Goal: Task Accomplishment & Management: Complete application form

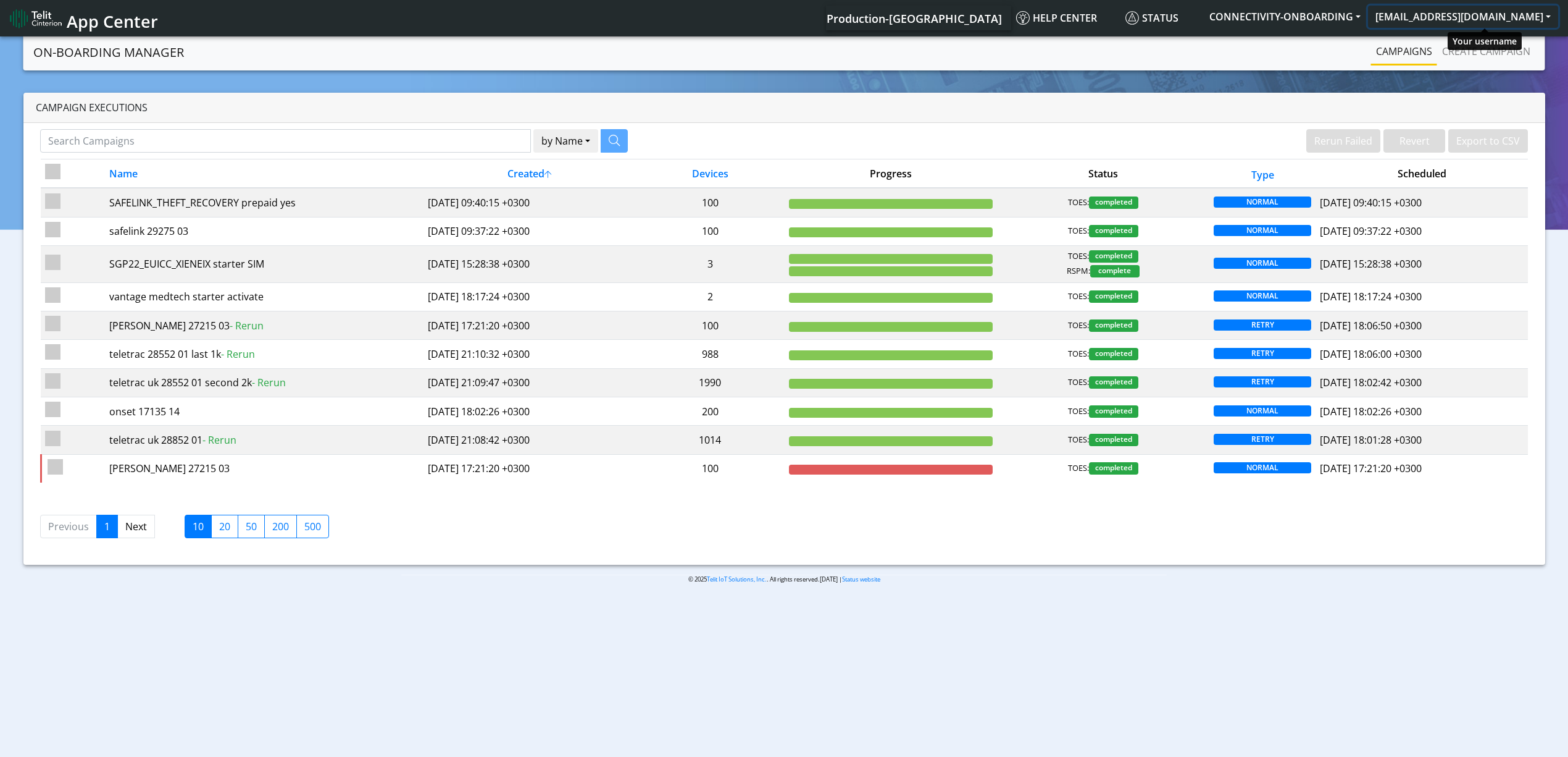
click at [1539, 20] on button "[EMAIL_ADDRESS][DOMAIN_NAME]" at bounding box center [1463, 17] width 190 height 23
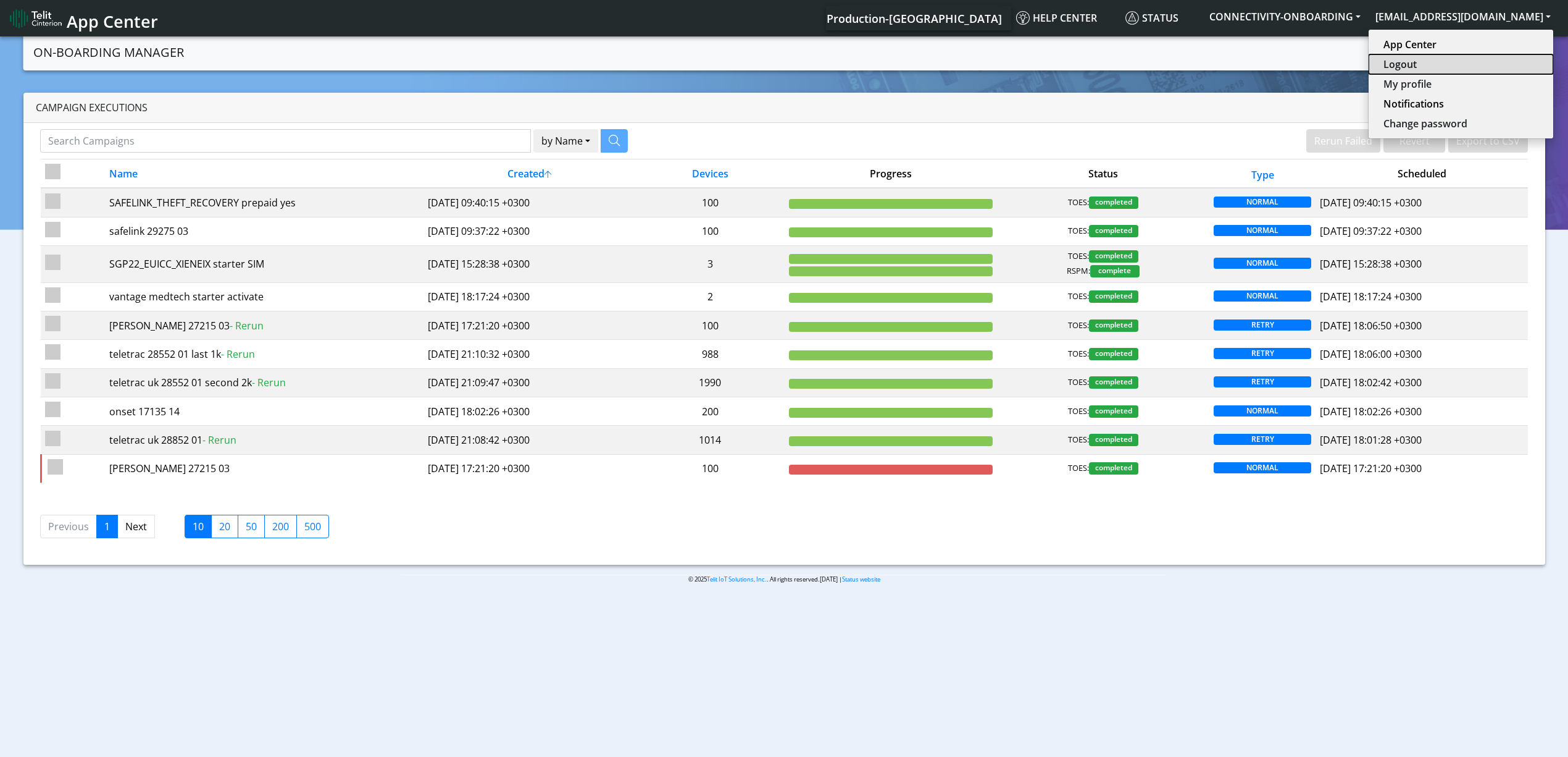
click at [1461, 60] on button "Logout" at bounding box center [1460, 64] width 185 height 20
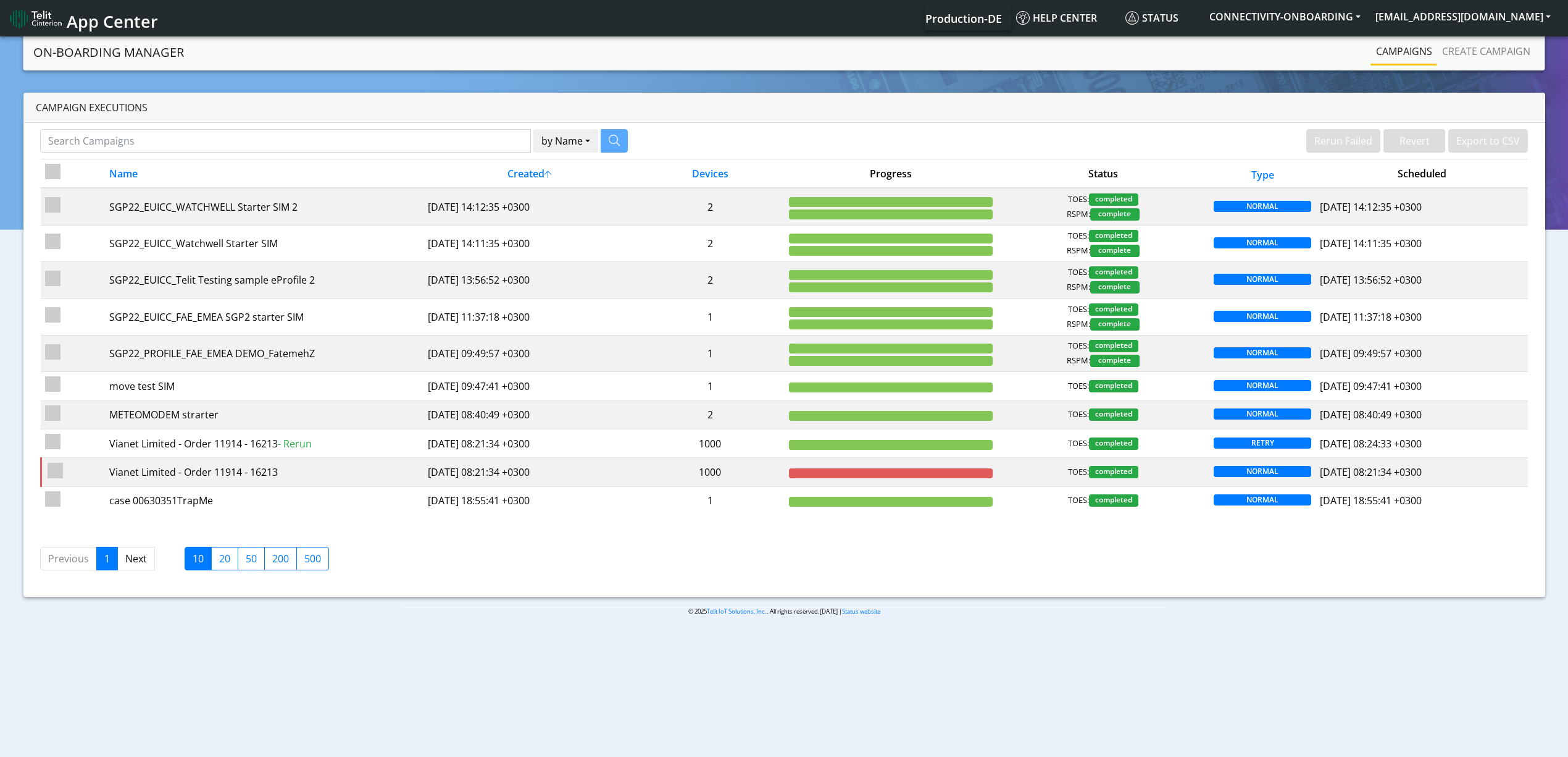
click at [363, 159] on div "by Name Name [PERSON_NAME]" at bounding box center [407, 144] width 753 height 29
click at [372, 152] on input "Search Campaigns" at bounding box center [285, 141] width 490 height 24
paste input "19274"
type input "19274"
click at [594, 137] on icon "button" at bounding box center [598, 139] width 11 height 11
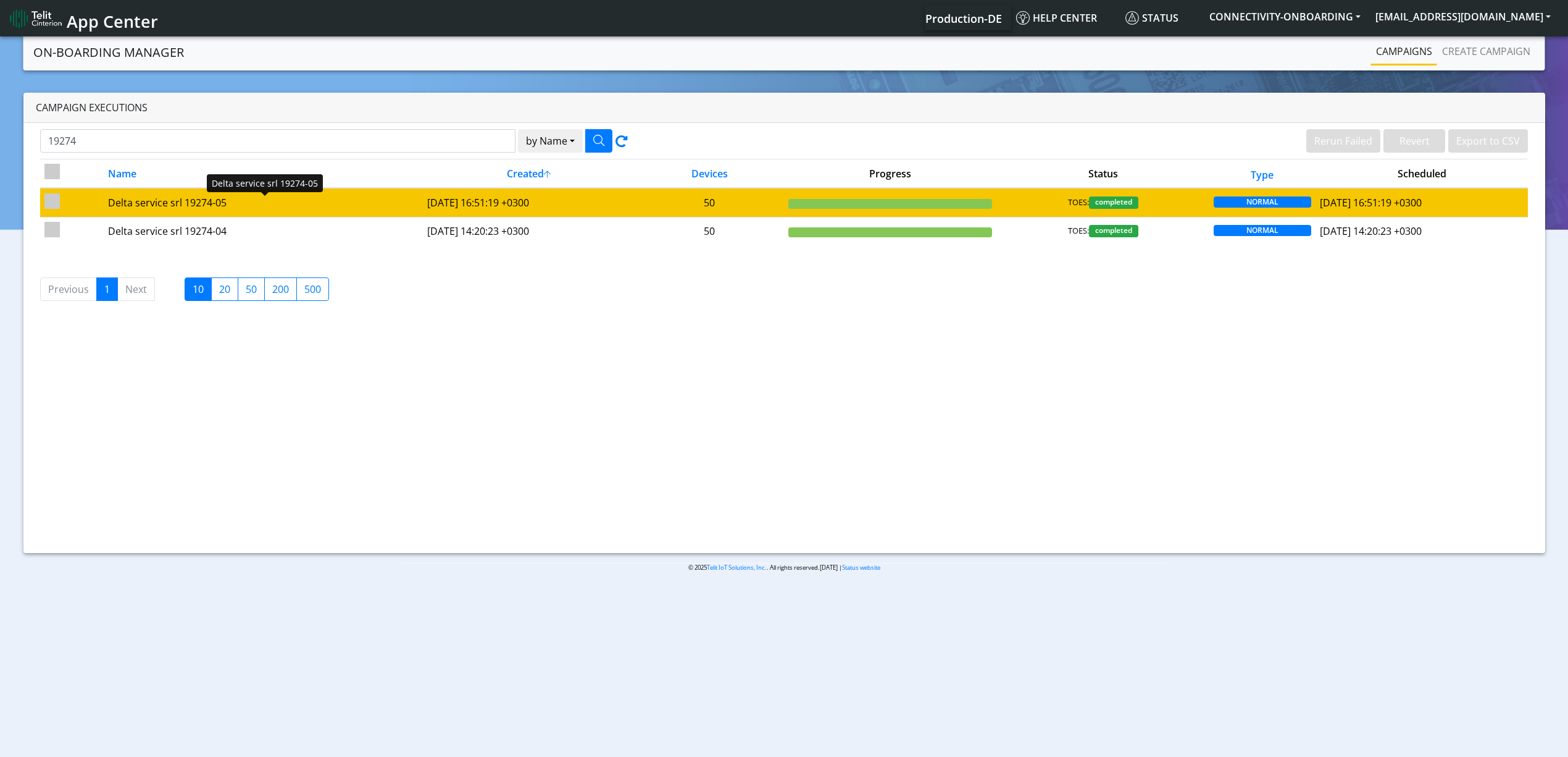
click at [327, 209] on div "Delta service srl 19274-05" at bounding box center [262, 202] width 310 height 15
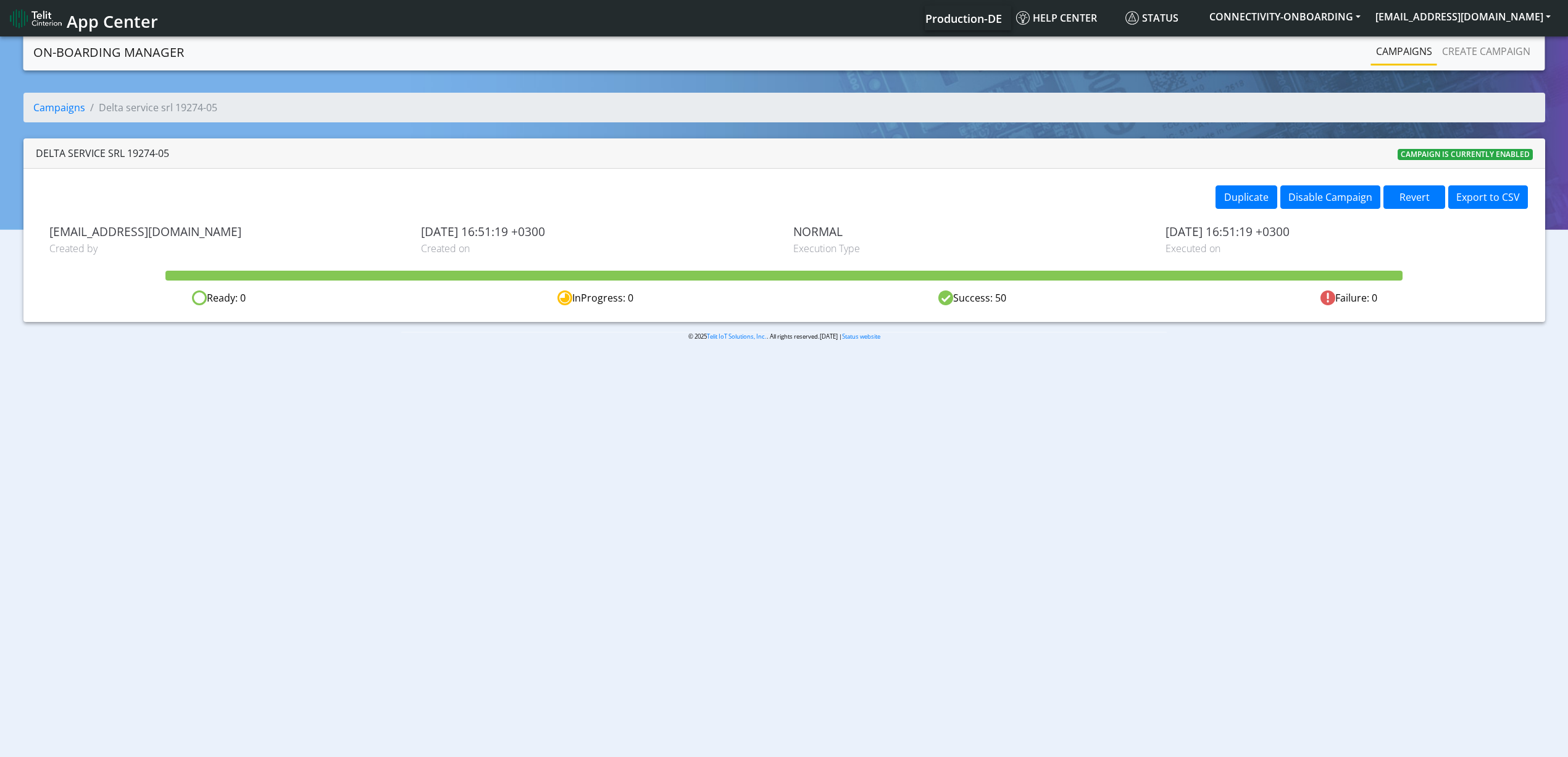
click at [1248, 213] on div "Duplicate Disable Campaign Revert Export to CSV [PERSON_NAME][EMAIL_ADDRESS][PE…" at bounding box center [784, 245] width 1522 height 153
click at [1248, 209] on button "Duplicate" at bounding box center [1246, 197] width 62 height 24
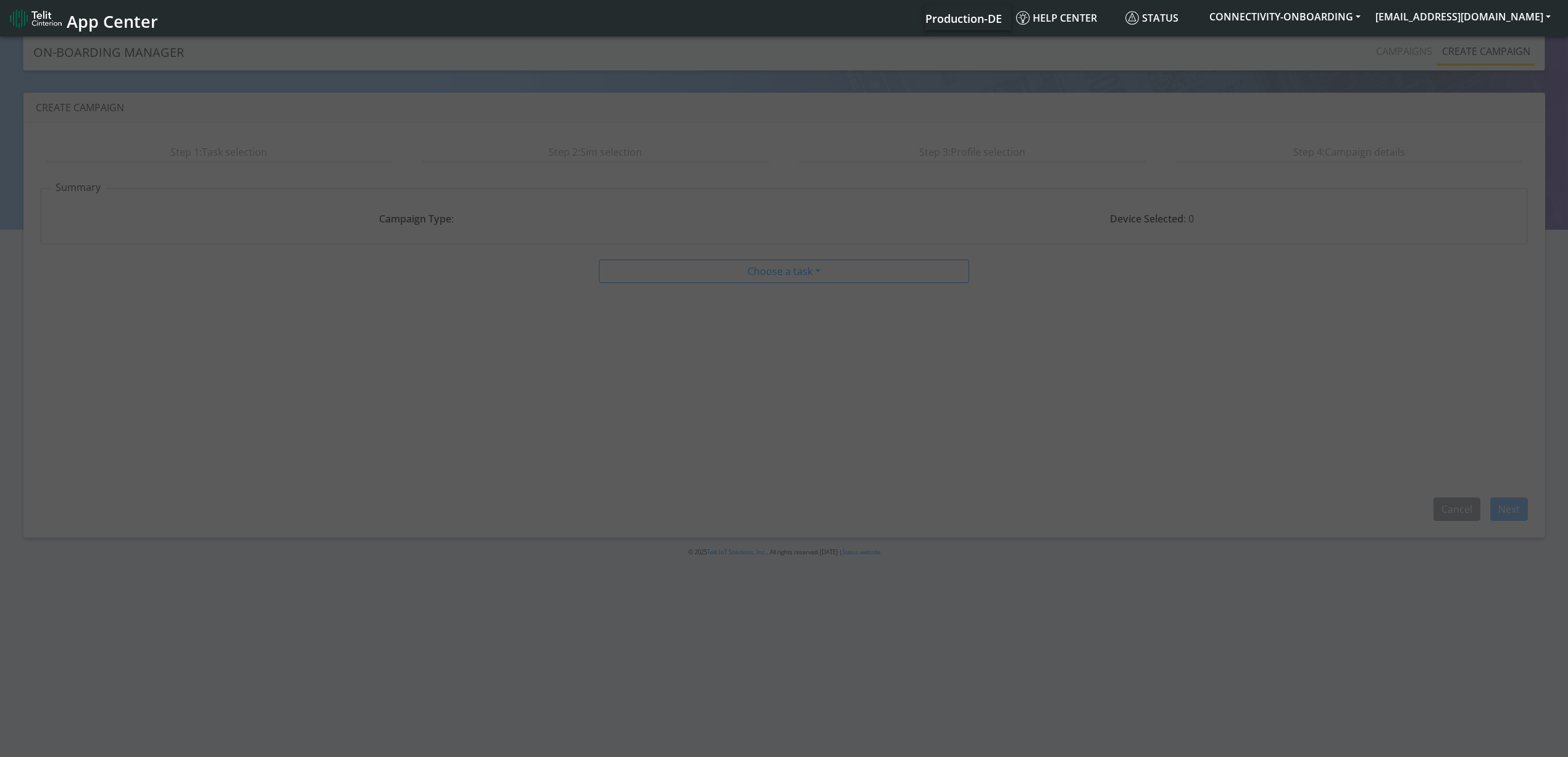
click at [1241, 201] on div at bounding box center [784, 398] width 1568 height 727
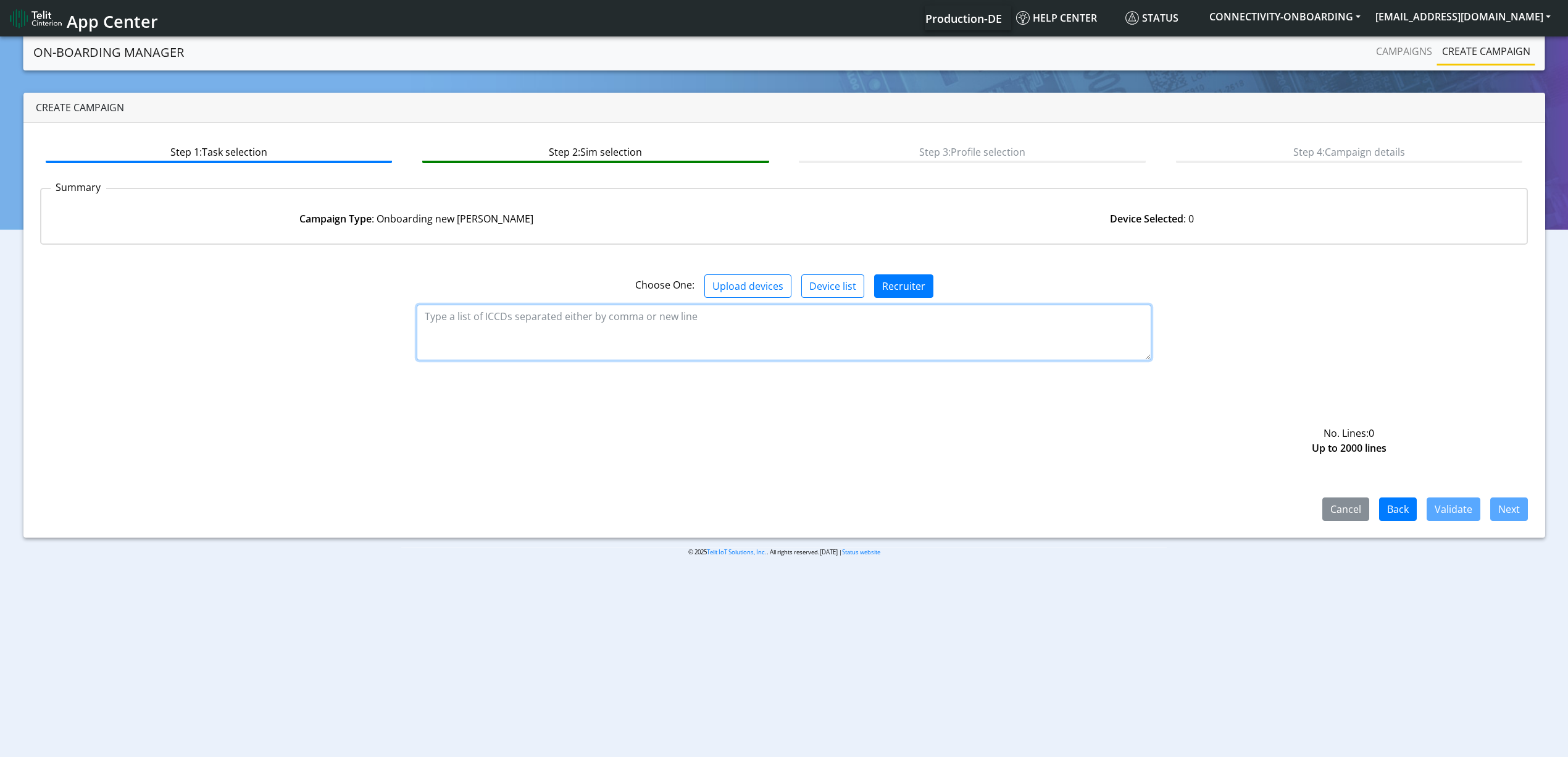
click at [660, 339] on textarea at bounding box center [784, 332] width 734 height 56
paste textarea "89358151000033660237 89358151000033660245 89358151000033660252 8935815100003366…"
type textarea "89358151000033660237 89358151000033660245 89358151000033660252 8935815100003366…"
click at [1451, 512] on button "Validate" at bounding box center [1453, 509] width 54 height 24
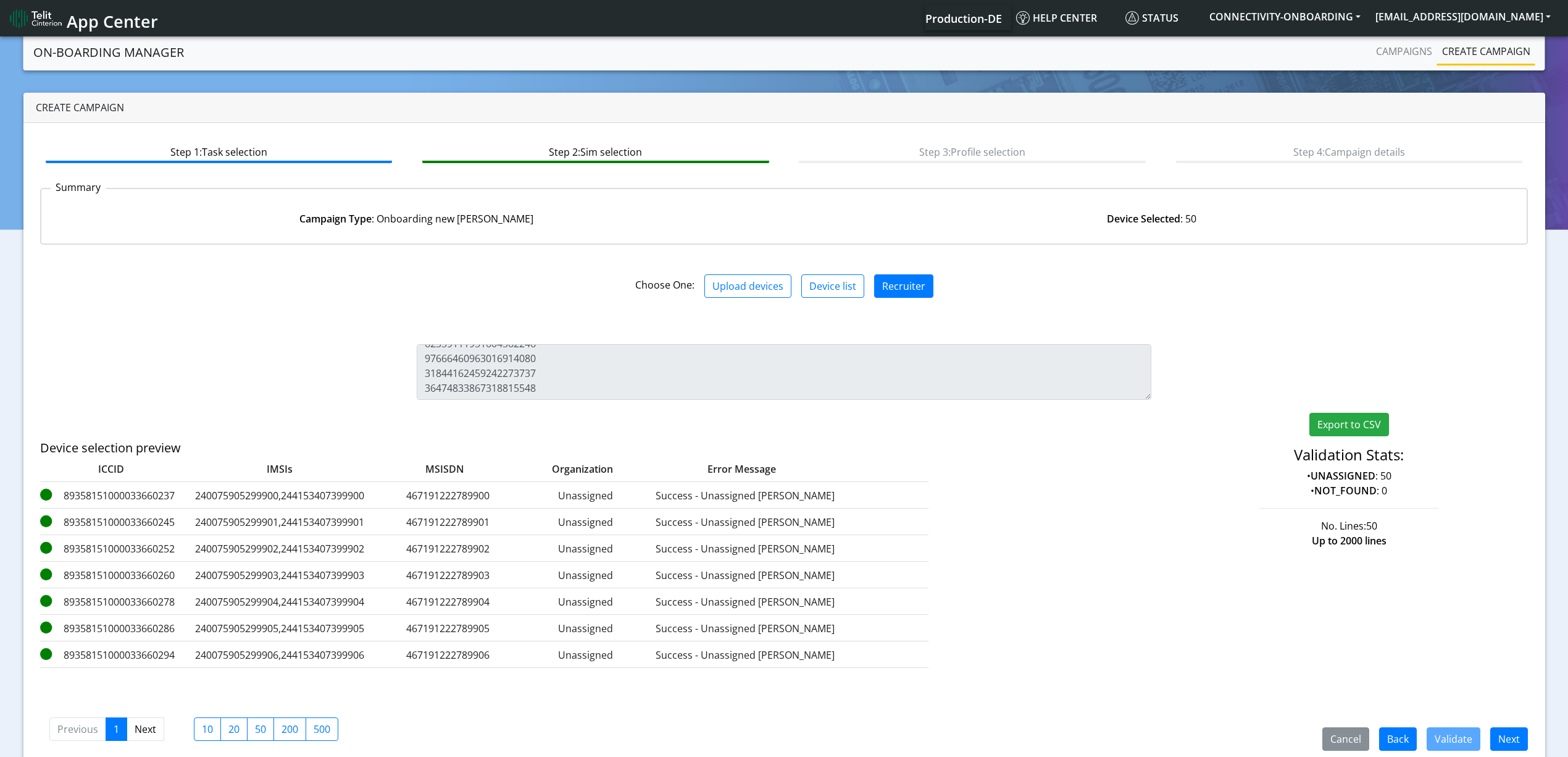
click at [1529, 732] on div "Cancel Back Validate Next" at bounding box center [1419, 738] width 234 height 24
click at [1522, 733] on button "Next" at bounding box center [1508, 738] width 37 height 24
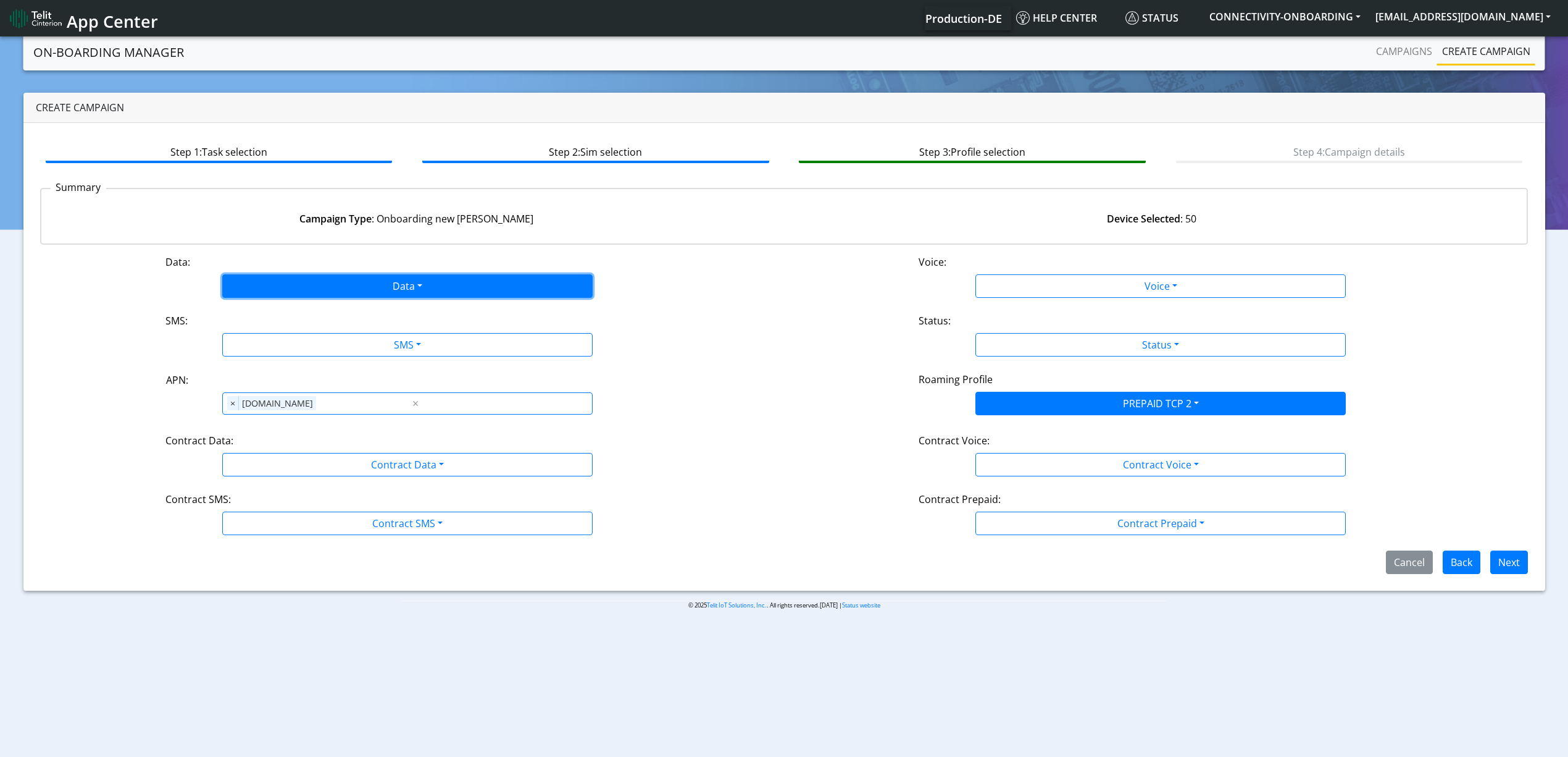
click at [306, 287] on button "Data" at bounding box center [407, 286] width 370 height 24
click at [299, 339] on button "Enabled" at bounding box center [407, 335] width 369 height 20
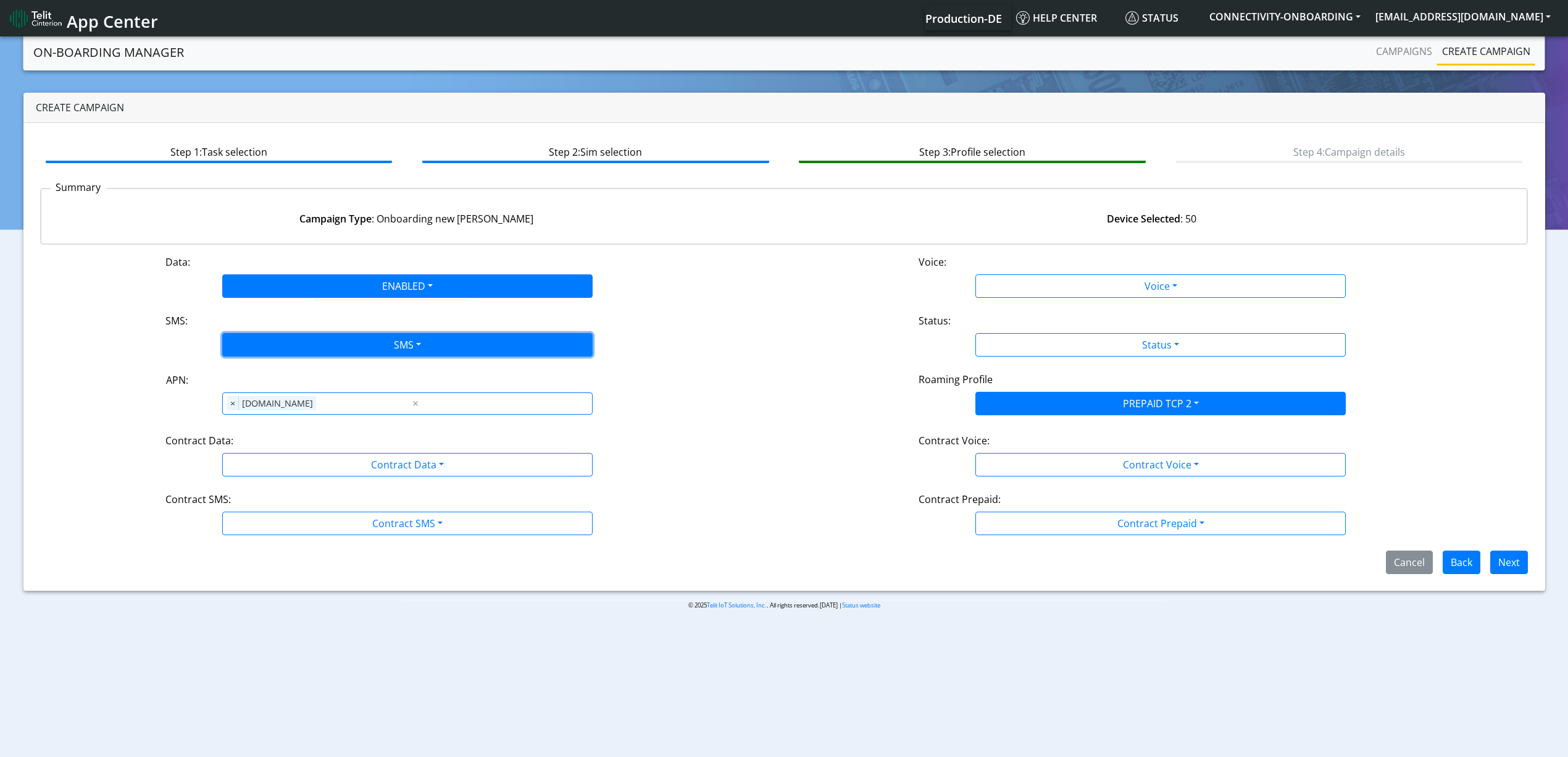
click at [300, 339] on button "SMS" at bounding box center [407, 345] width 370 height 24
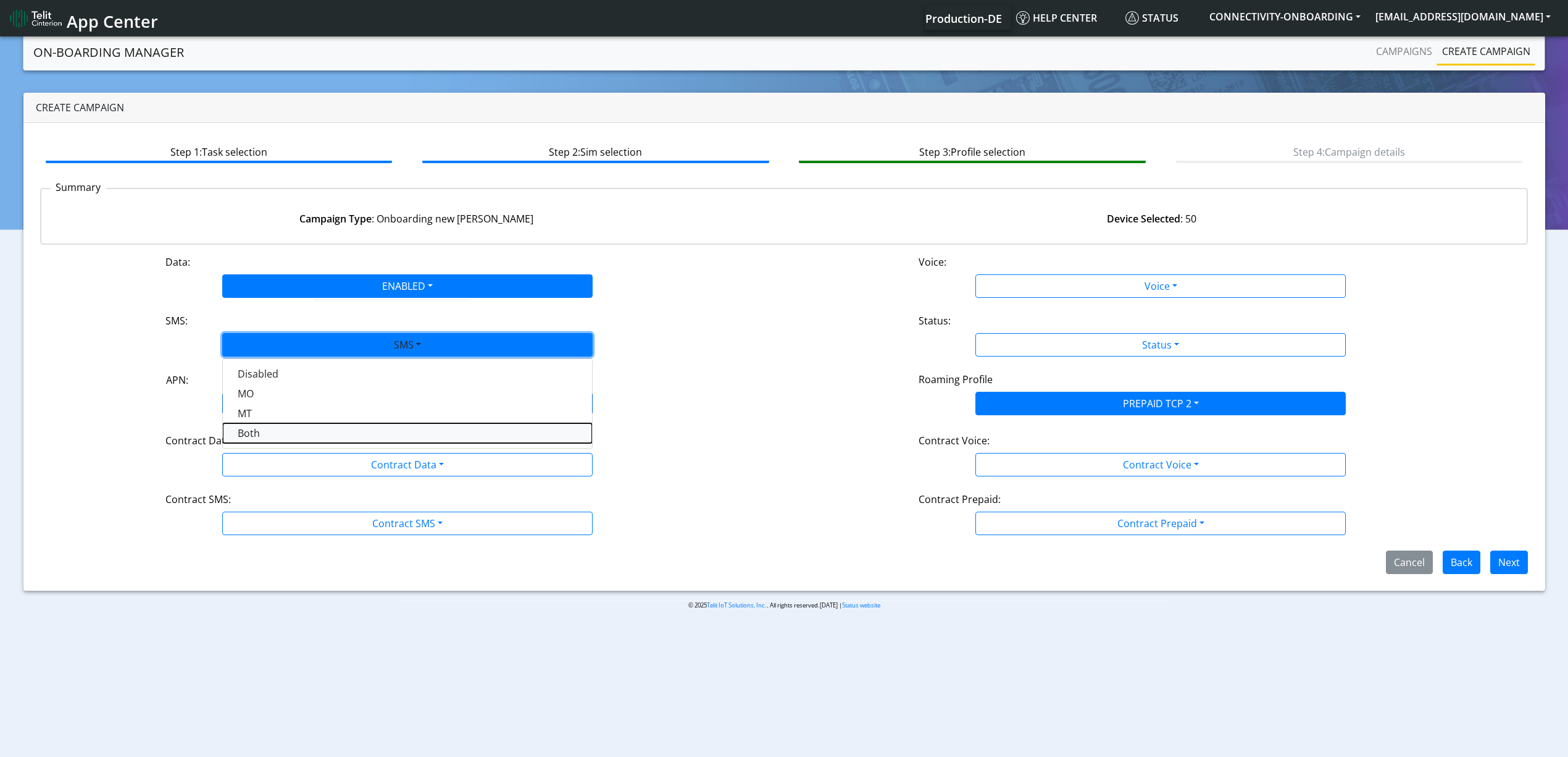
click at [258, 435] on button "Both" at bounding box center [407, 433] width 369 height 20
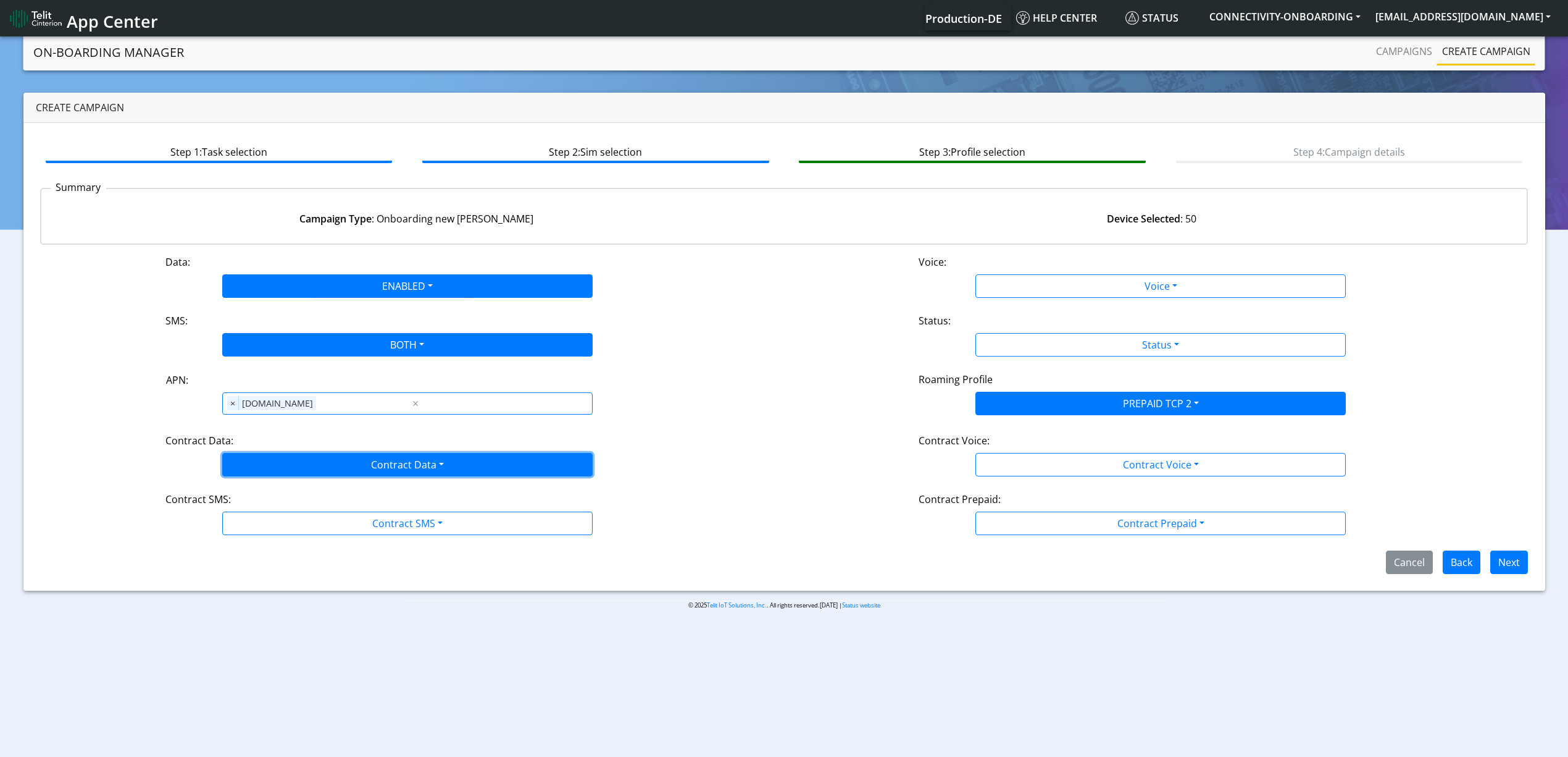
click at [274, 465] on button "Contract Data" at bounding box center [407, 464] width 370 height 24
click at [282, 524] on div "Disabled Enabled" at bounding box center [407, 503] width 370 height 51
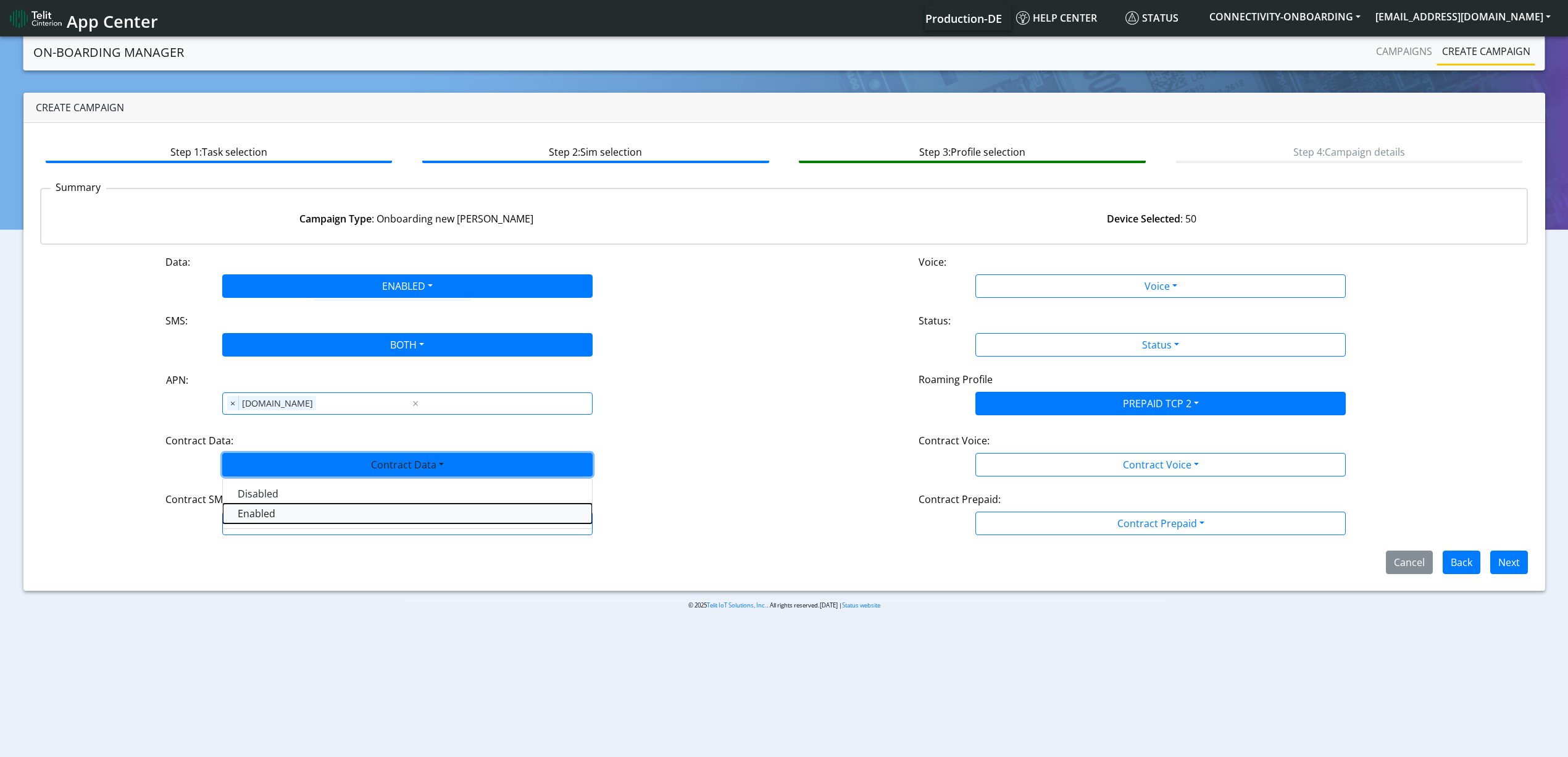
click at [301, 512] on Dataenabled-dropdown "Enabled" at bounding box center [407, 513] width 369 height 20
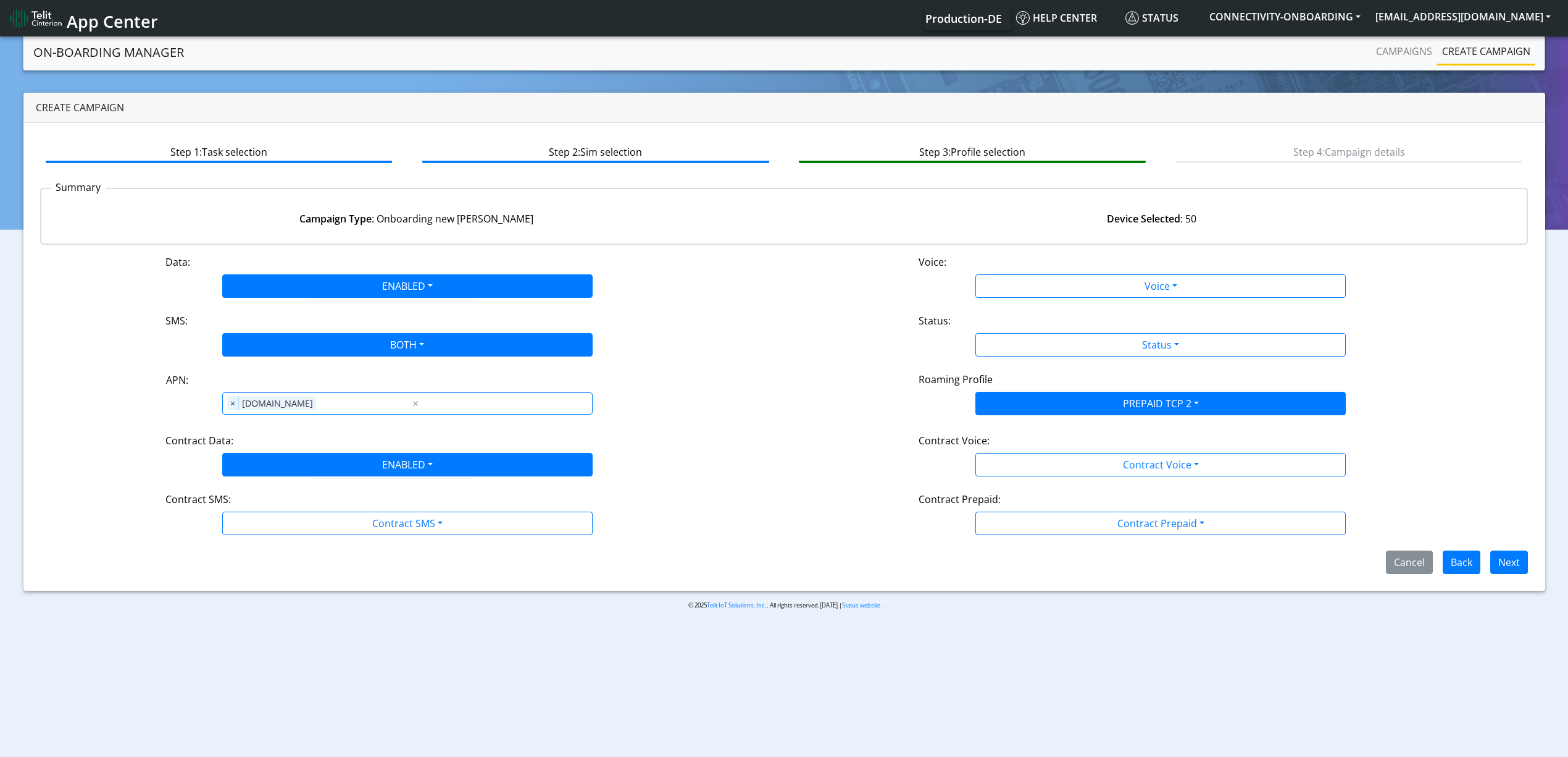
click at [317, 546] on div "Data: ENABLED Disabled Enabled Voice: Voice Disabled Enabled SMS: BOTH Disabled…" at bounding box center [784, 414] width 1488 height 319
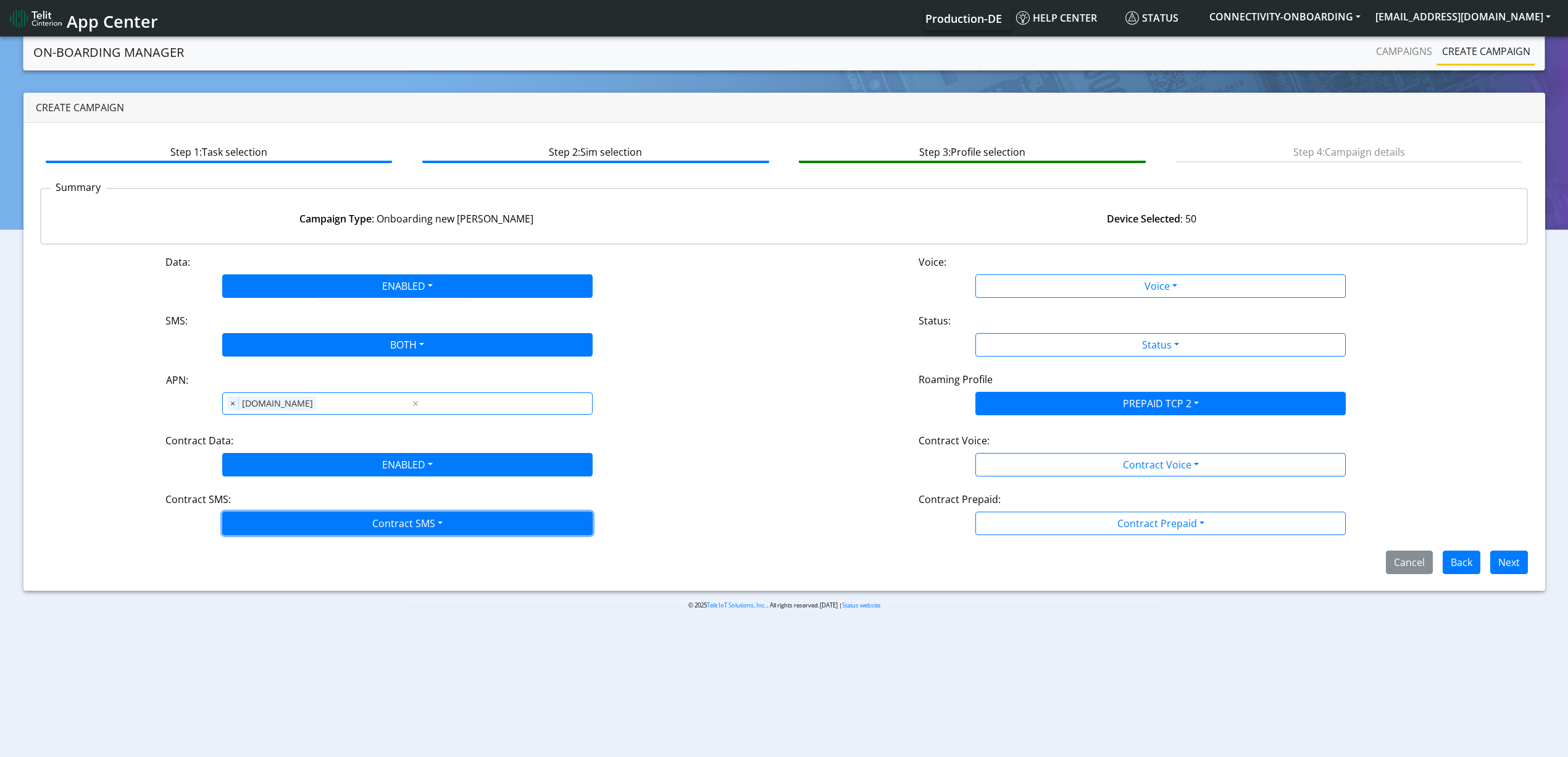
click at [315, 534] on button "Contract SMS" at bounding box center [407, 523] width 370 height 24
click at [300, 616] on SMSboth-dropdown "Both" at bounding box center [407, 611] width 369 height 20
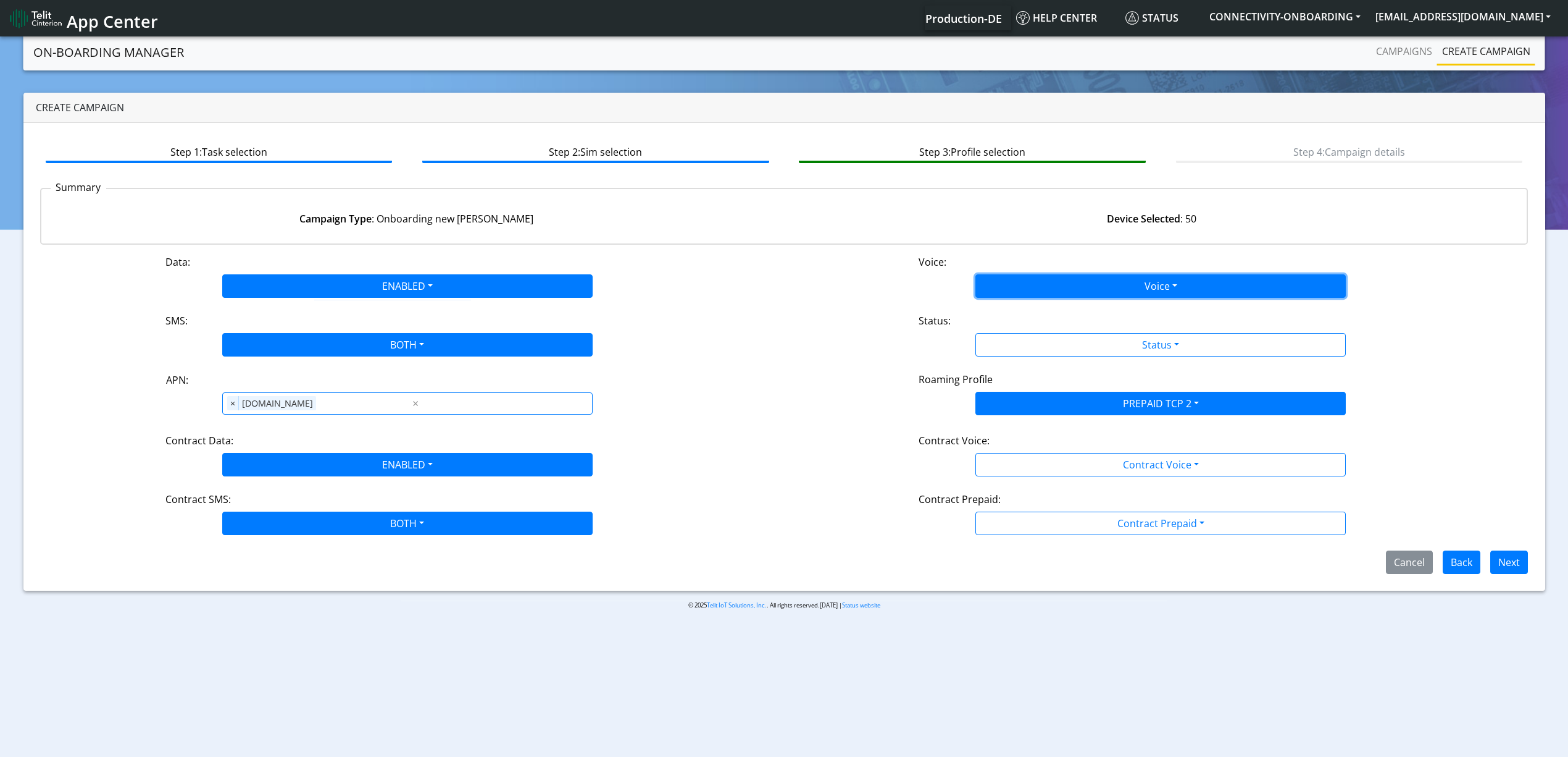
click at [1031, 292] on button "Voice" at bounding box center [1160, 286] width 370 height 24
click at [1025, 303] on div "Disabled Enabled" at bounding box center [1160, 325] width 370 height 51
click at [1031, 330] on button "Enabled" at bounding box center [1160, 335] width 369 height 20
click at [1024, 294] on button "ENABLED" at bounding box center [1160, 286] width 370 height 24
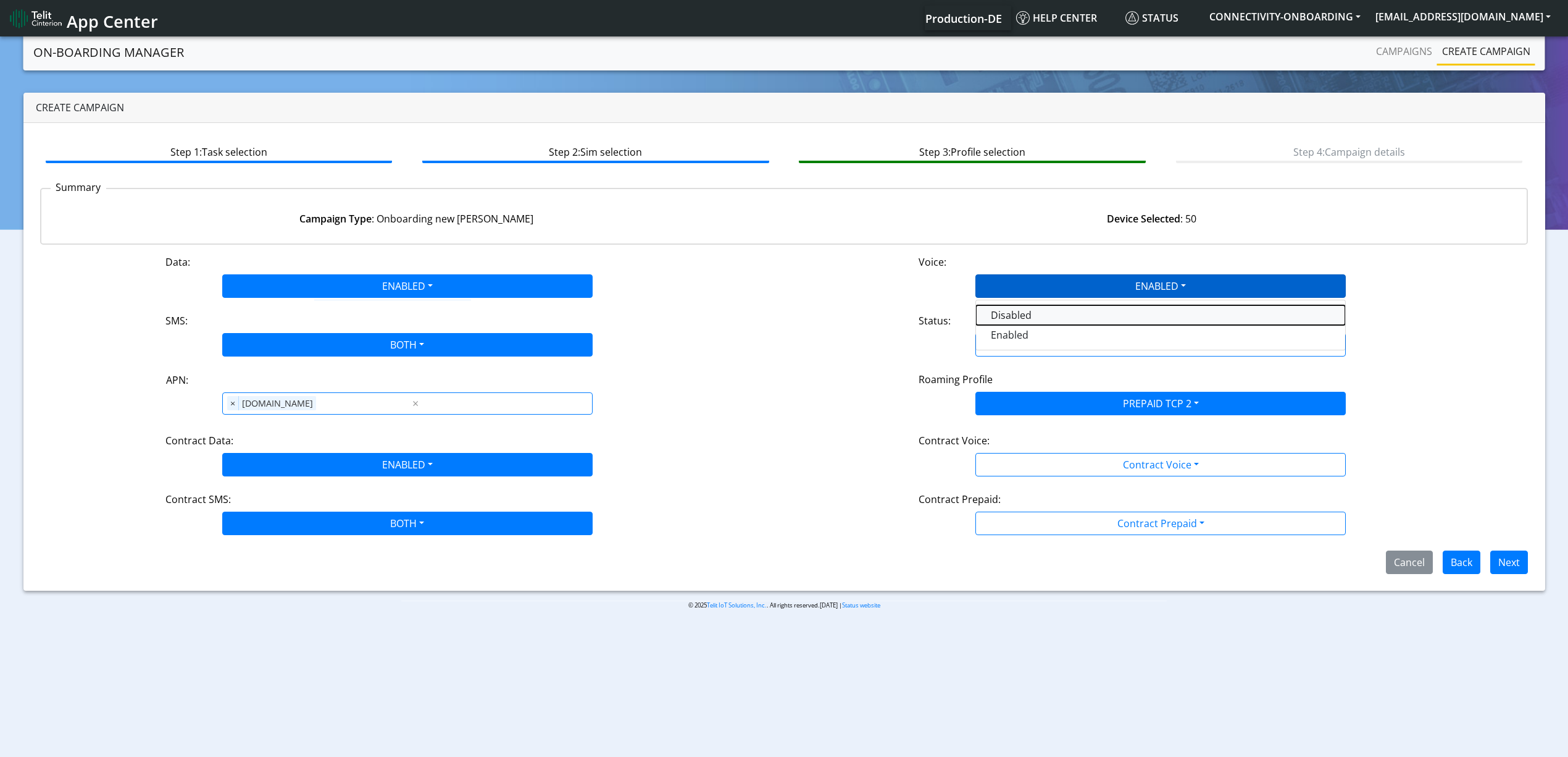
click at [1022, 316] on button "Disabled" at bounding box center [1160, 315] width 369 height 20
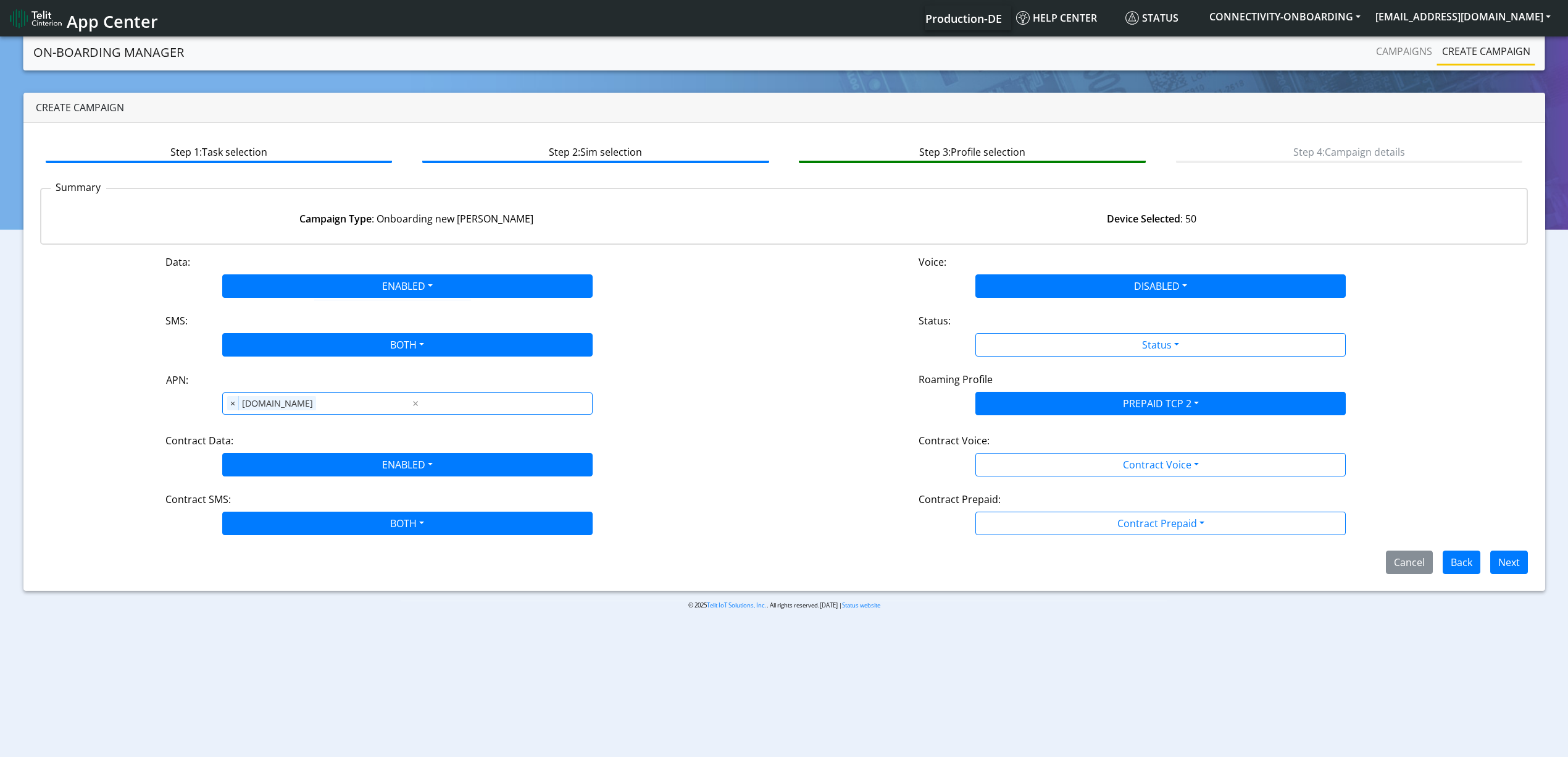
click at [1027, 331] on div "Status:" at bounding box center [1160, 323] width 502 height 20
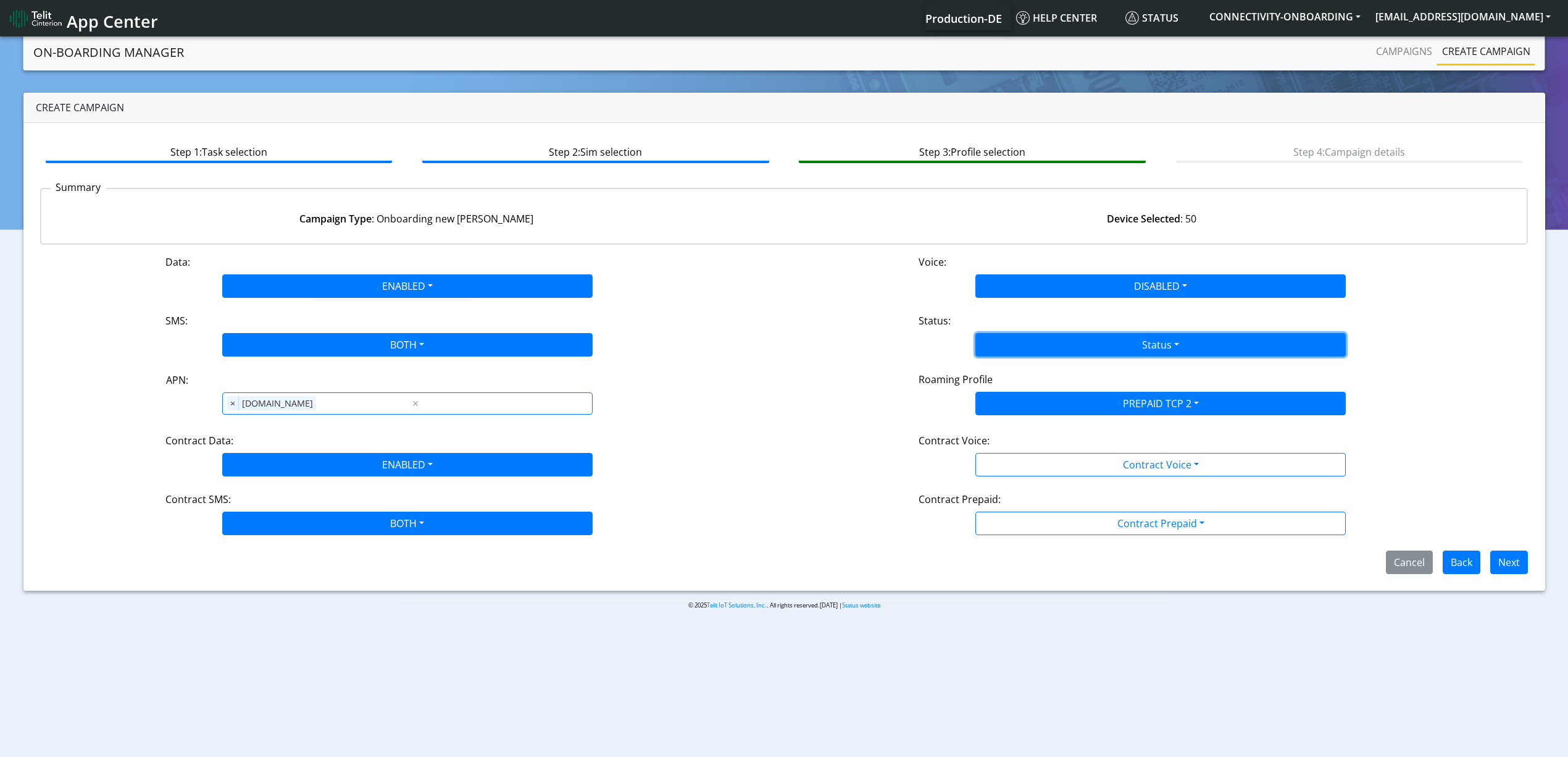
click at [1023, 349] on button "Status" at bounding box center [1160, 345] width 370 height 24
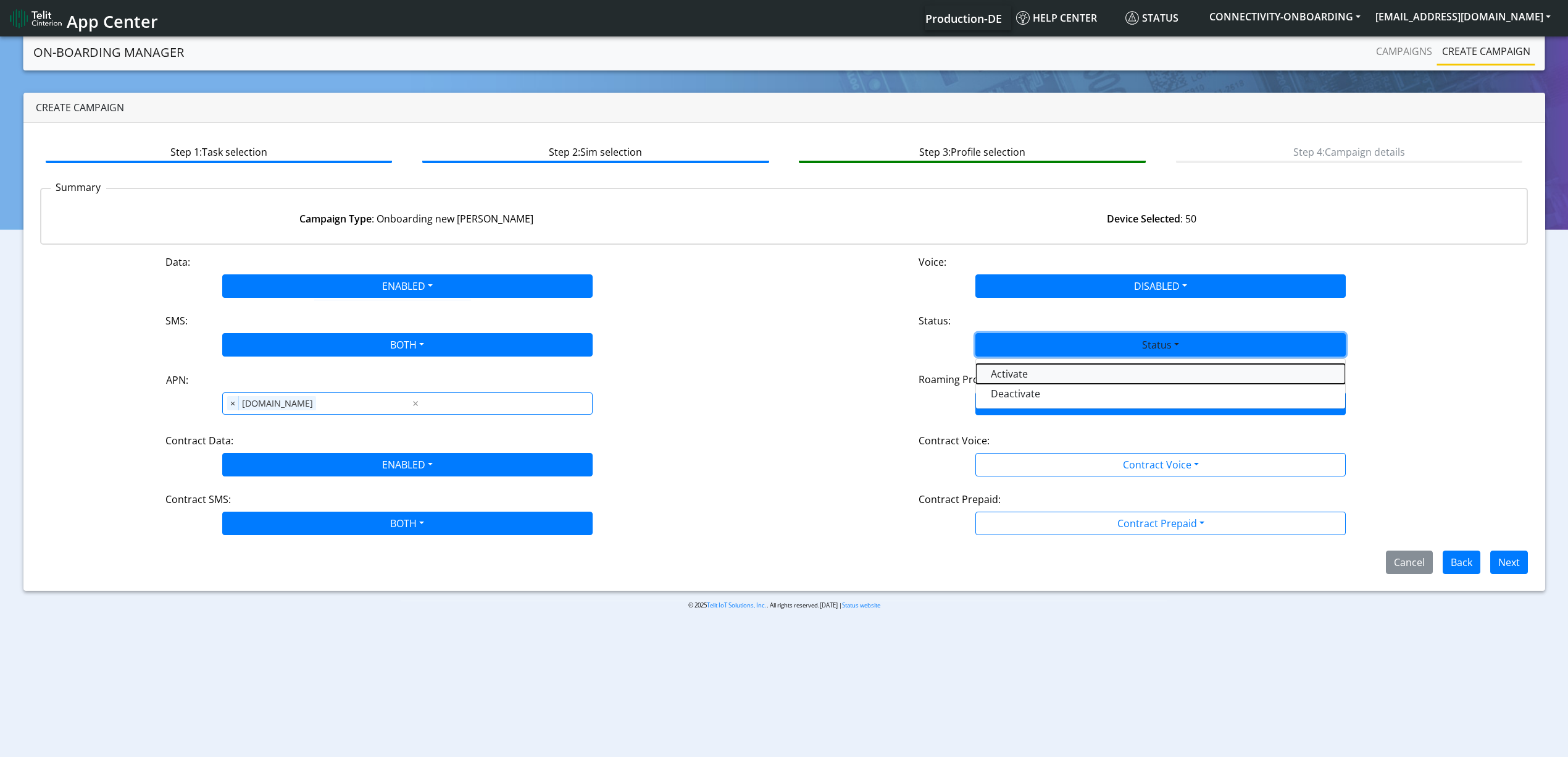
click at [1017, 372] on button "Activate" at bounding box center [1160, 373] width 369 height 20
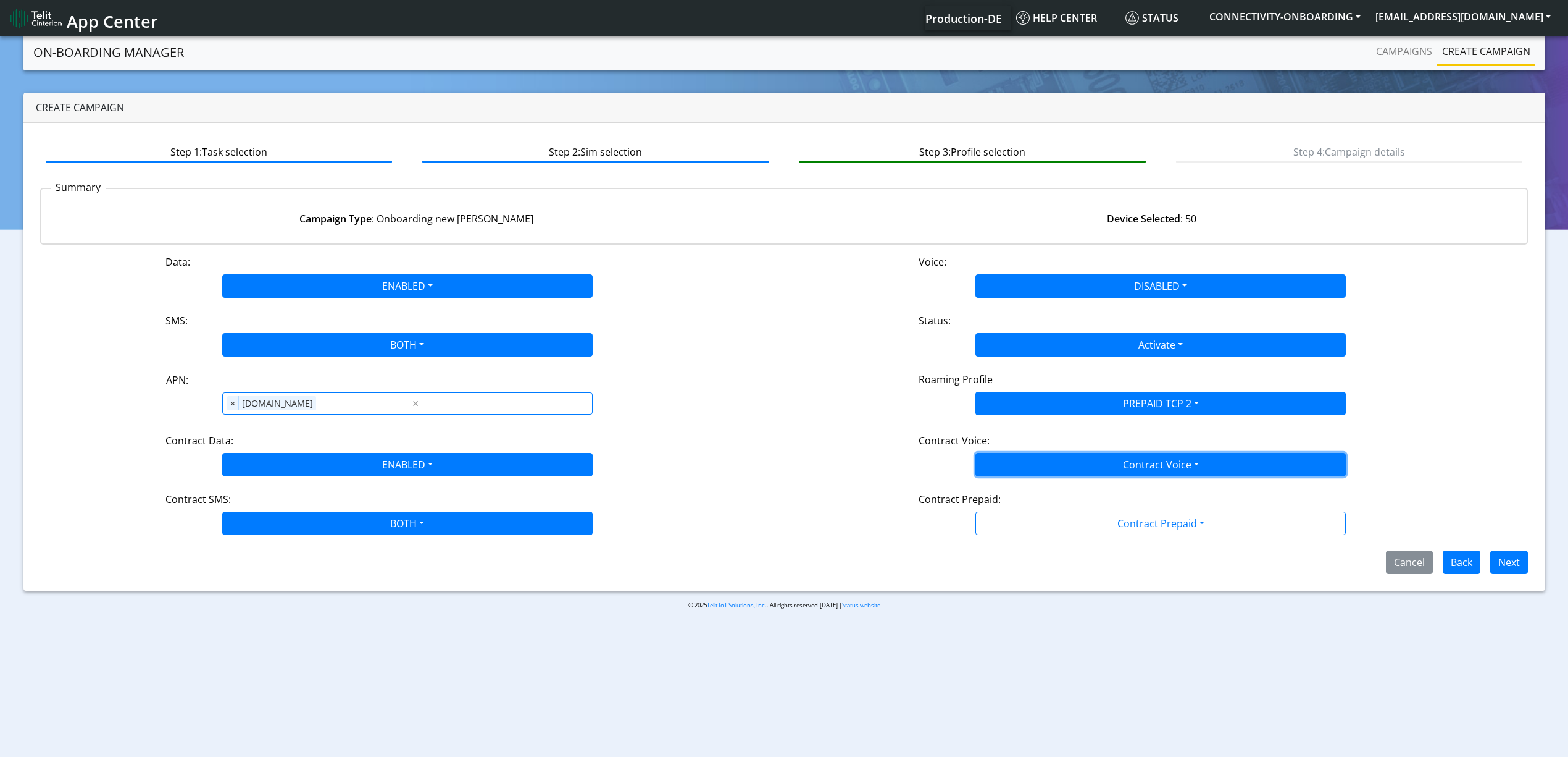
click at [1032, 463] on button "Contract Voice" at bounding box center [1160, 464] width 370 height 24
click at [1032, 486] on Voicedisabled-dropdown "Disabled" at bounding box center [1160, 494] width 369 height 20
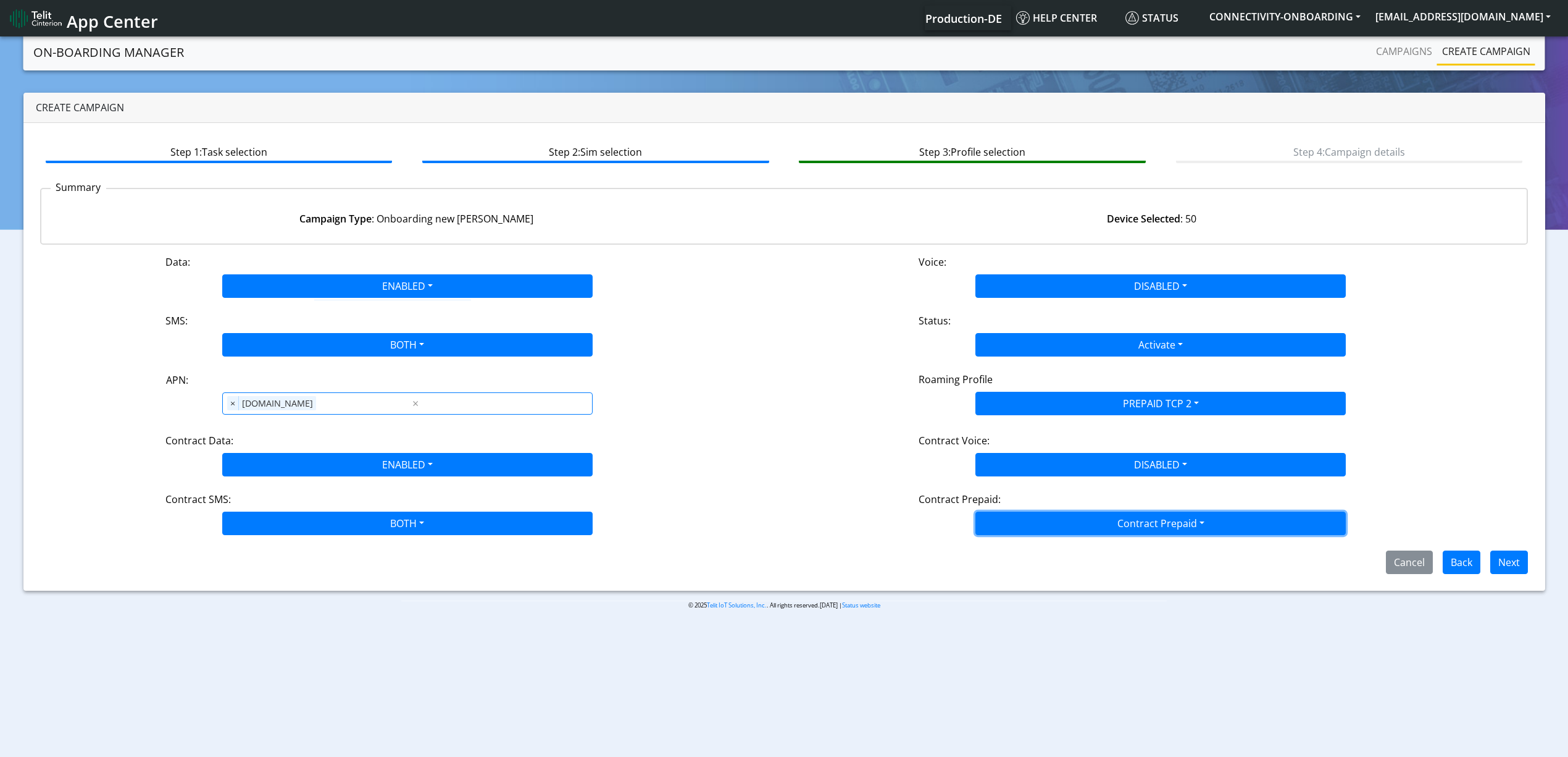
click at [1036, 528] on button "Contract Prepaid" at bounding box center [1160, 523] width 370 height 24
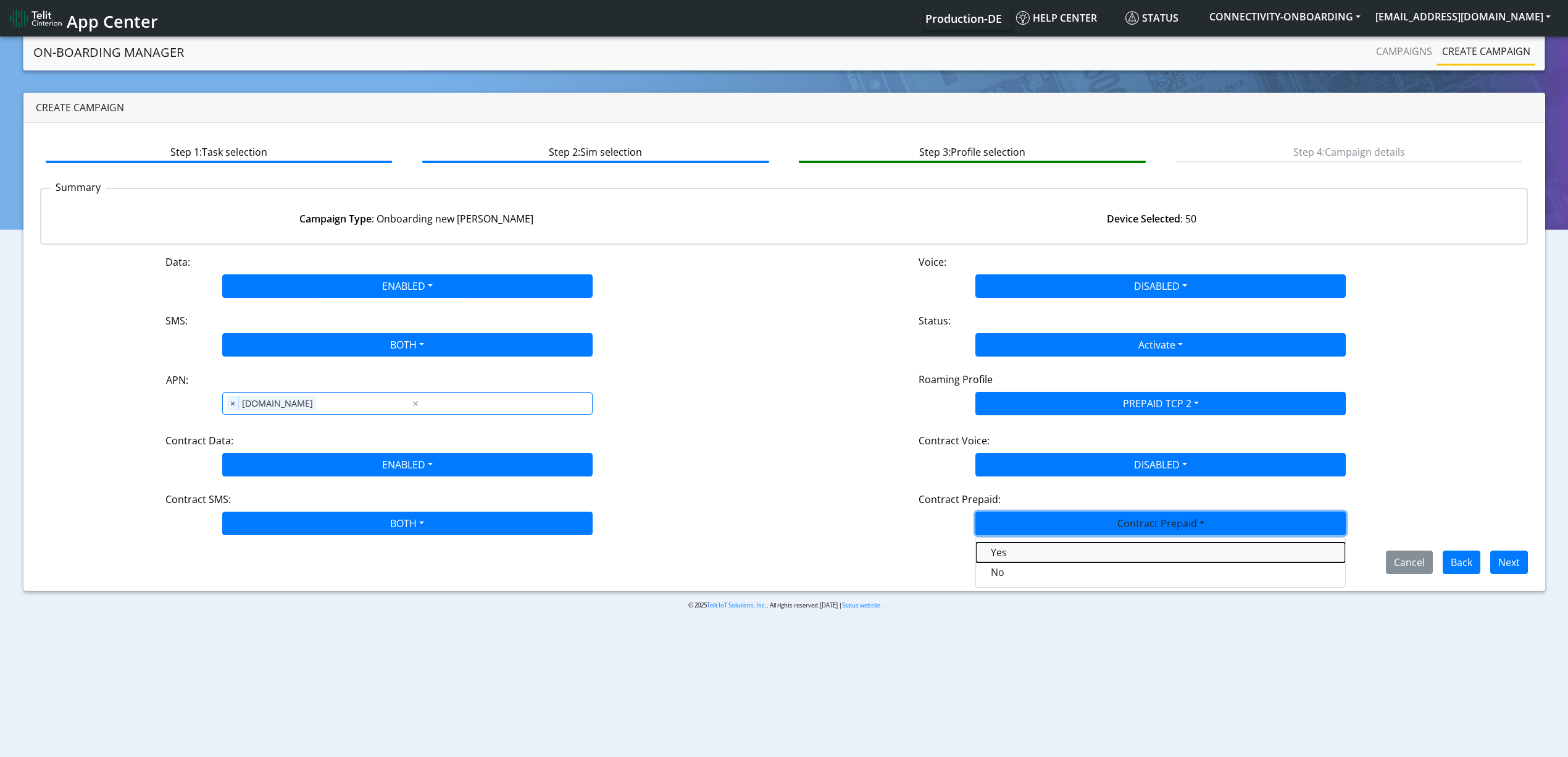
click at [1042, 552] on Prepaidprepaid-dropdown "Yes" at bounding box center [1160, 552] width 369 height 20
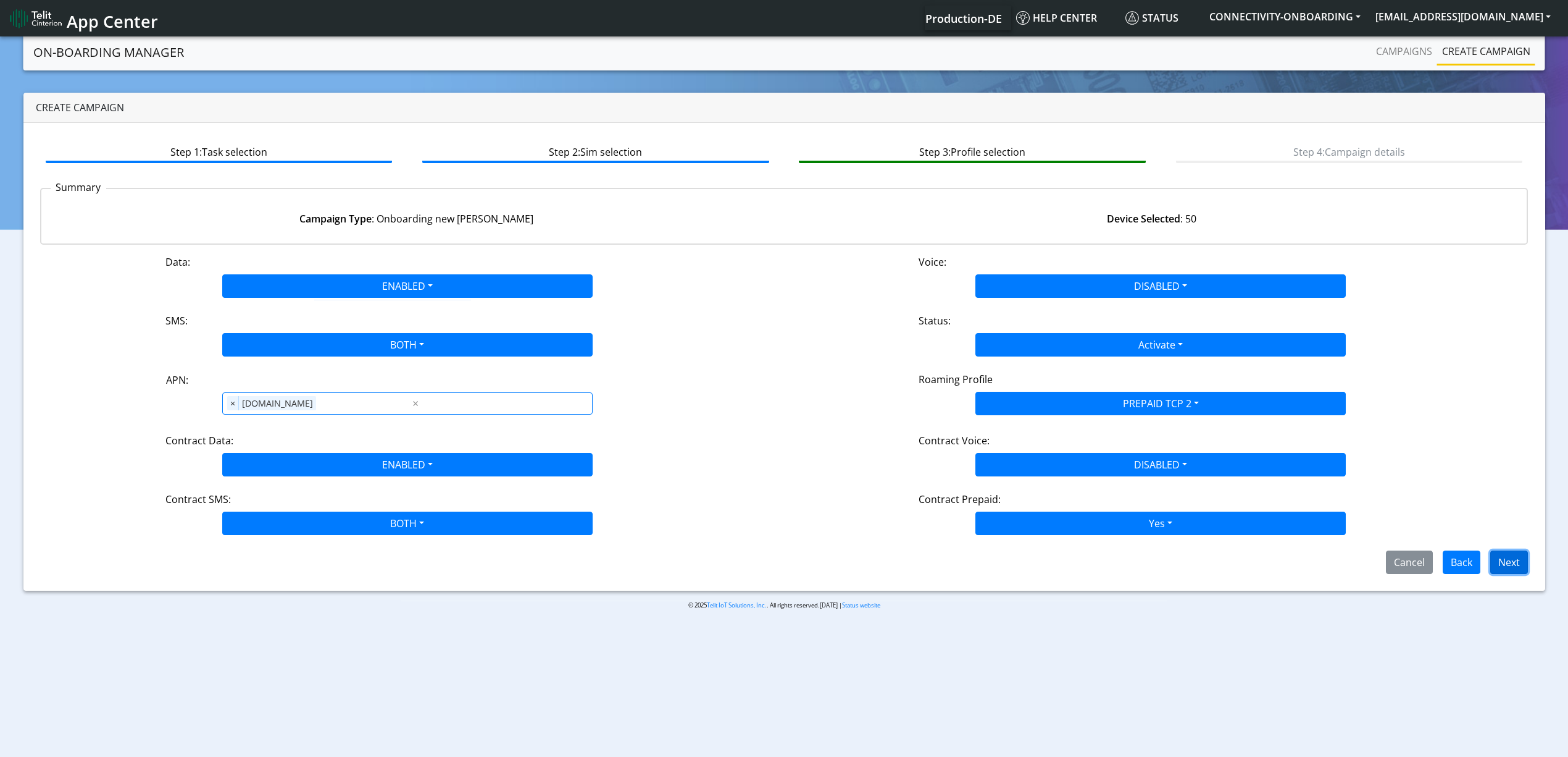
click at [1523, 566] on button "Next" at bounding box center [1508, 562] width 37 height 24
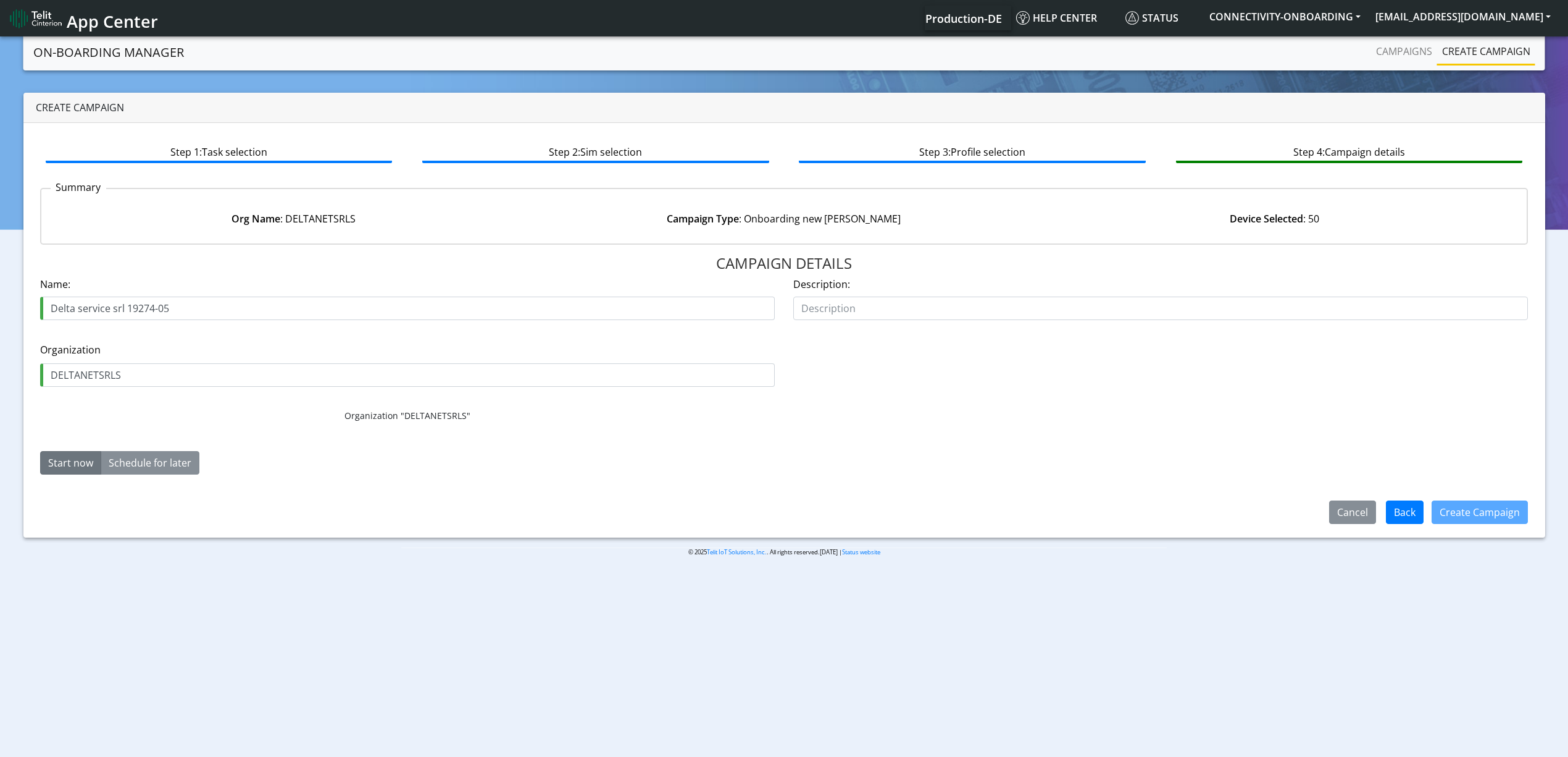
click at [168, 305] on input "Delta service srl 19274-05" at bounding box center [407, 308] width 734 height 24
drag, startPoint x: 164, startPoint y: 305, endPoint x: 173, endPoint y: 307, distance: 9.2
click at [173, 307] on input "Delta service srl 19274-05" at bounding box center [407, 308] width 734 height 24
click at [198, 310] on input "Delta service srl 19274-06" at bounding box center [407, 308] width 734 height 24
type input "Delta service srl 19274-06"
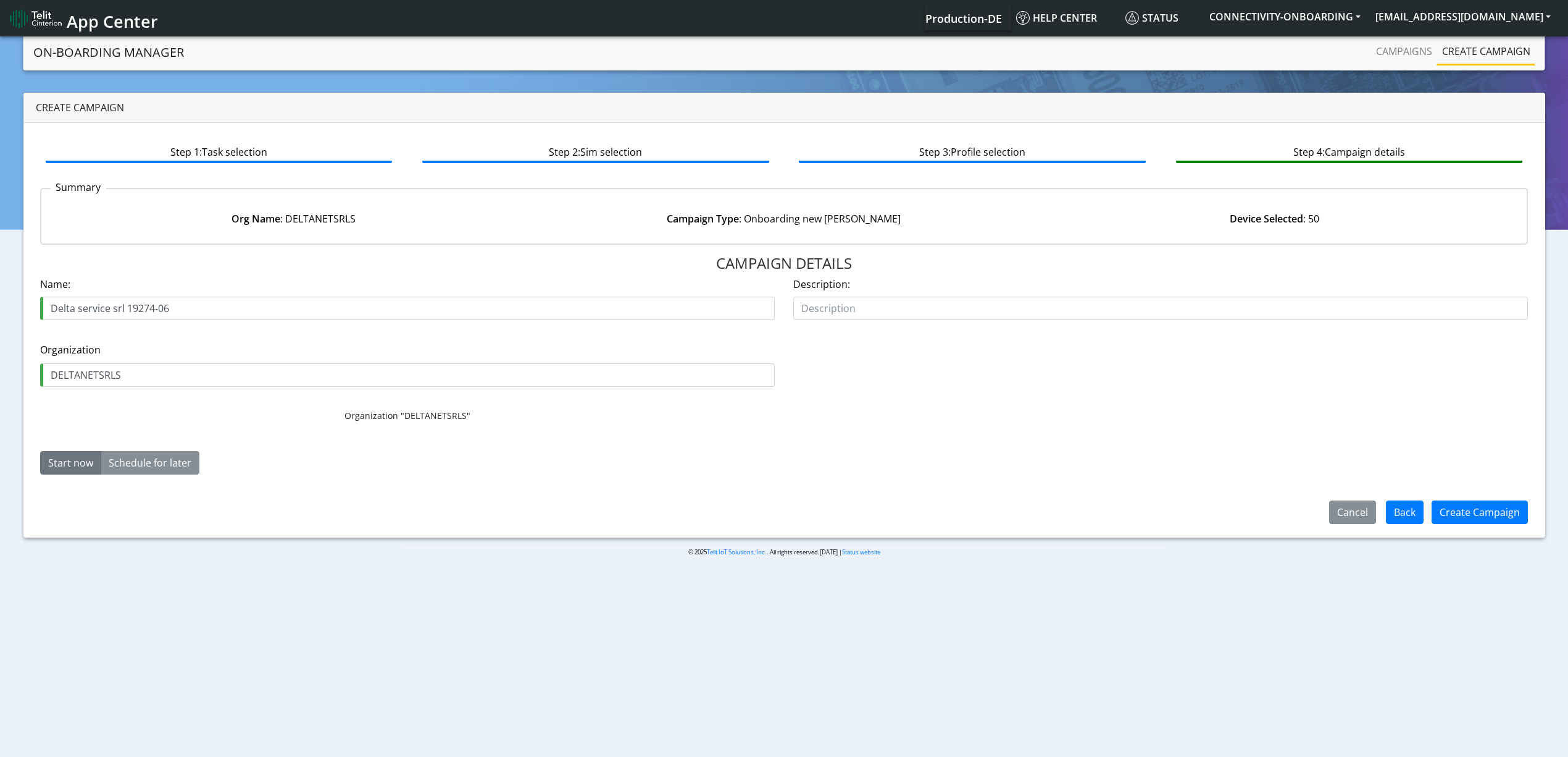
click at [1446, 496] on div "Create Campaign" at bounding box center [1479, 511] width 113 height 32
click at [1466, 515] on button "Create Campaign" at bounding box center [1479, 512] width 96 height 24
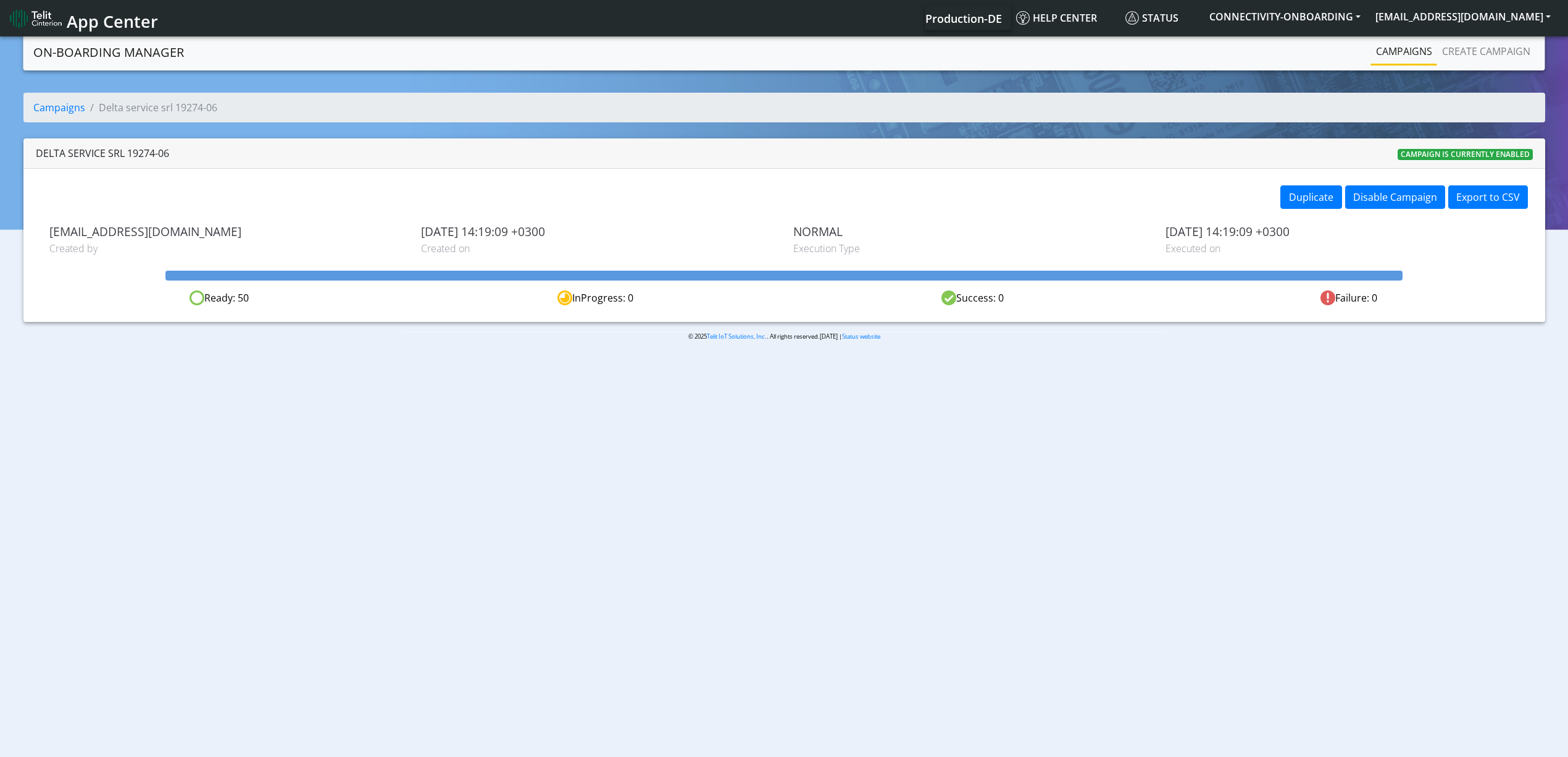
click at [1413, 53] on link "Campaigns" at bounding box center [1404, 51] width 66 height 24
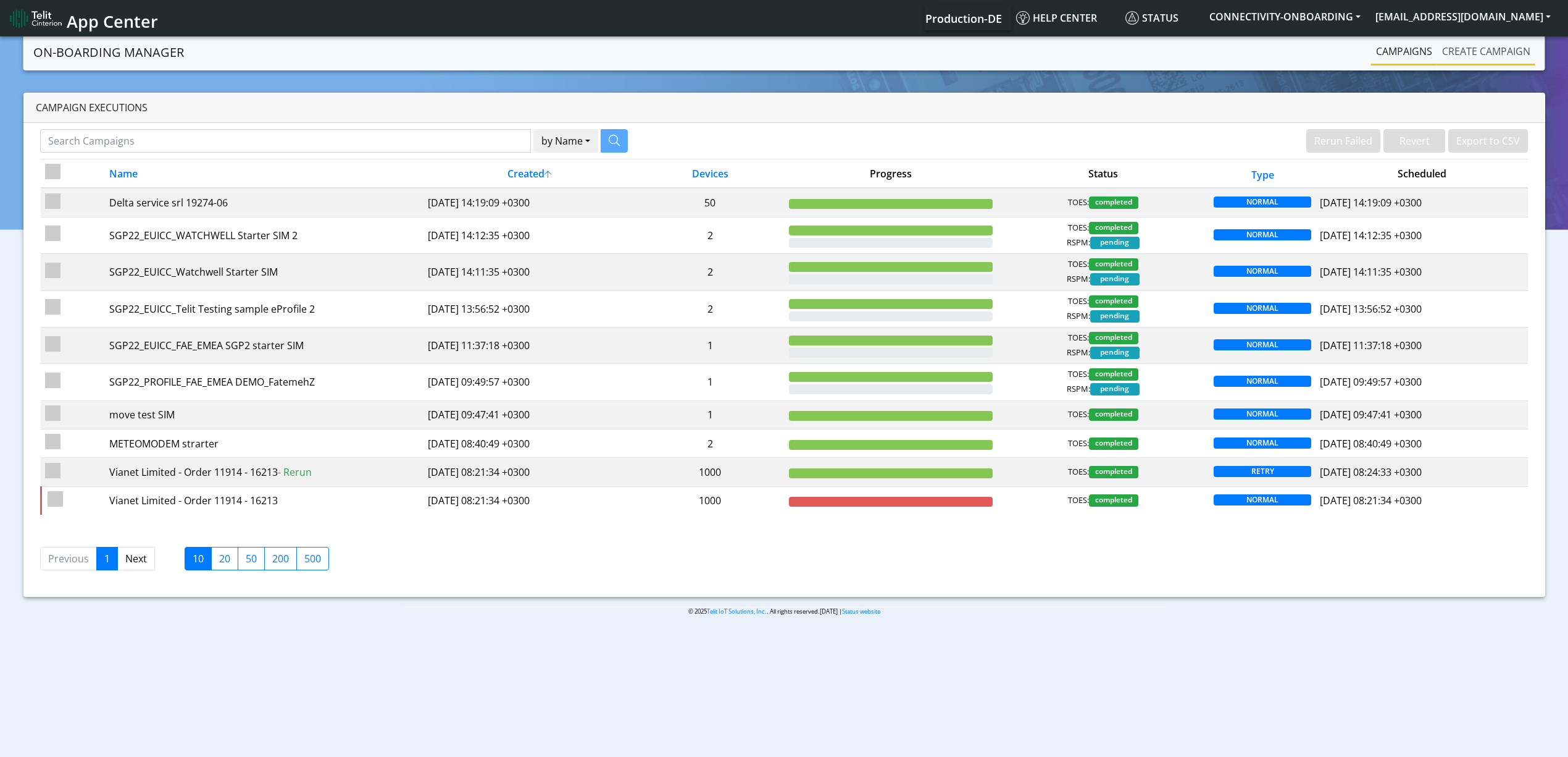
click at [1448, 53] on link "Create campaign" at bounding box center [1486, 51] width 98 height 24
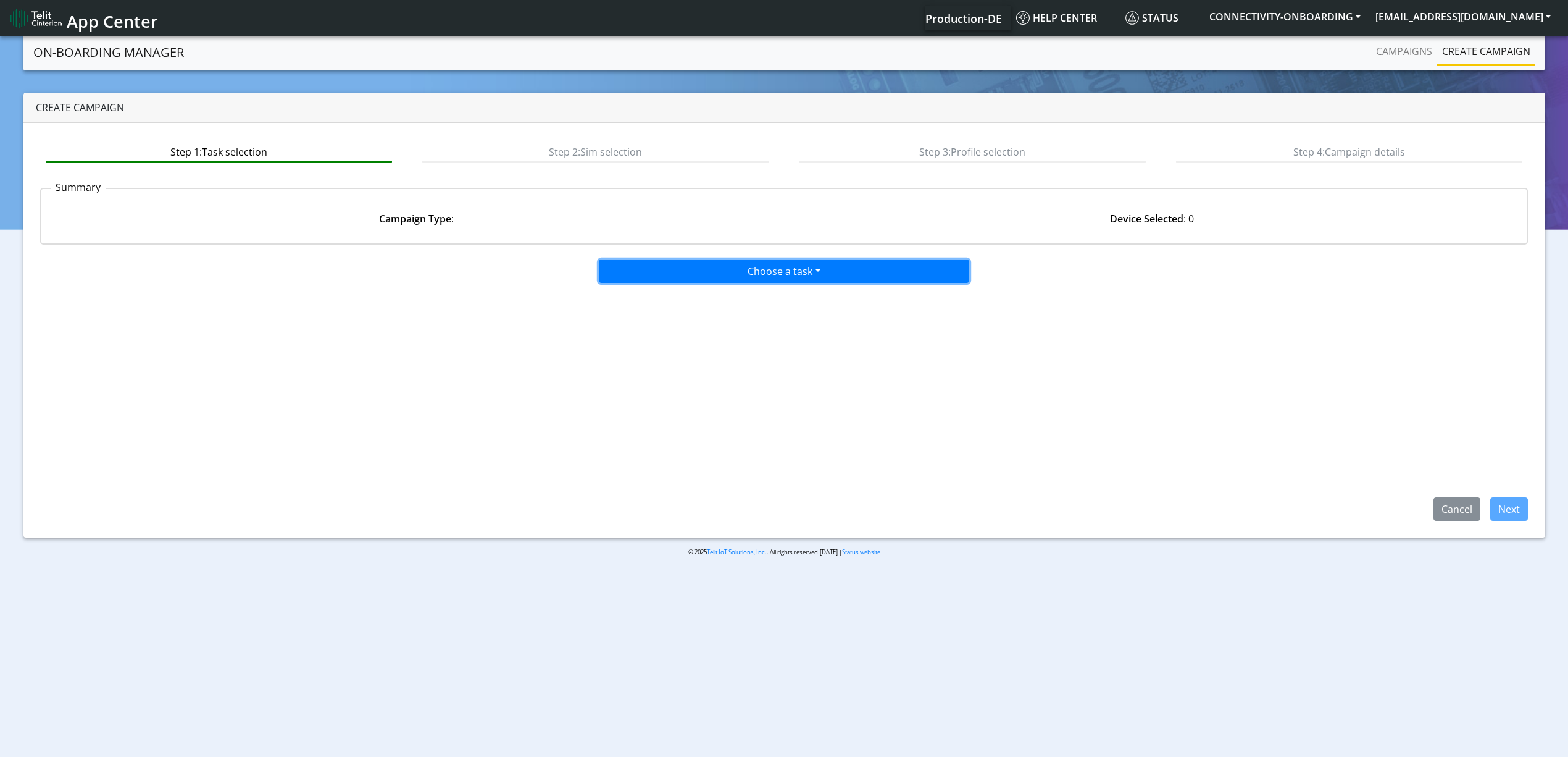
click at [778, 260] on button "Choose a task" at bounding box center [784, 271] width 370 height 24
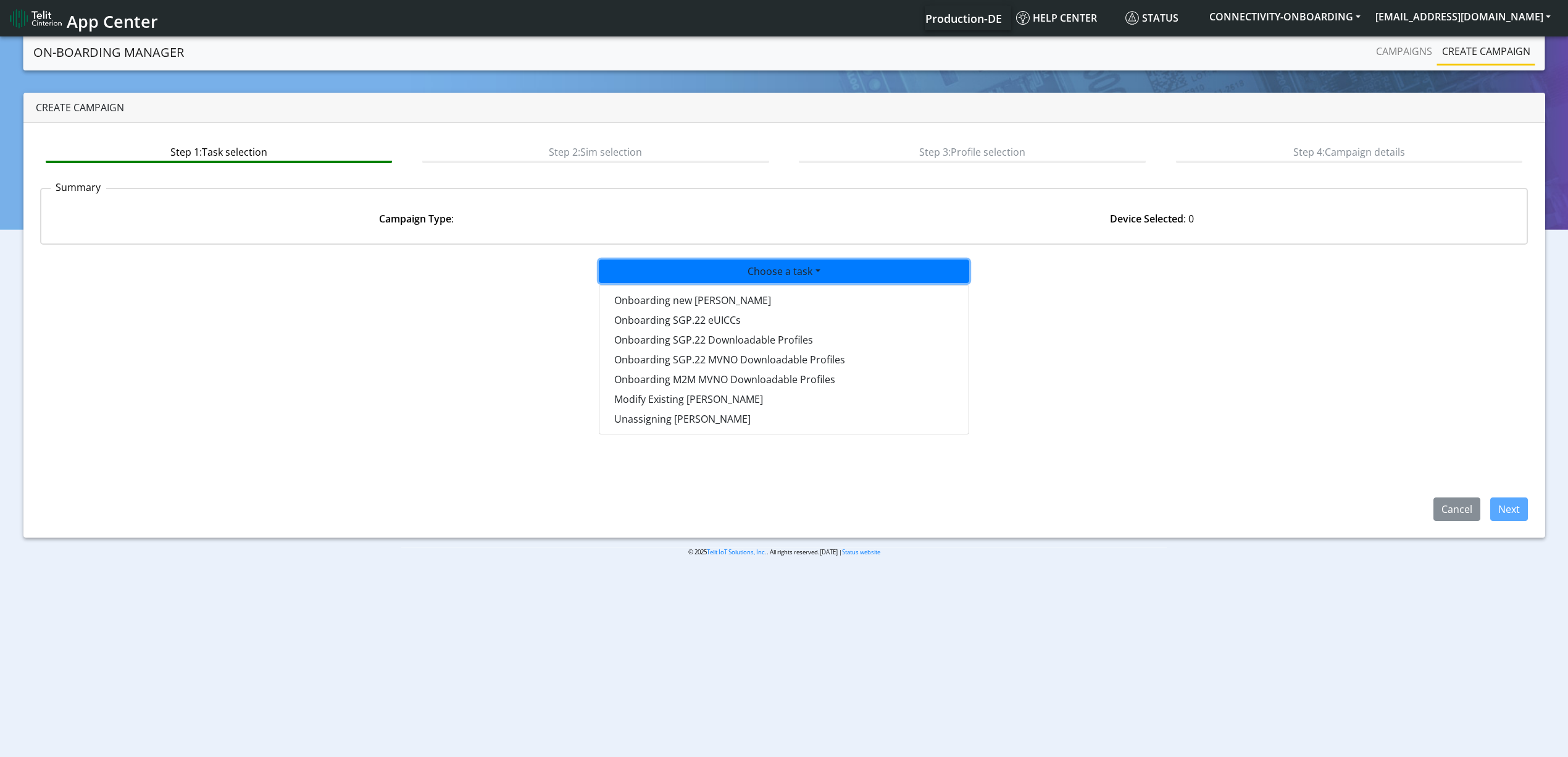
click at [748, 280] on button "Choose a task" at bounding box center [784, 271] width 370 height 24
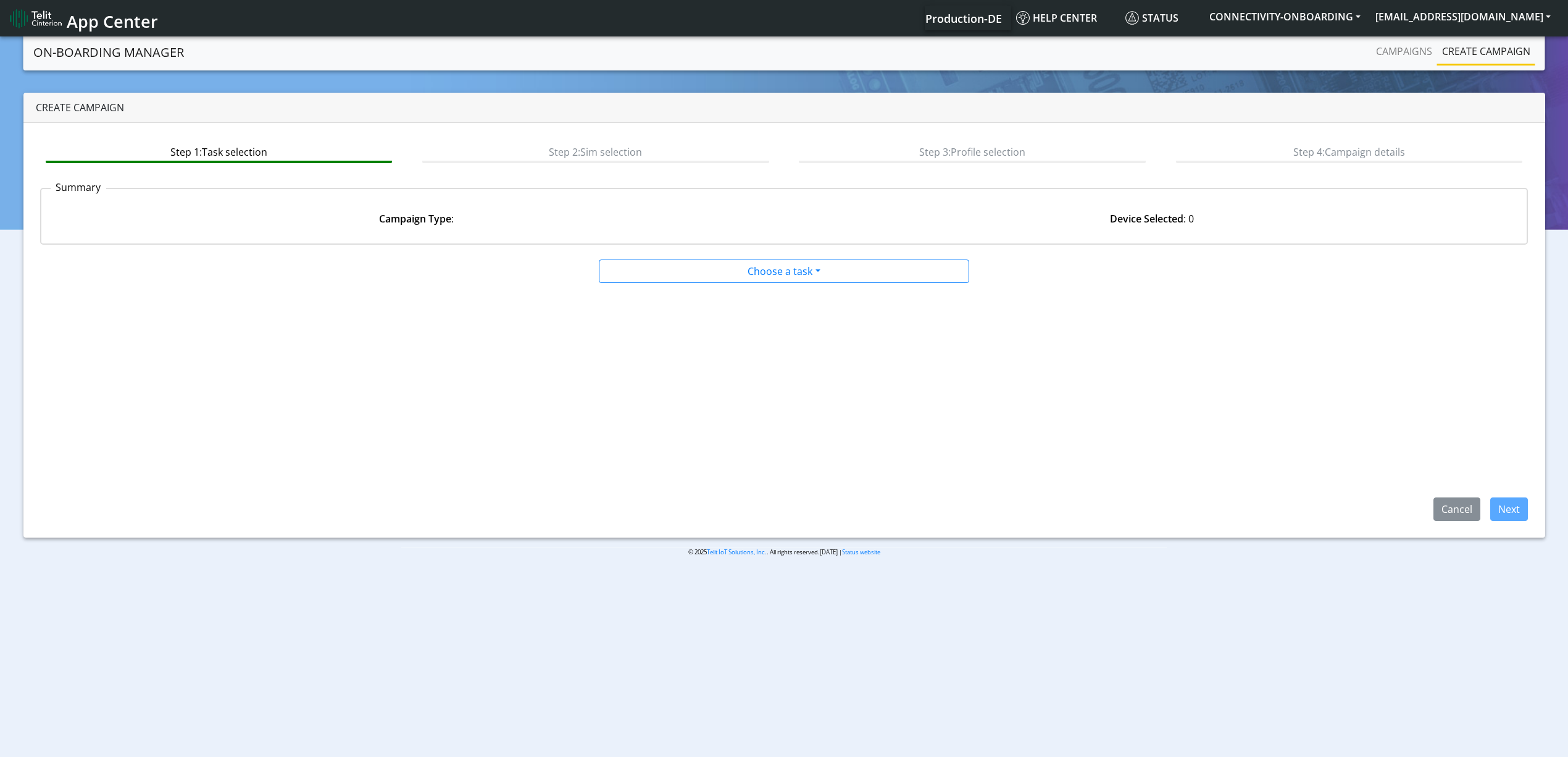
click at [746, 289] on app-paging-btns "Cancel Next" at bounding box center [784, 402] width 1488 height 237
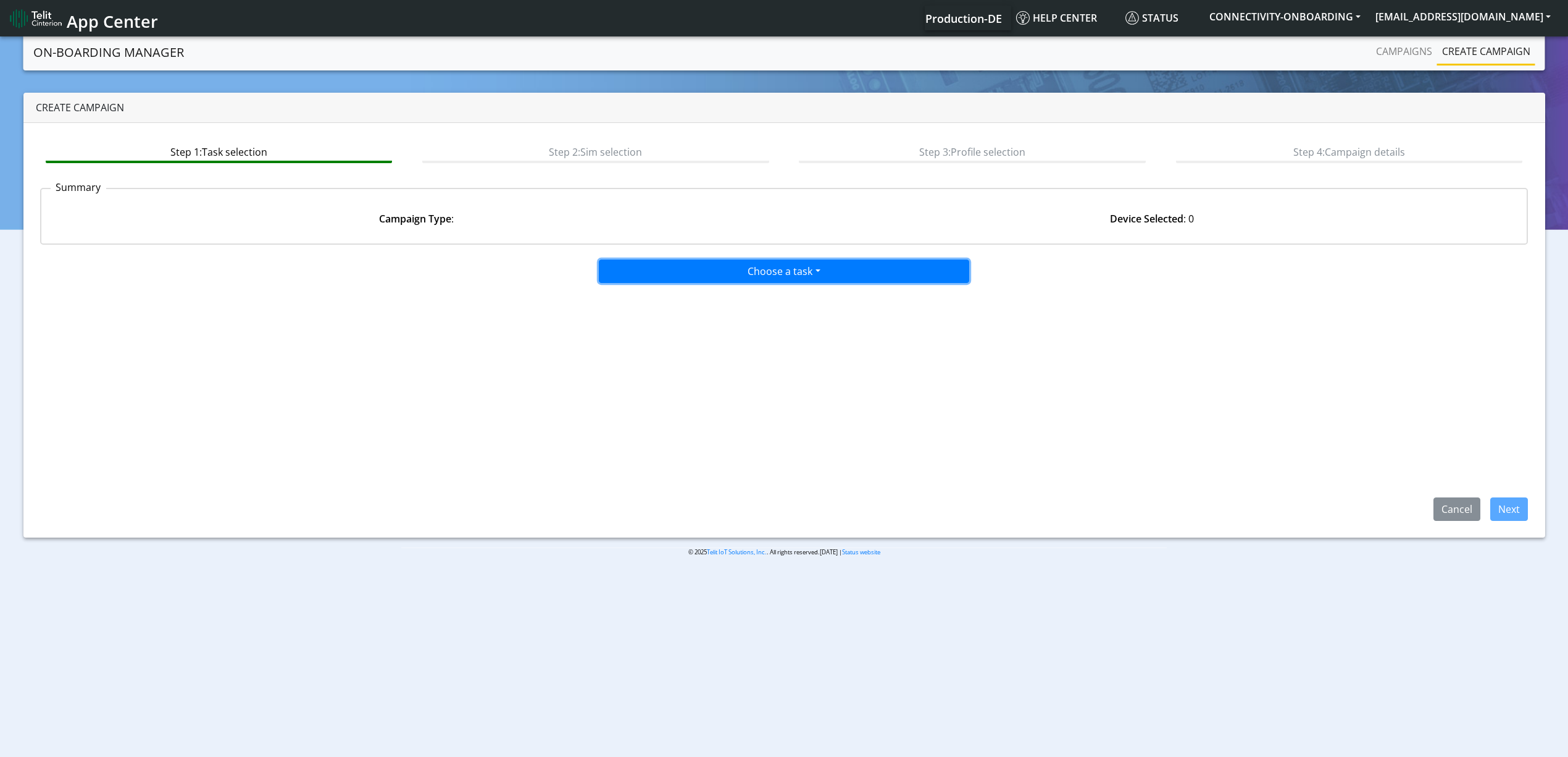
click at [739, 269] on button "Choose a task" at bounding box center [784, 271] width 370 height 24
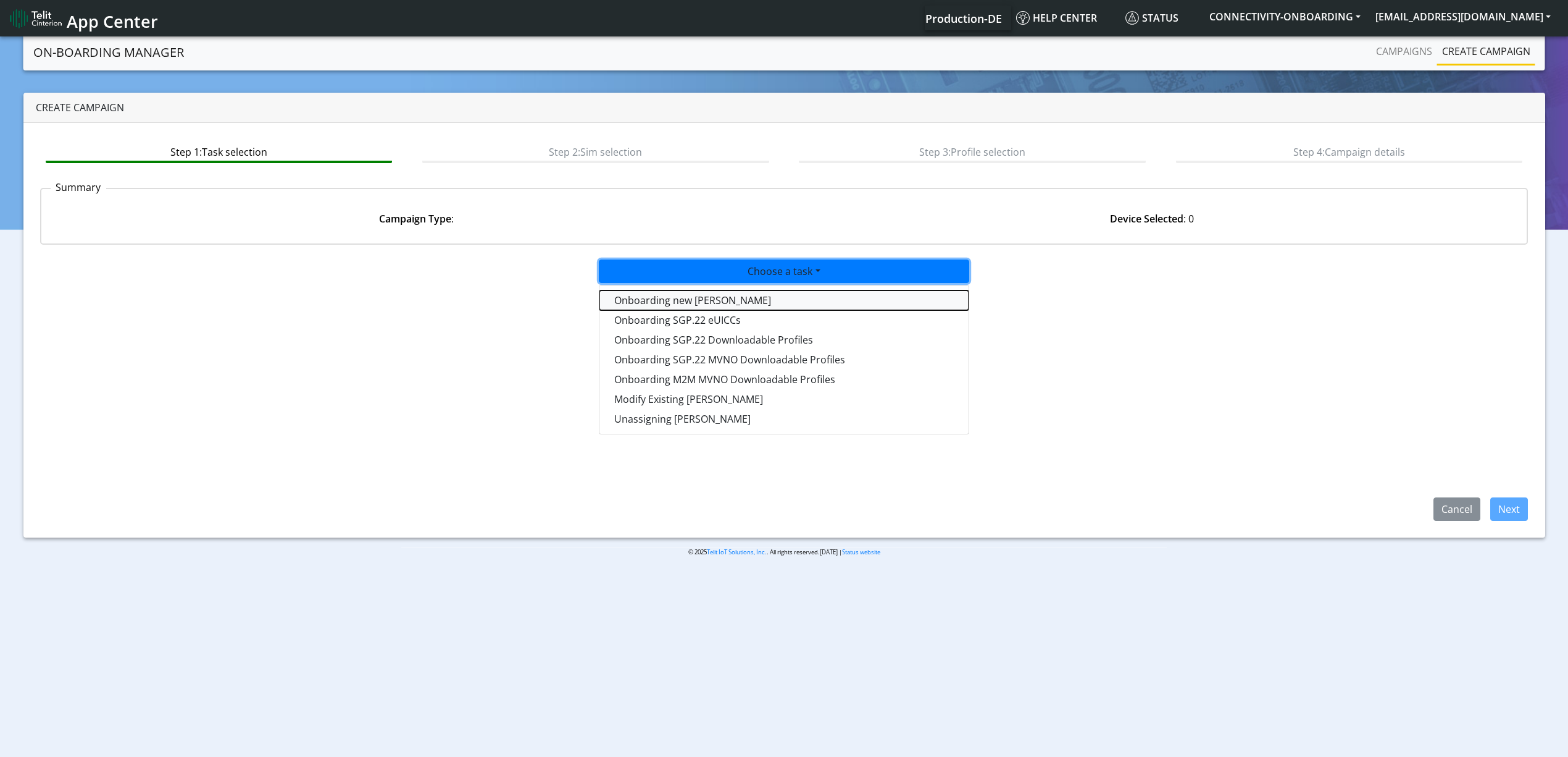
click at [724, 297] on tasktoes-dropdown "Onboarding new [PERSON_NAME]" at bounding box center [783, 300] width 369 height 20
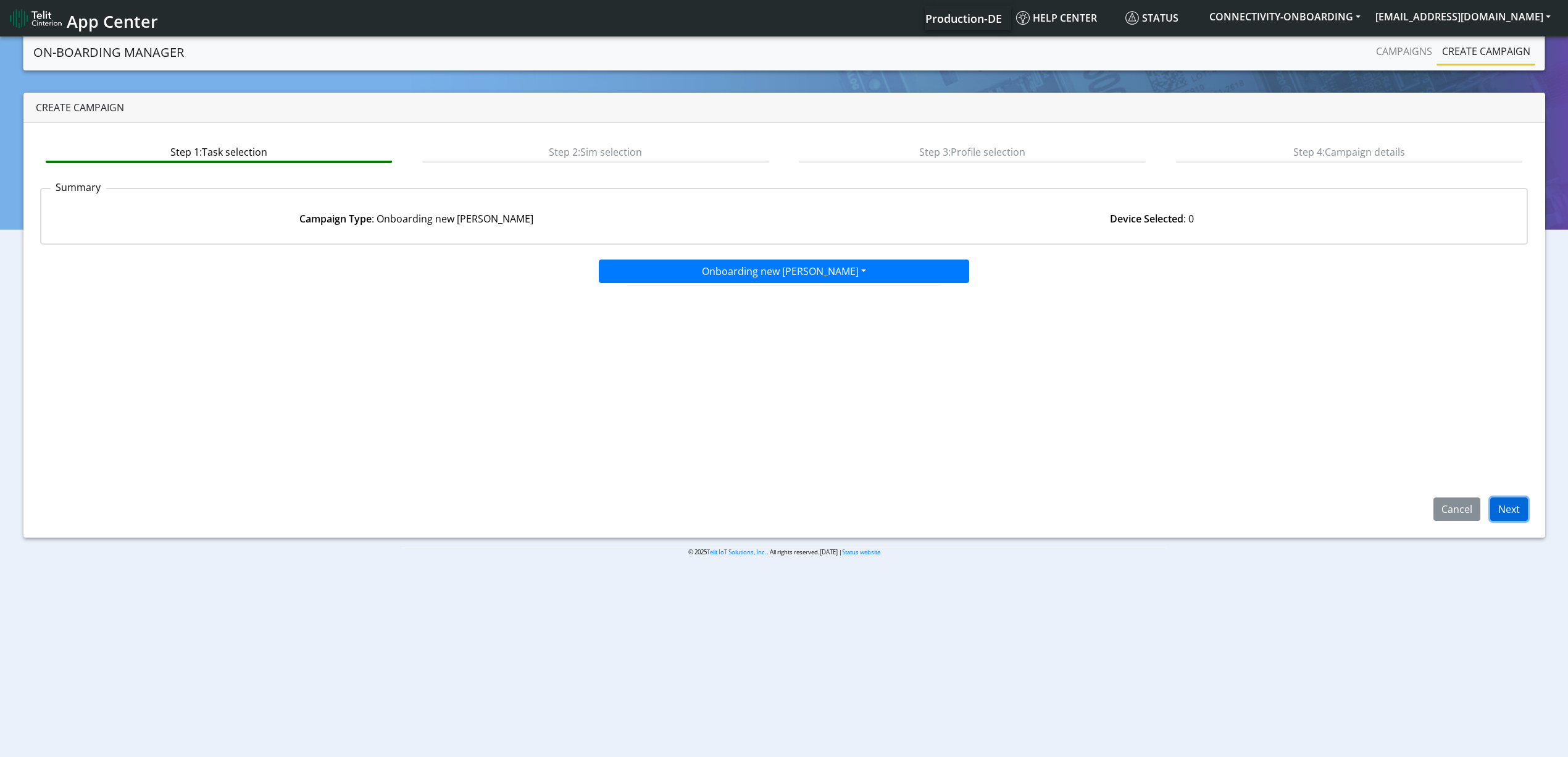
click at [1490, 507] on button "Next" at bounding box center [1508, 509] width 37 height 24
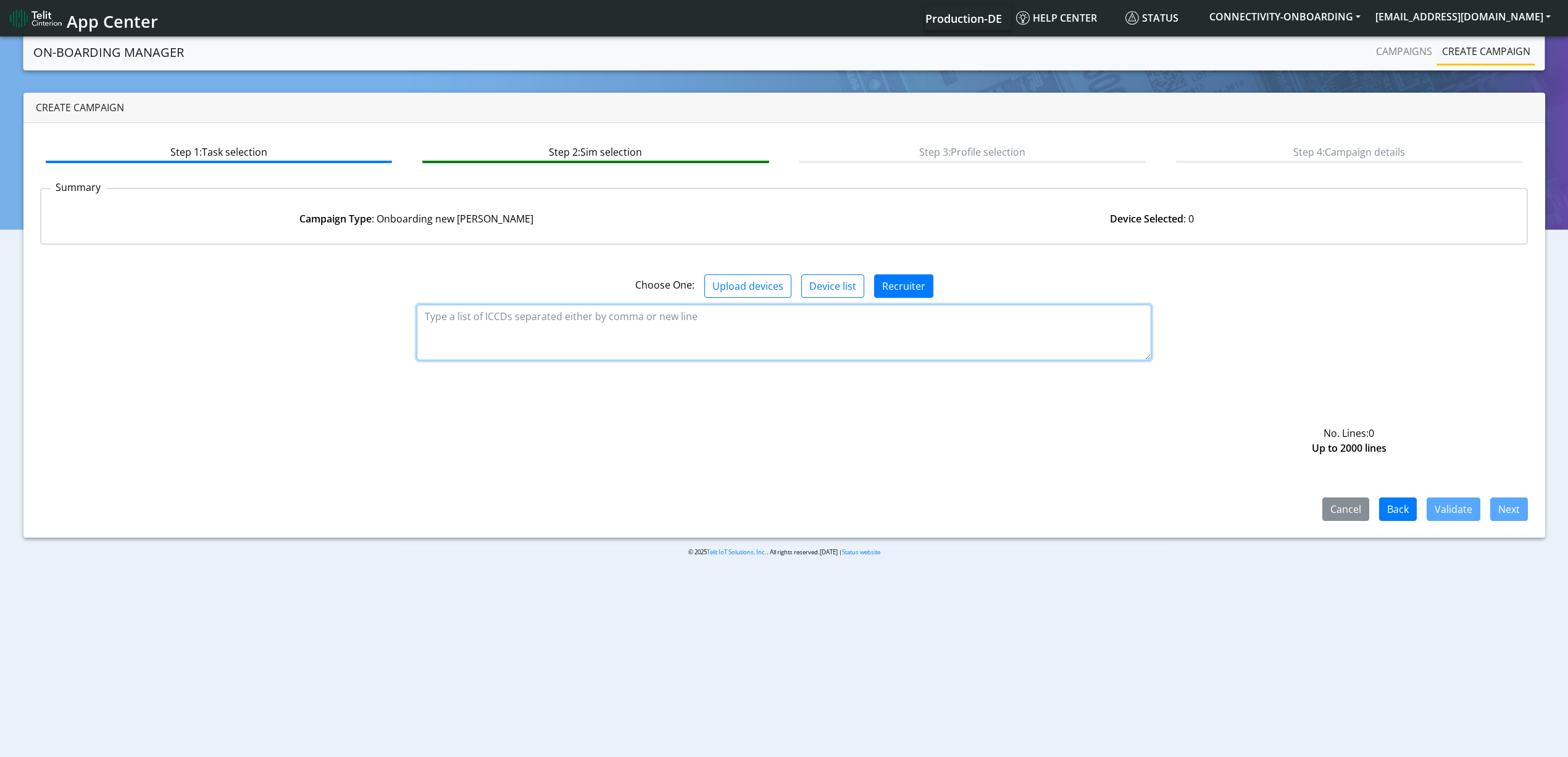
click at [623, 334] on textarea at bounding box center [784, 332] width 734 height 56
paste textarea "89358151000033653232 89358151000033653240 89358151000033653257 8935815100003365…"
type textarea "89358151000033653232 89358151000033653240 89358151000033653257 8935815100003365…"
click at [1463, 512] on button "Validate" at bounding box center [1453, 509] width 54 height 24
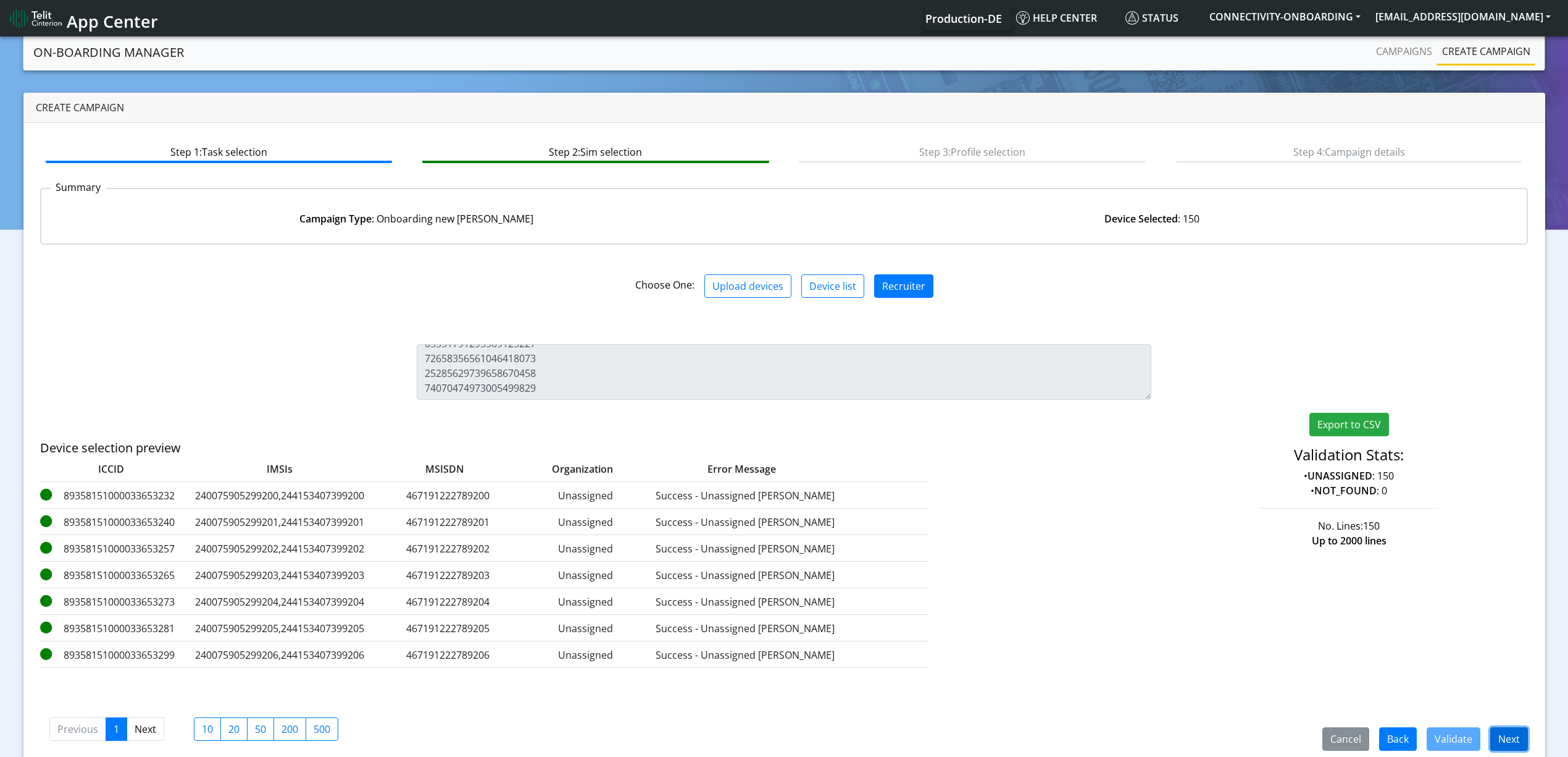
click at [1497, 730] on button "Next" at bounding box center [1508, 738] width 37 height 24
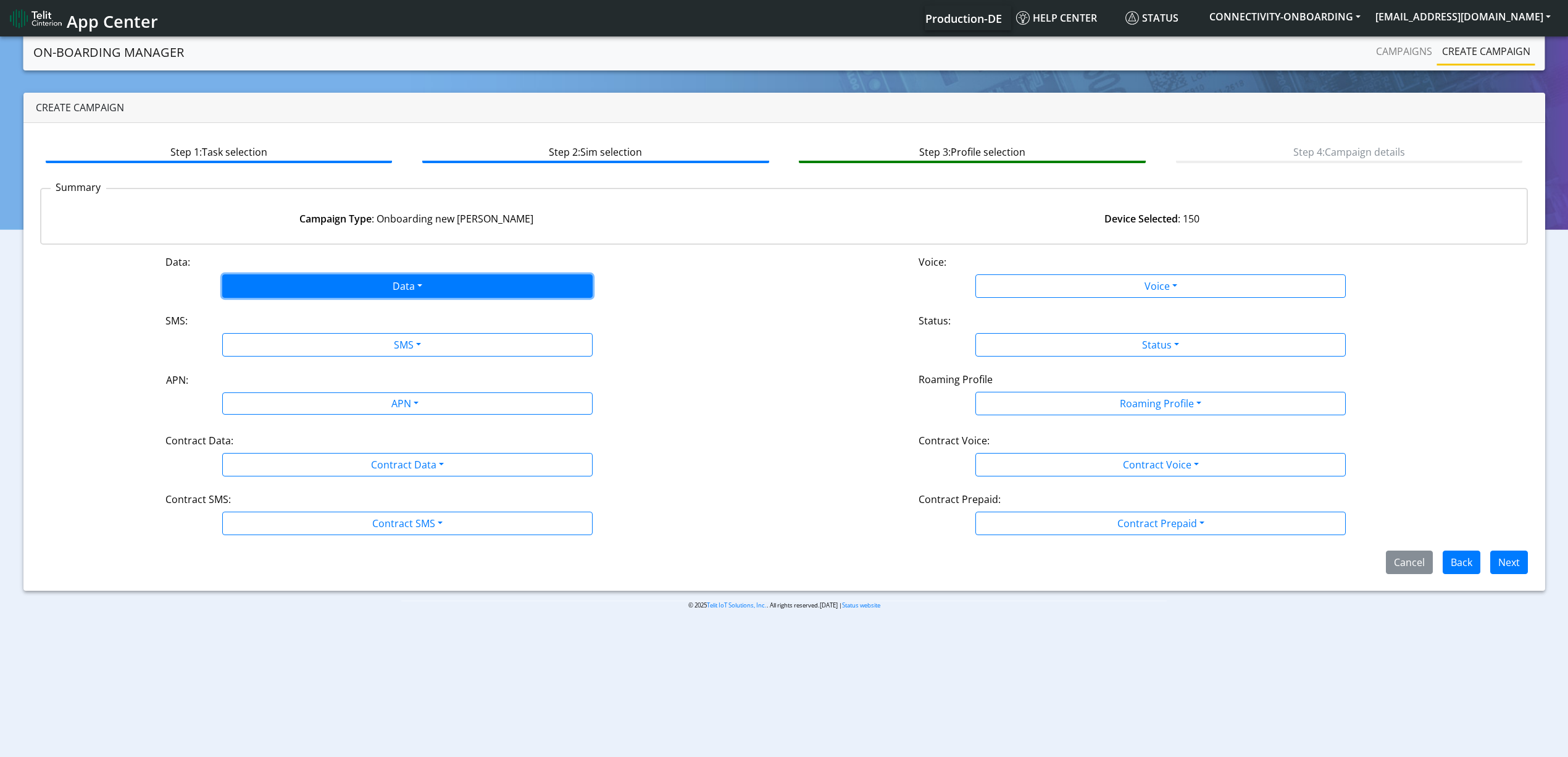
click at [287, 282] on button "Data" at bounding box center [407, 286] width 370 height 24
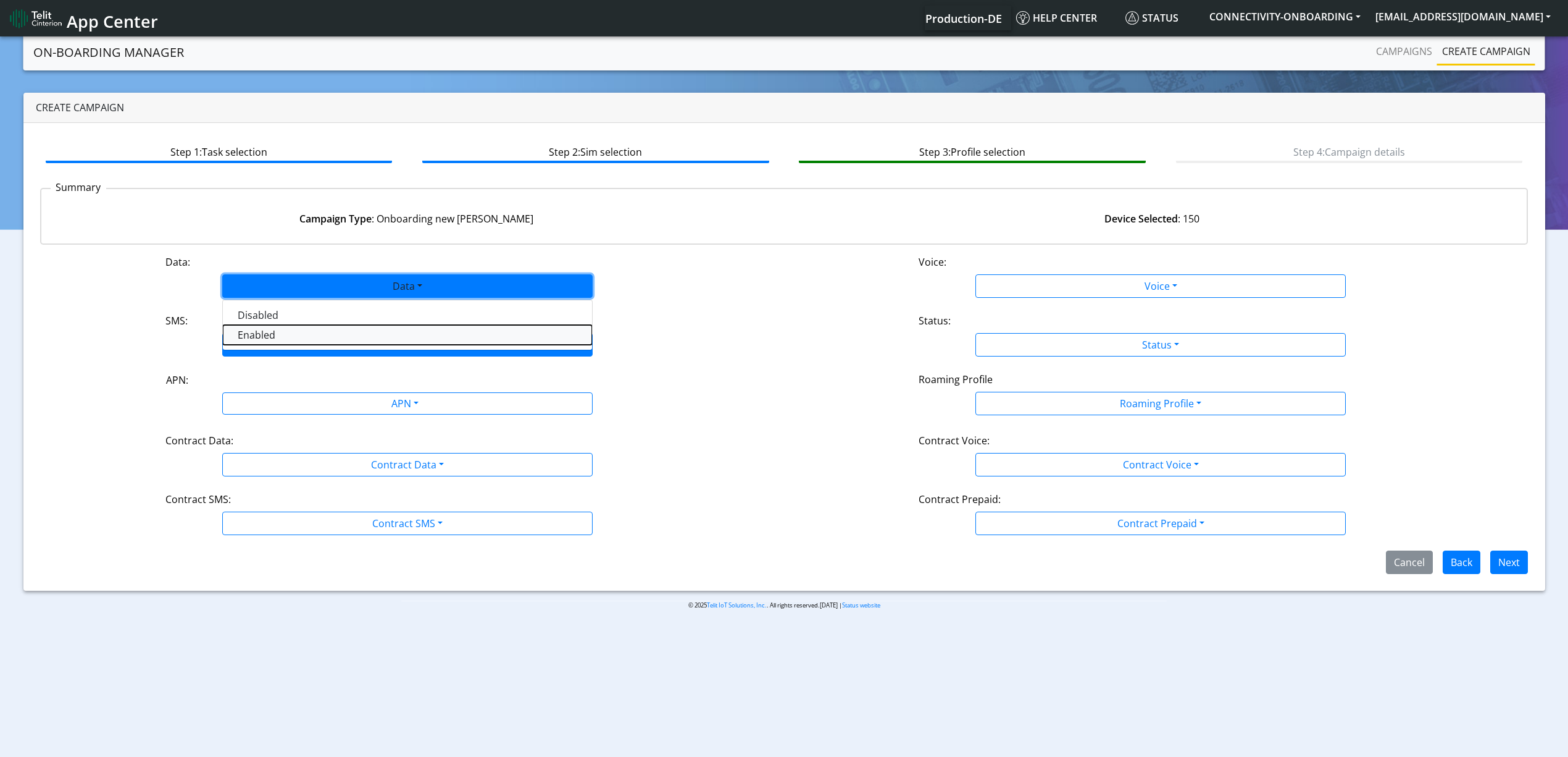
click at [271, 335] on button "Enabled" at bounding box center [407, 335] width 369 height 20
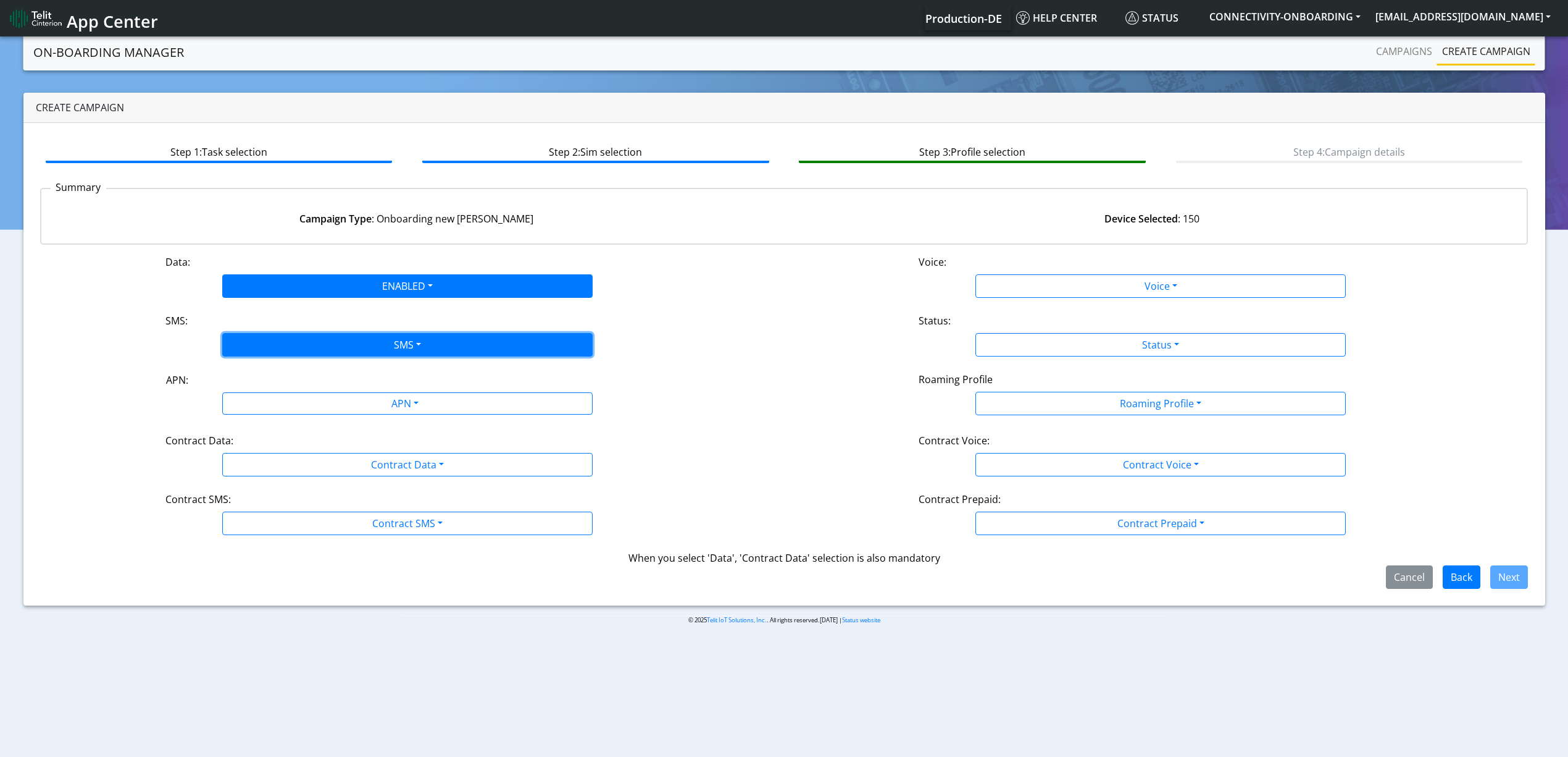
click at [280, 352] on button "SMS" at bounding box center [407, 345] width 370 height 24
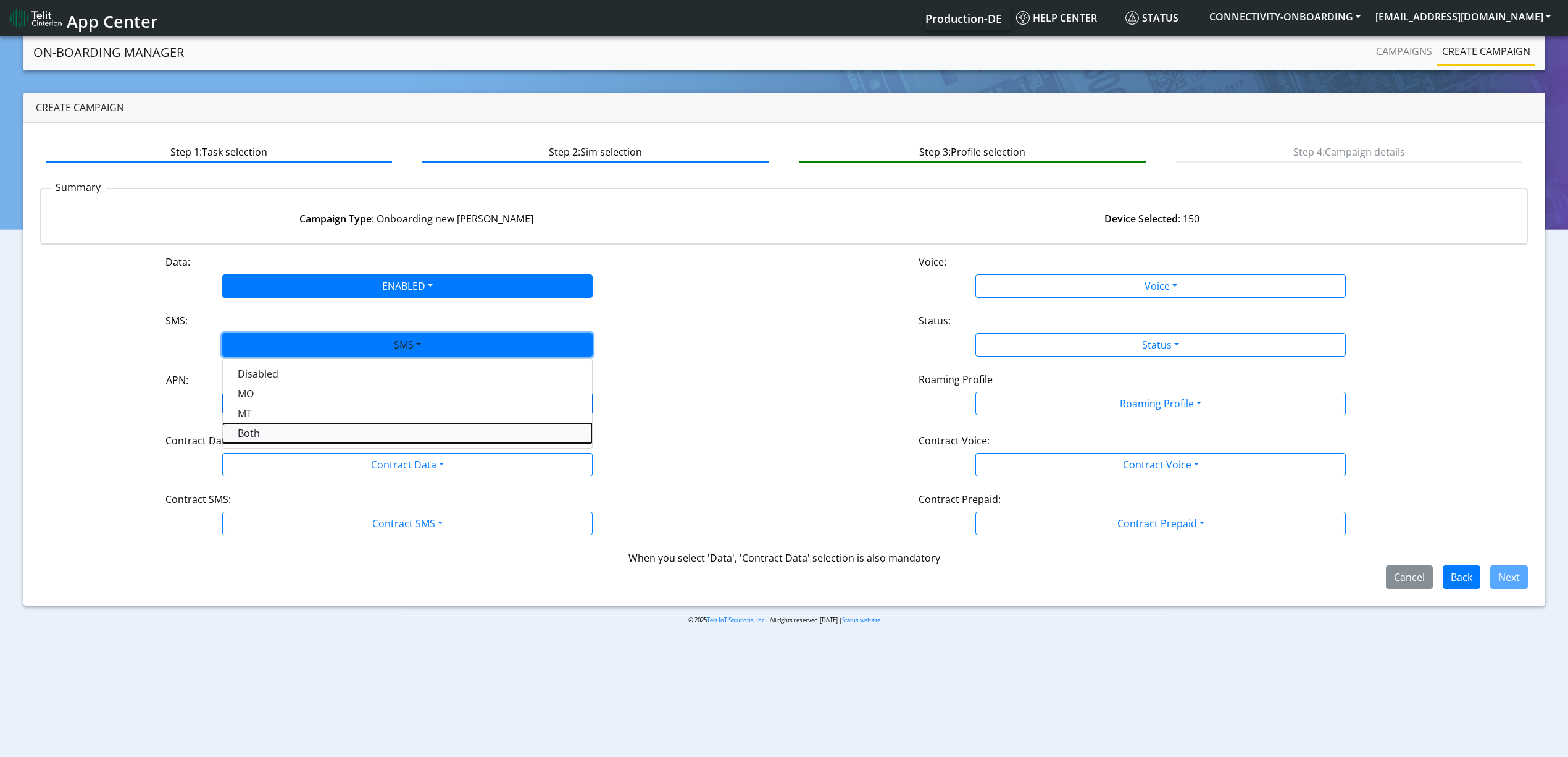
click at [260, 443] on button "Both" at bounding box center [407, 433] width 369 height 20
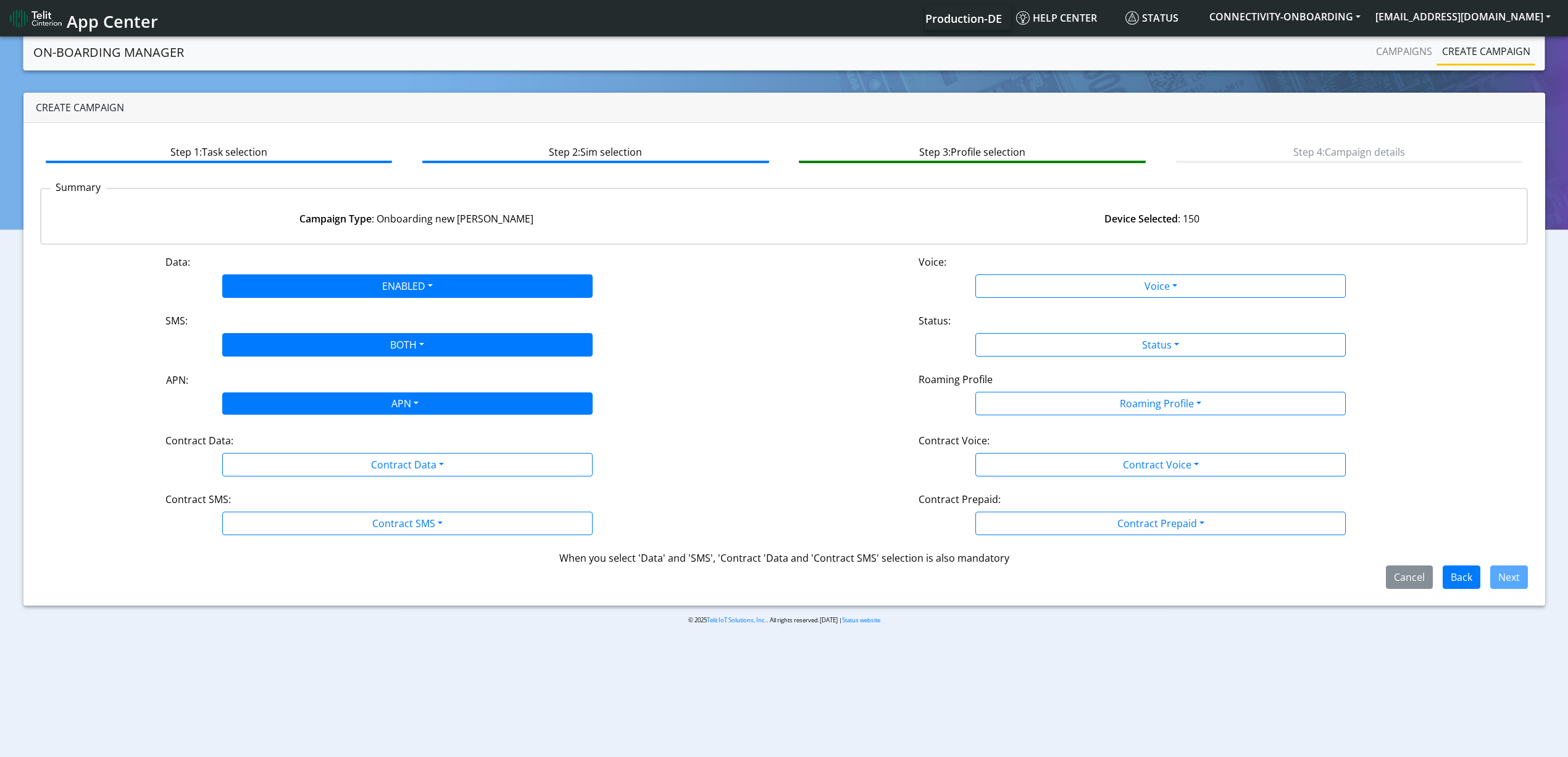
click at [267, 401] on div "APN" at bounding box center [404, 404] width 392 height 24
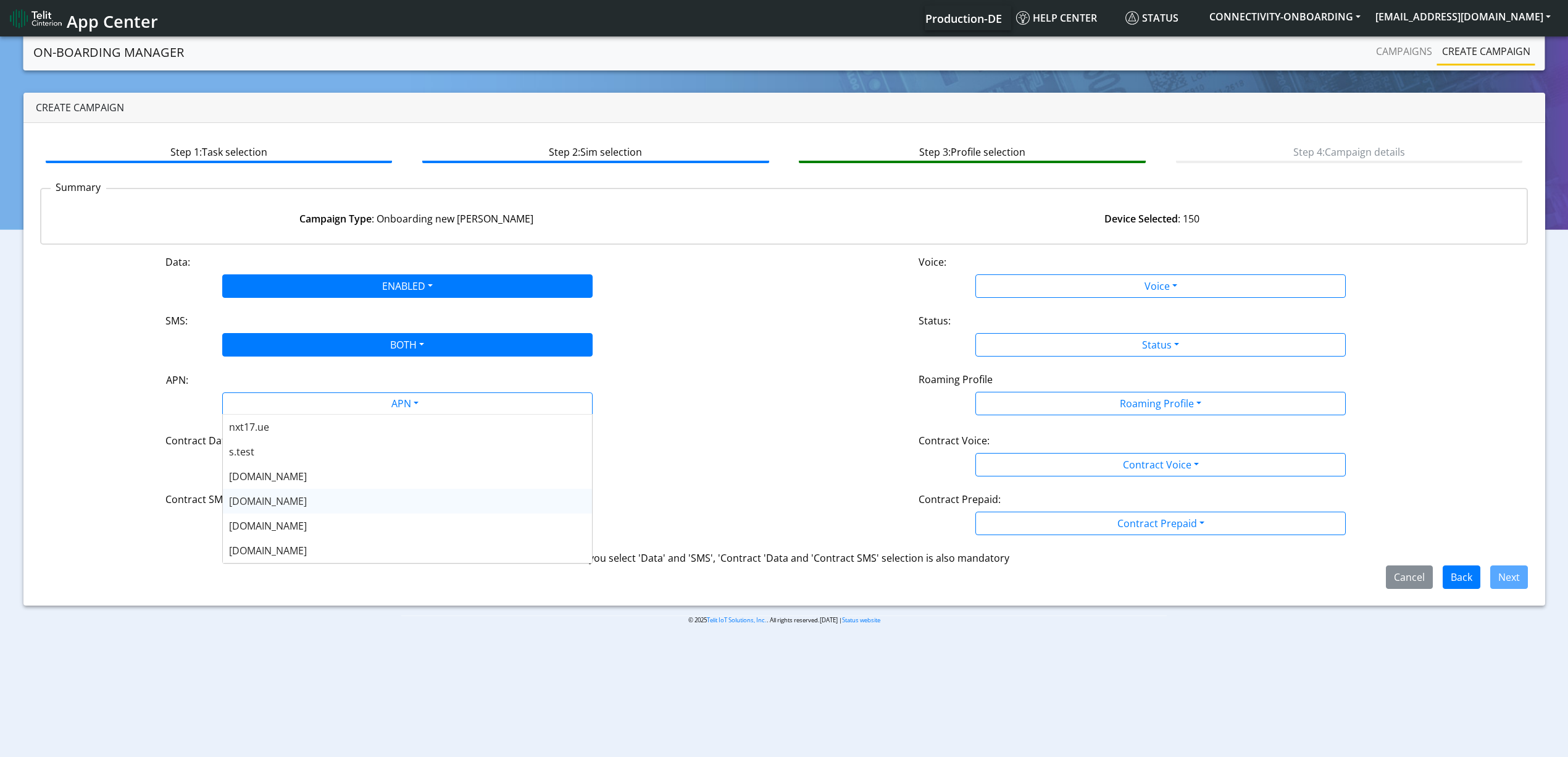
click at [277, 502] on div "[DOMAIN_NAME]" at bounding box center [407, 500] width 369 height 24
click at [282, 453] on button "Contract Data" at bounding box center [407, 464] width 370 height 24
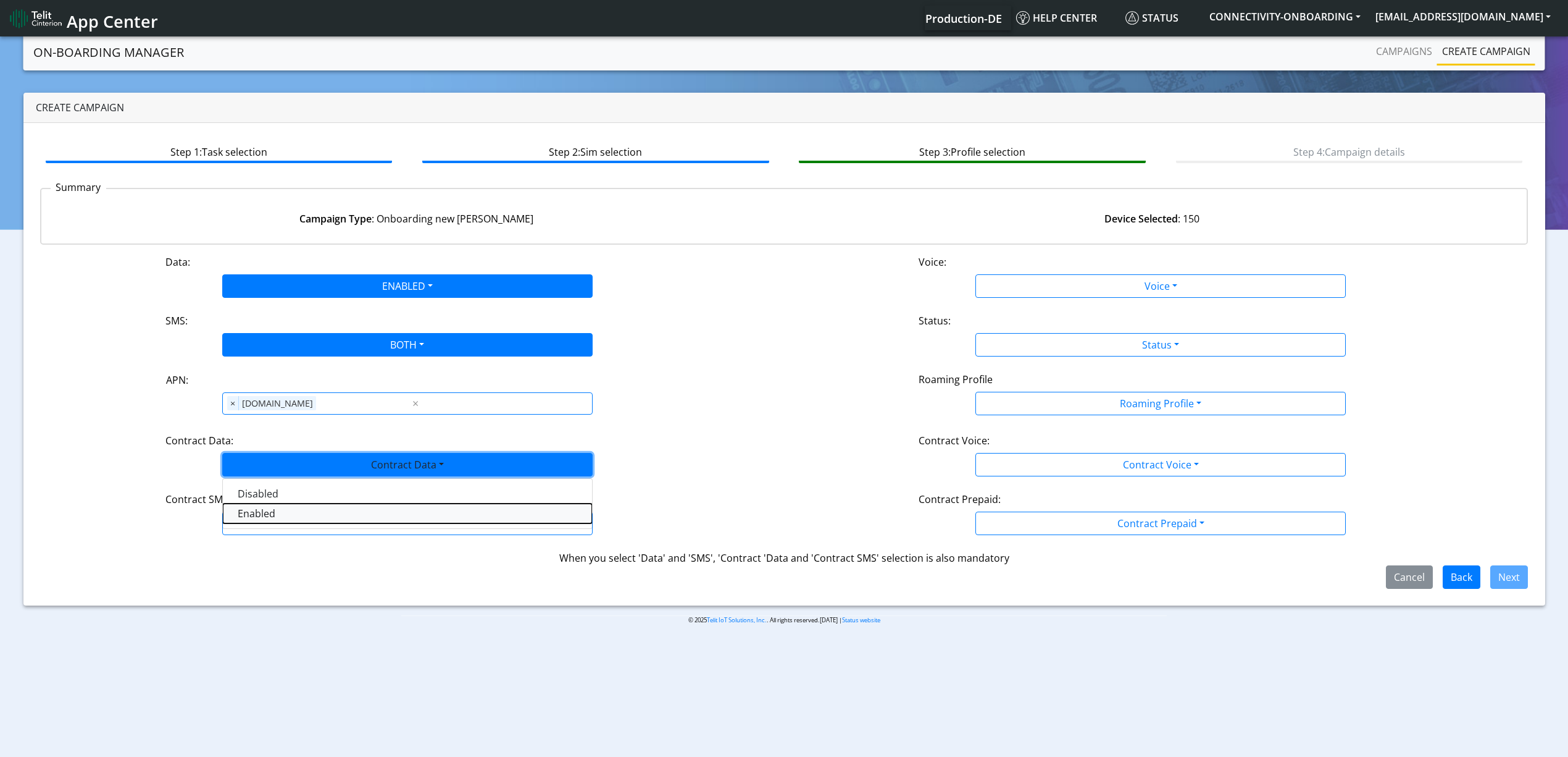
click at [270, 514] on Dataenabled-dropdown "Enabled" at bounding box center [407, 513] width 369 height 20
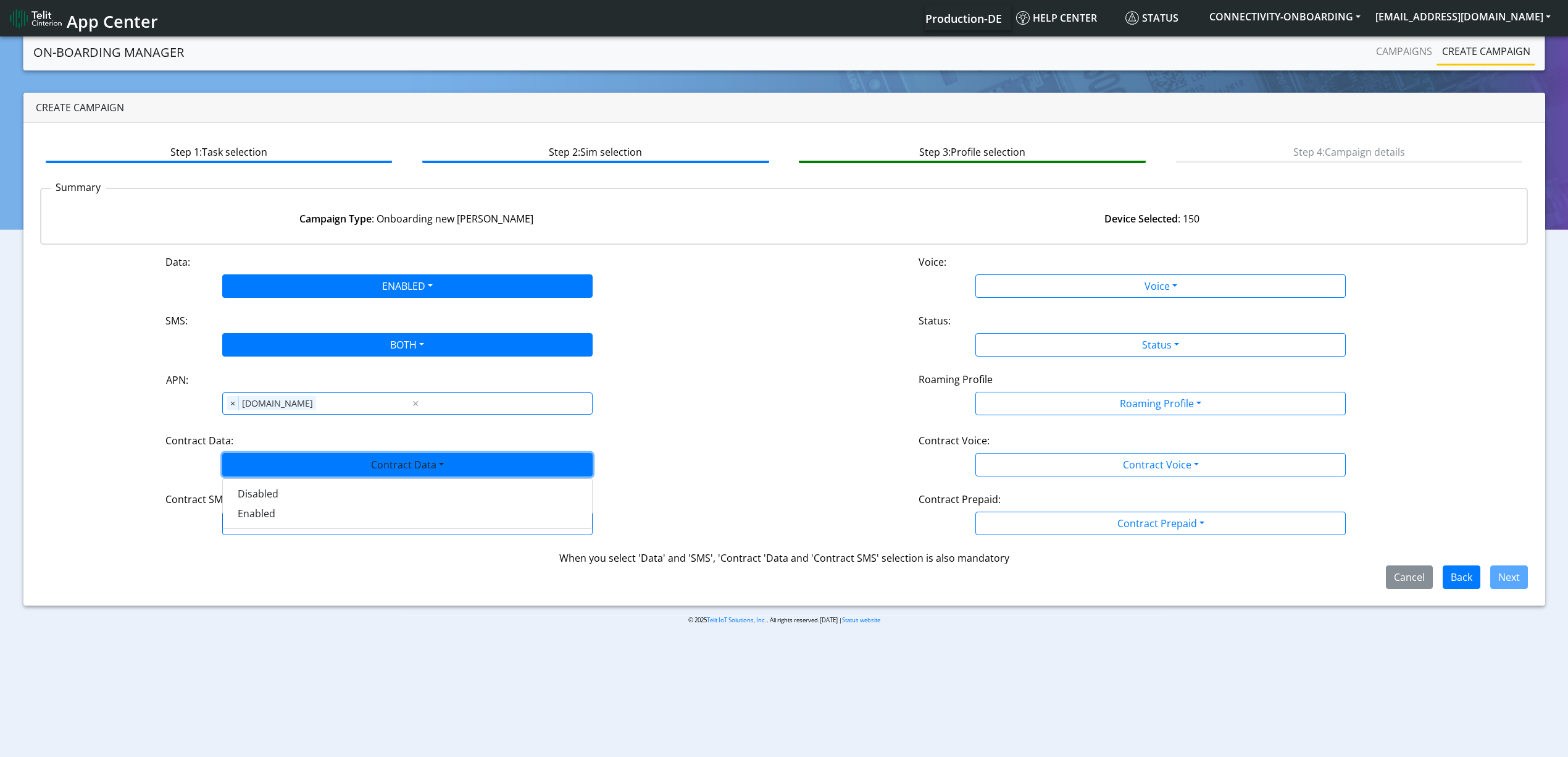
click at [272, 539] on div "Data: ENABLED Disabled Enabled Voice: Voice Disabled Enabled SMS: BOTH Disabled…" at bounding box center [784, 421] width 1488 height 334
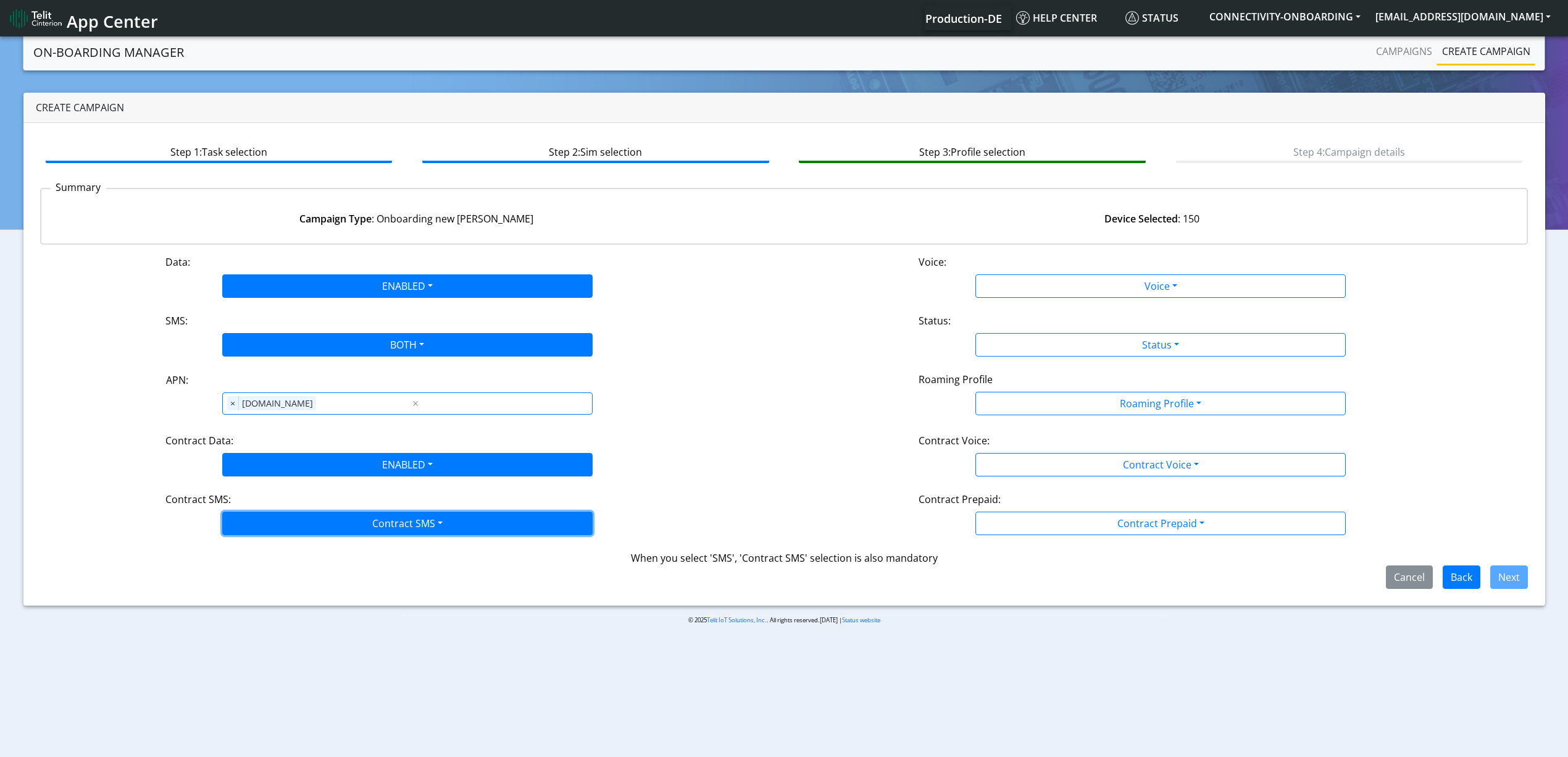
click at [254, 525] on button "Contract SMS" at bounding box center [407, 523] width 370 height 24
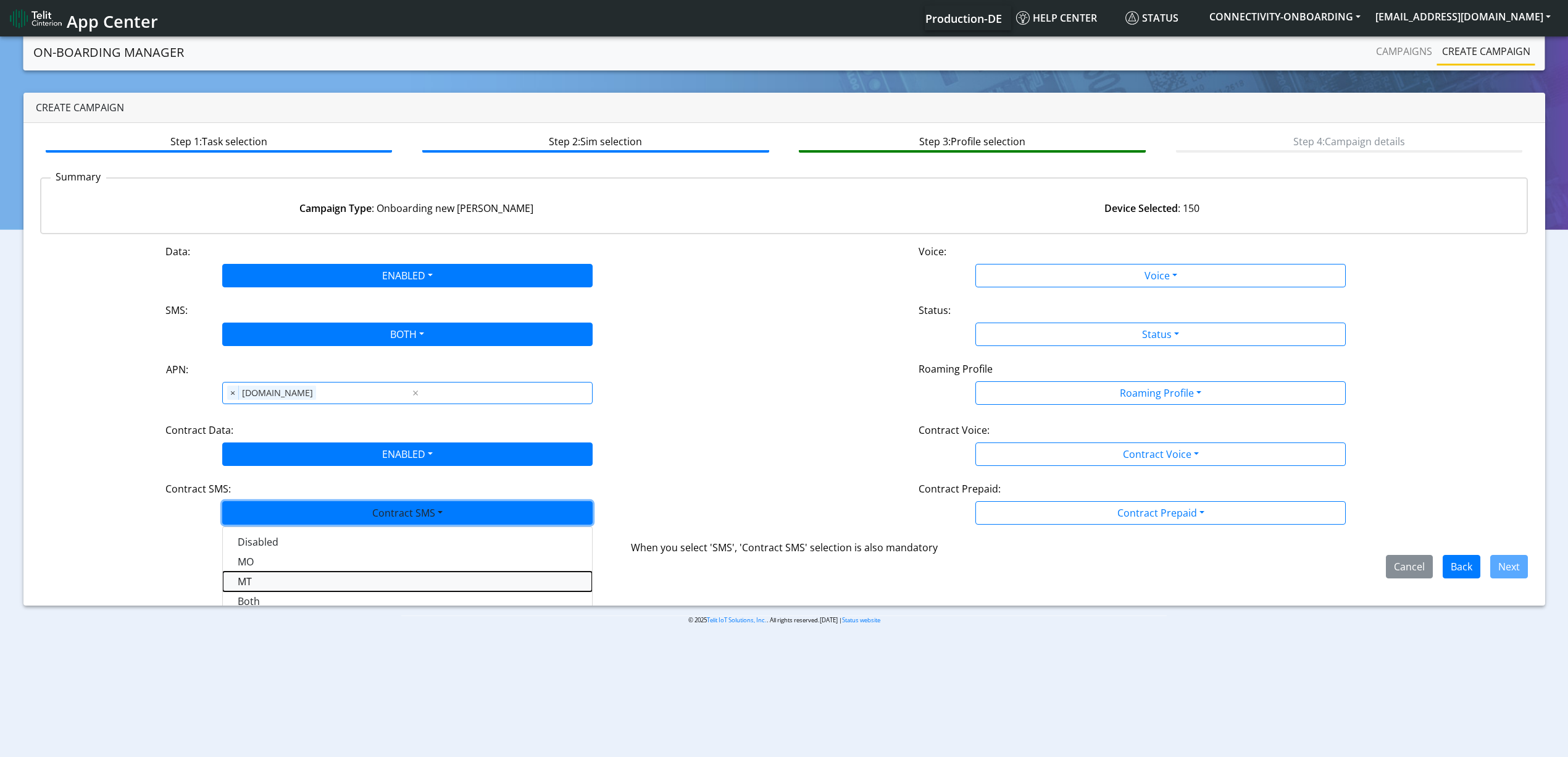
drag, startPoint x: 257, startPoint y: 595, endPoint x: 268, endPoint y: 564, distance: 32.9
click at [268, 571] on SMSmt-dropdown "MT" at bounding box center [407, 581] width 369 height 20
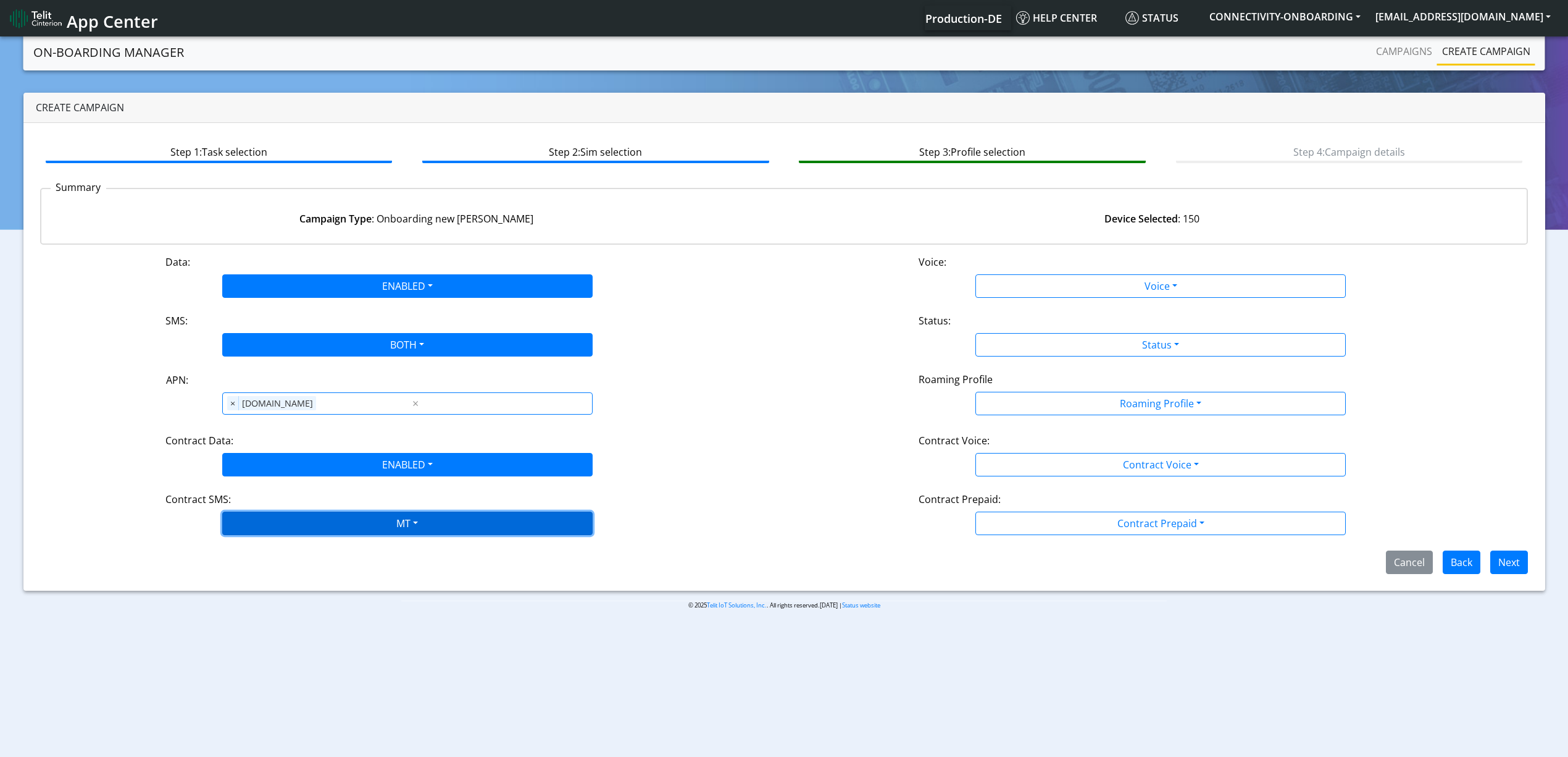
click at [269, 516] on button "MT" at bounding box center [407, 523] width 370 height 24
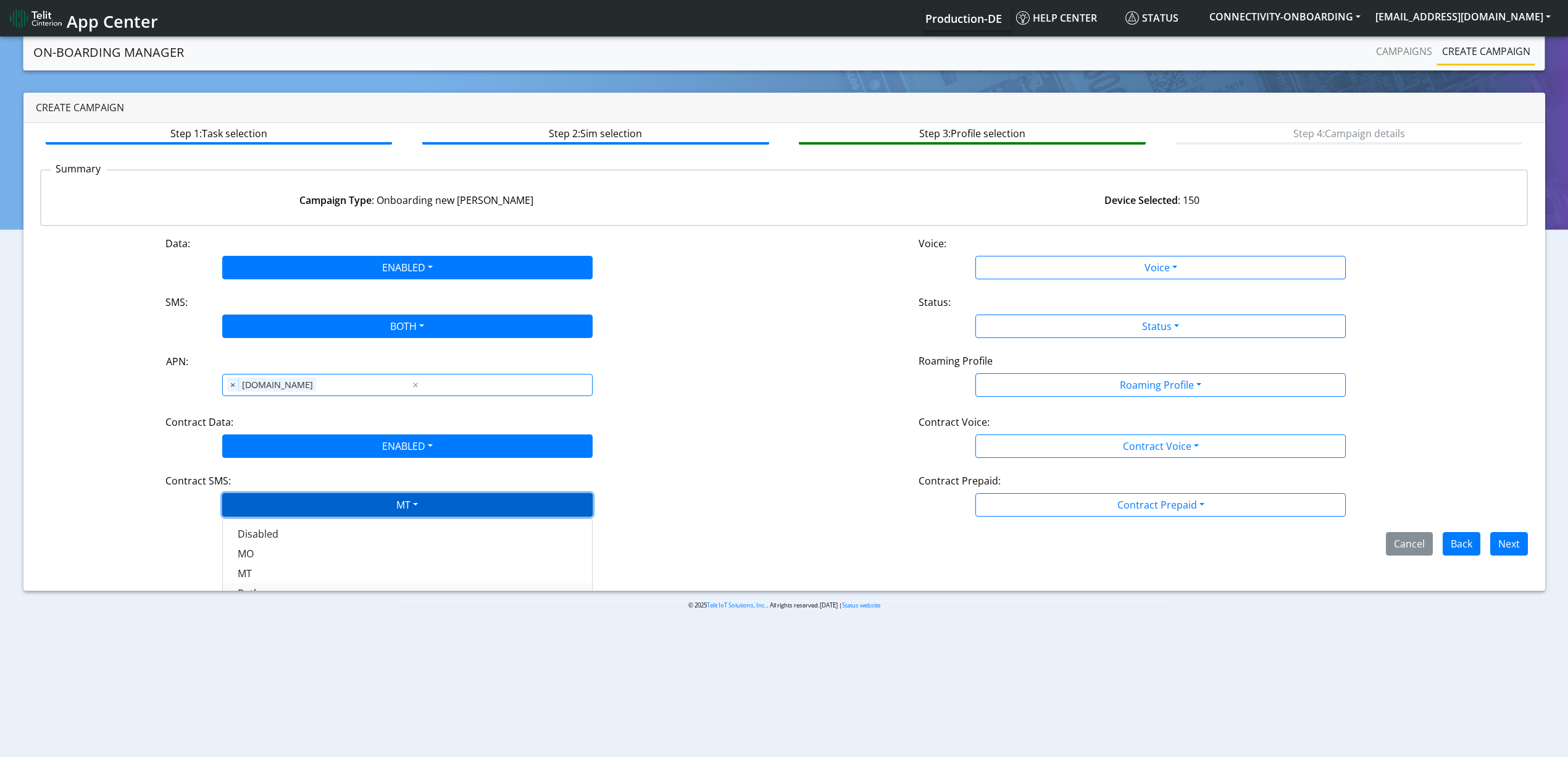
scroll to position [35, 0]
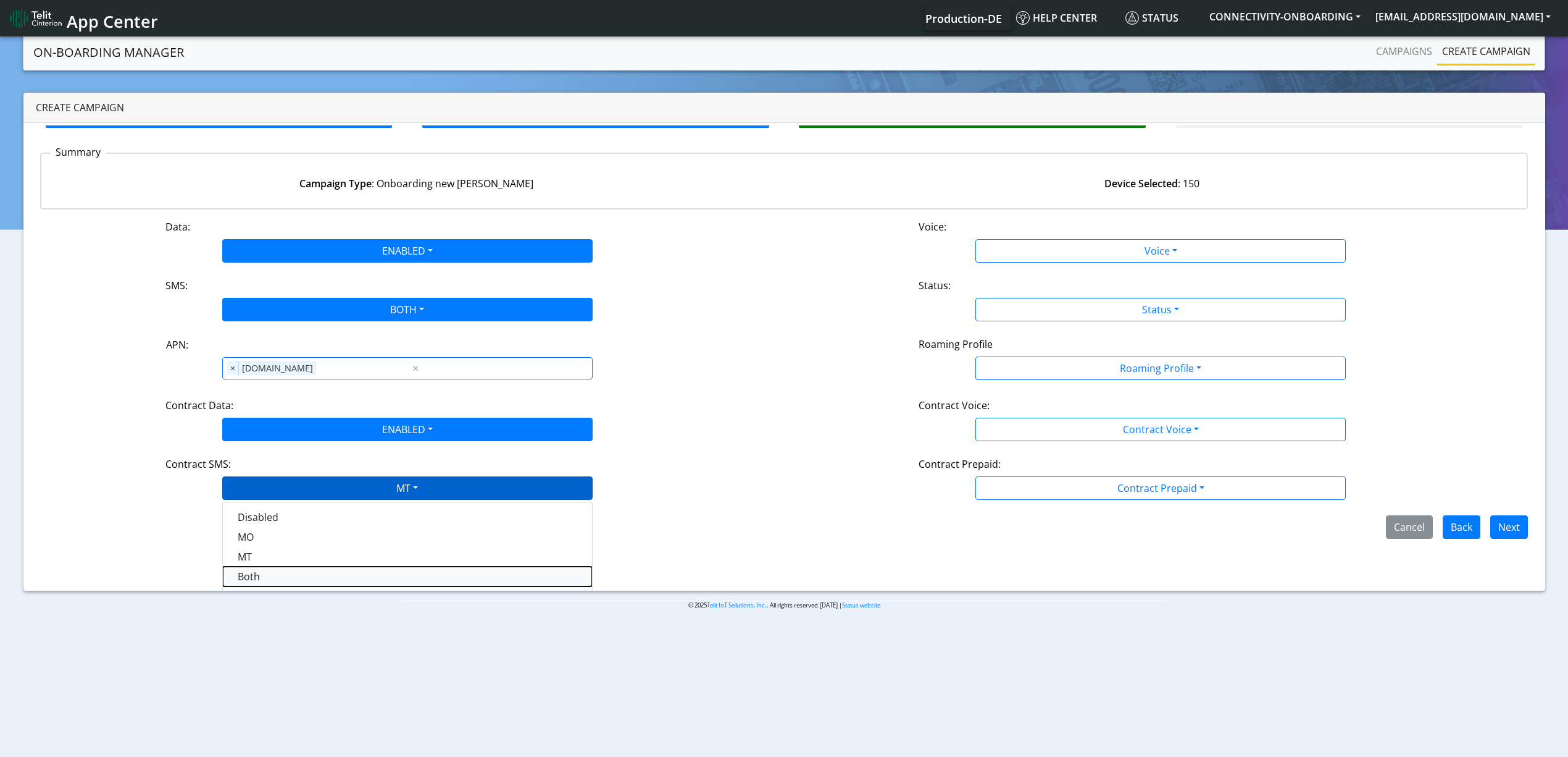
click at [259, 571] on SMSboth-dropdown "Both" at bounding box center [407, 576] width 369 height 20
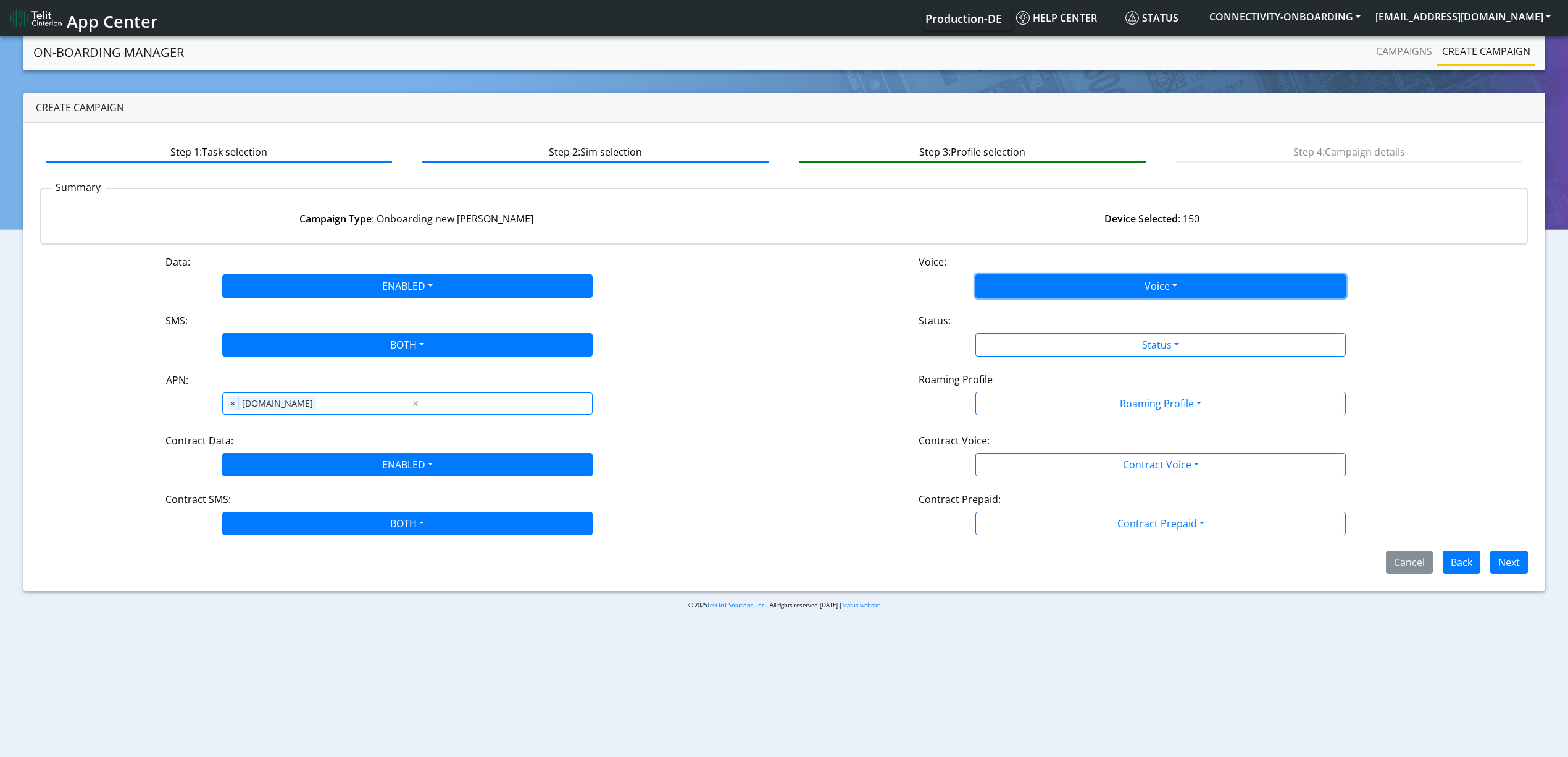
click at [1116, 295] on button "Voice" at bounding box center [1160, 286] width 370 height 24
drag, startPoint x: 1055, startPoint y: 300, endPoint x: 1050, endPoint y: 305, distance: 7.1
click at [1052, 302] on div "Disabled Enabled" at bounding box center [1160, 325] width 370 height 51
click at [1050, 306] on button "Disabled" at bounding box center [1160, 315] width 369 height 20
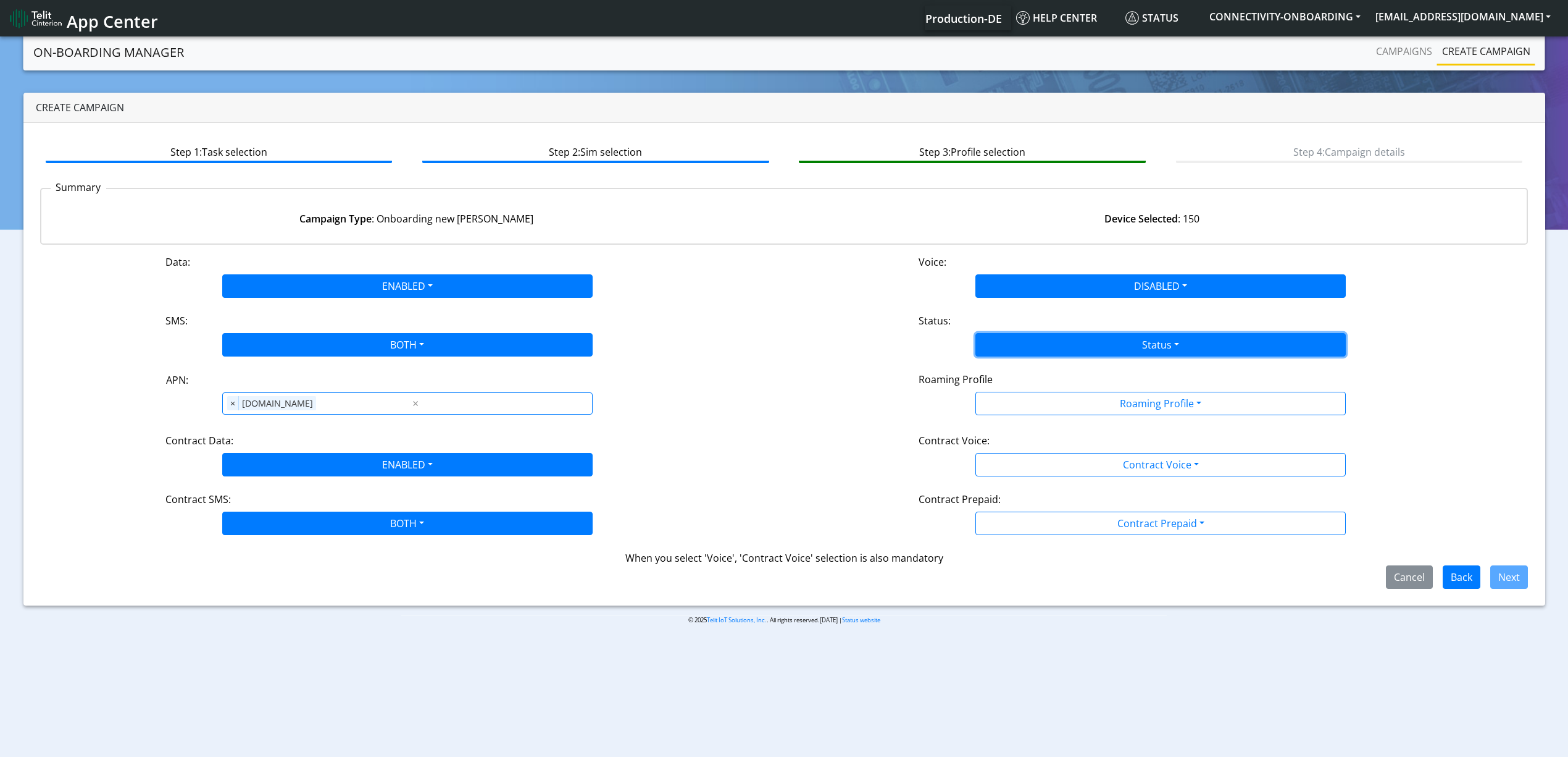
click at [1047, 345] on button "Status" at bounding box center [1160, 345] width 370 height 24
click at [1025, 378] on button "Activate" at bounding box center [1160, 373] width 369 height 20
click at [1040, 431] on div "Data: ENABLED Disabled Enabled Voice: DISABLED Disabled Enabled SMS: BOTH Disab…" at bounding box center [784, 421] width 1488 height 334
click at [1036, 415] on div "Roaming Profile Roaming Profile All Blocked Global All TCP1 Lumenis_LTD TCP 1 B…" at bounding box center [1160, 395] width 753 height 46
click at [1062, 386] on div "Roaming Profile" at bounding box center [1160, 382] width 502 height 20
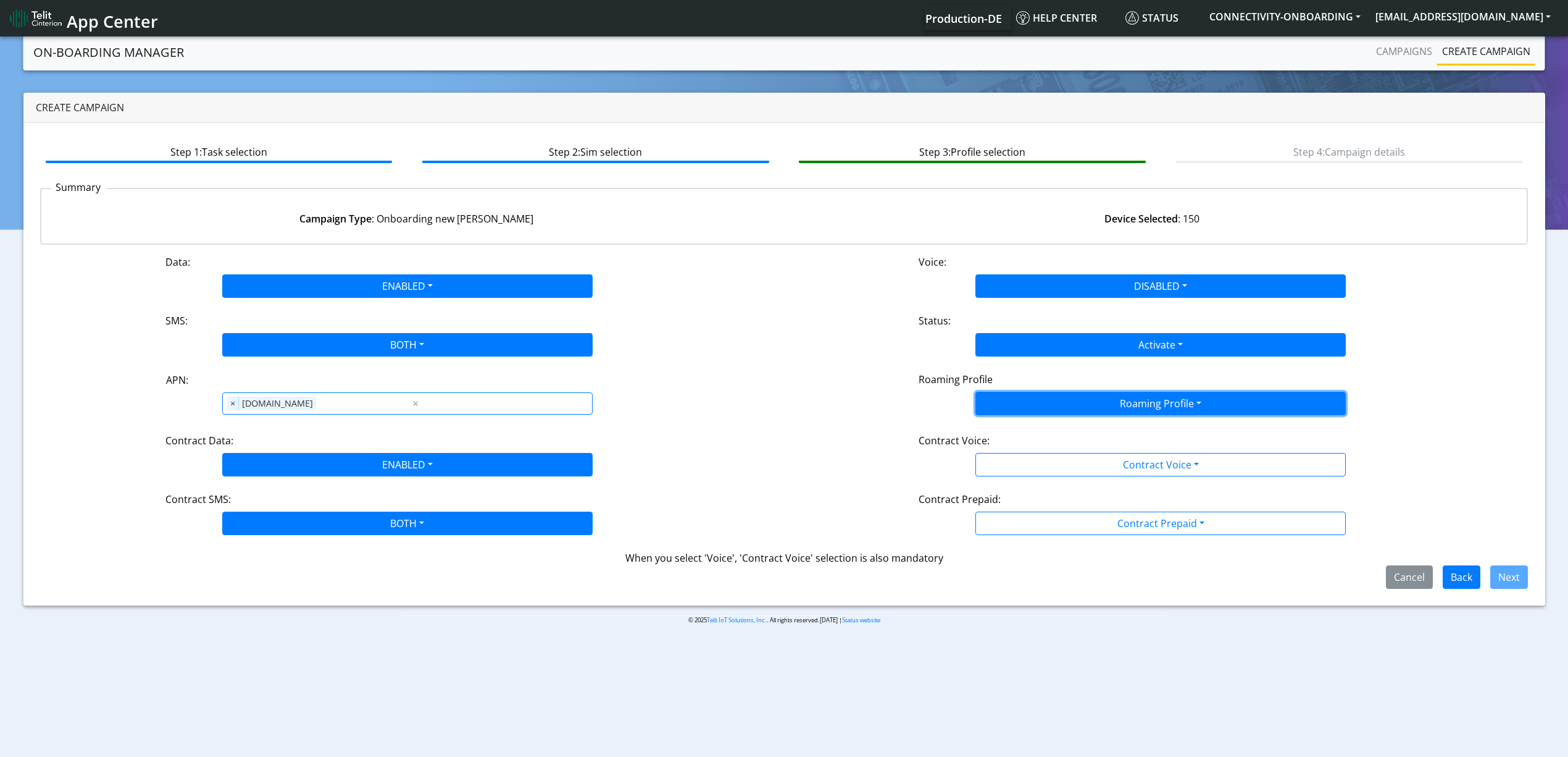
click at [1062, 410] on button "Roaming Profile" at bounding box center [1160, 403] width 370 height 24
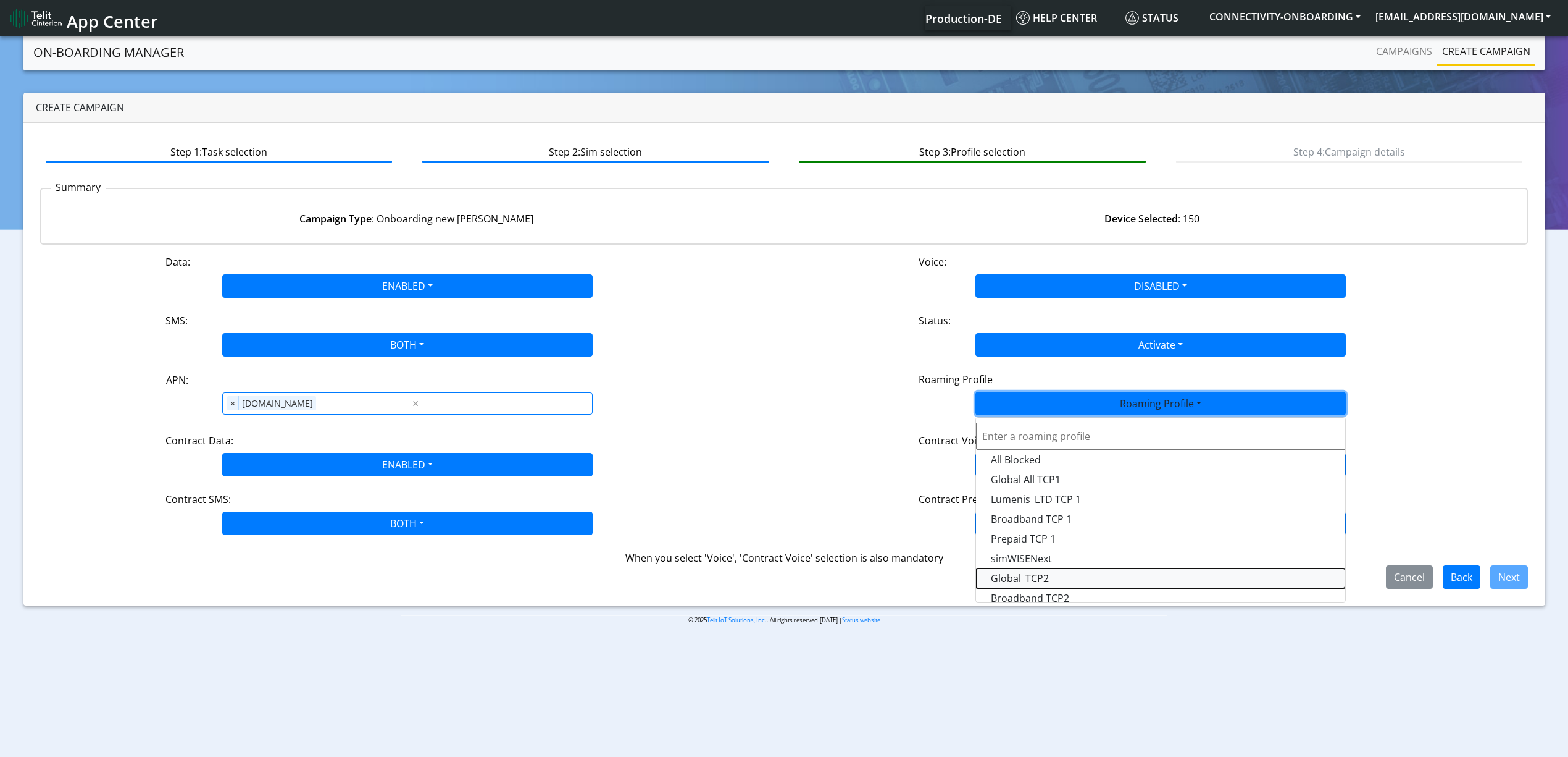
click at [1087, 574] on Profile-dropdown "Global_TCP2" at bounding box center [1160, 578] width 369 height 20
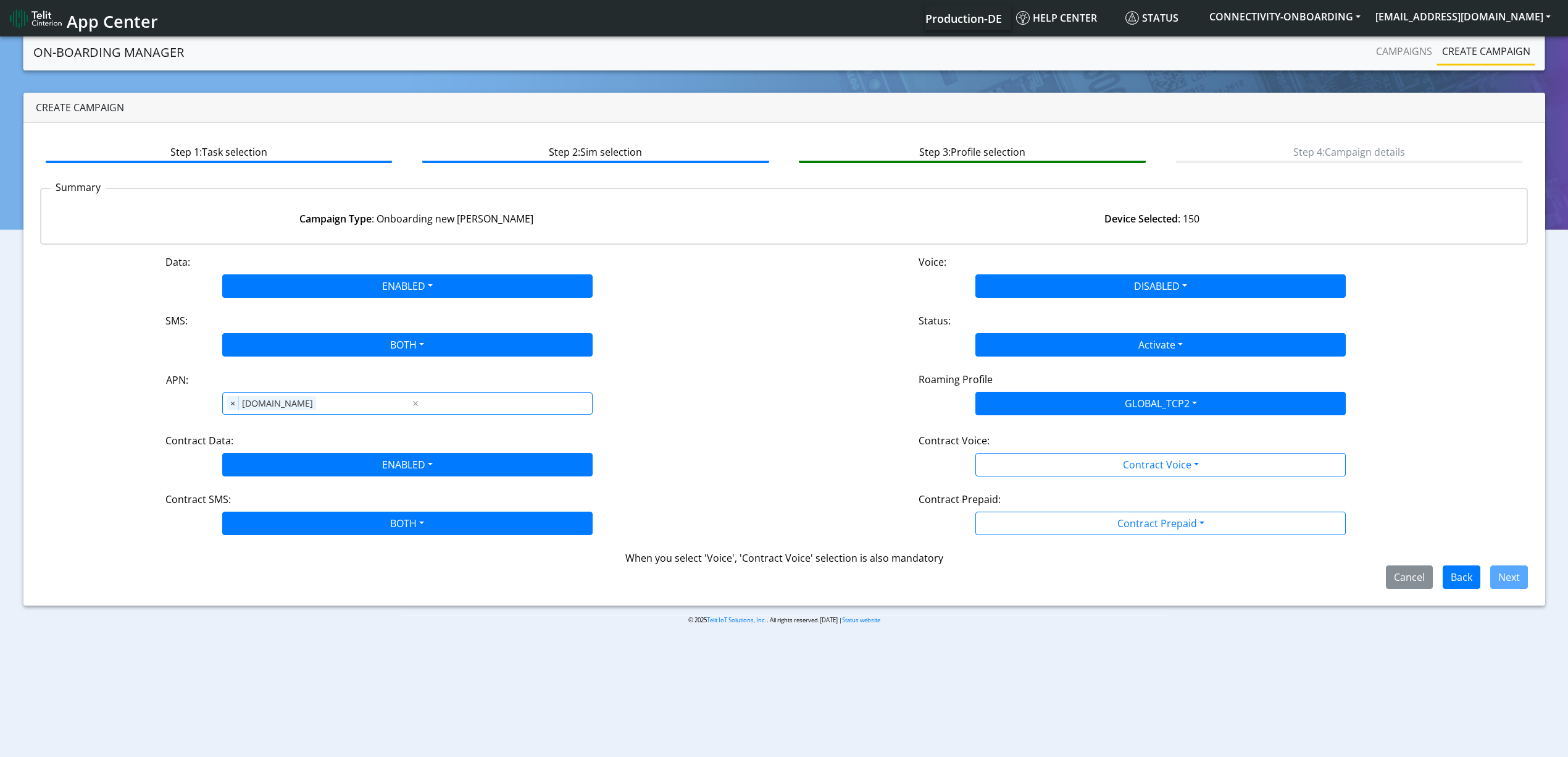
click at [1078, 500] on div "Contract Prepaid:" at bounding box center [1160, 501] width 502 height 20
click at [1064, 479] on div "Data: ENABLED Disabled Enabled Voice: DISABLED Disabled Enabled SMS: BOTH Disab…" at bounding box center [784, 421] width 1488 height 334
click at [1047, 480] on div "Data: ENABLED Disabled Enabled Voice: DISABLED Disabled Enabled SMS: BOTH Disab…" at bounding box center [784, 421] width 1488 height 334
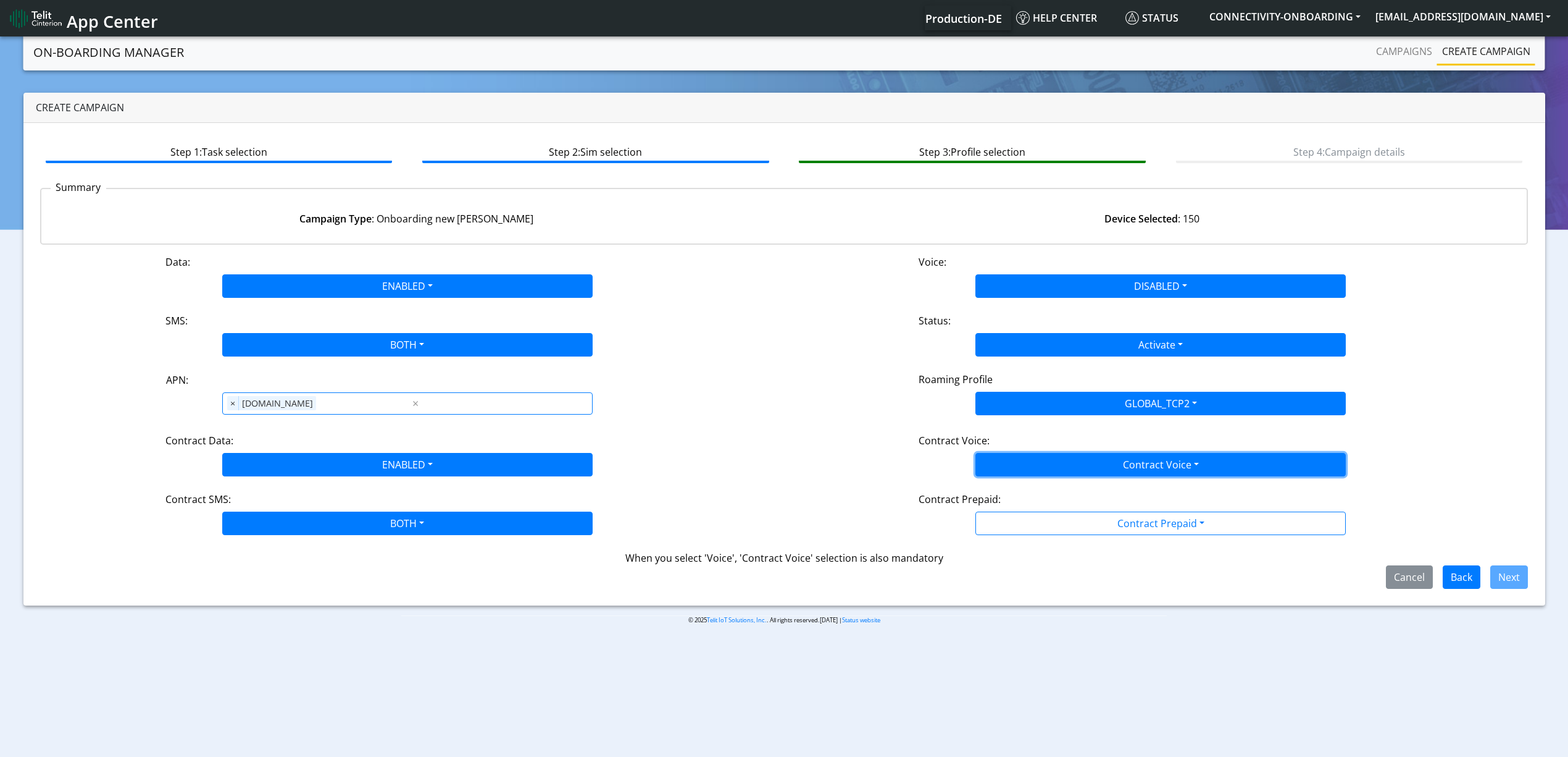
click at [1036, 469] on button "Contract Voice" at bounding box center [1160, 464] width 370 height 24
click at [1035, 483] on div "Disabled Enabled" at bounding box center [1160, 503] width 370 height 51
click at [1035, 488] on Voicedisabled-dropdown "Disabled" at bounding box center [1160, 494] width 369 height 20
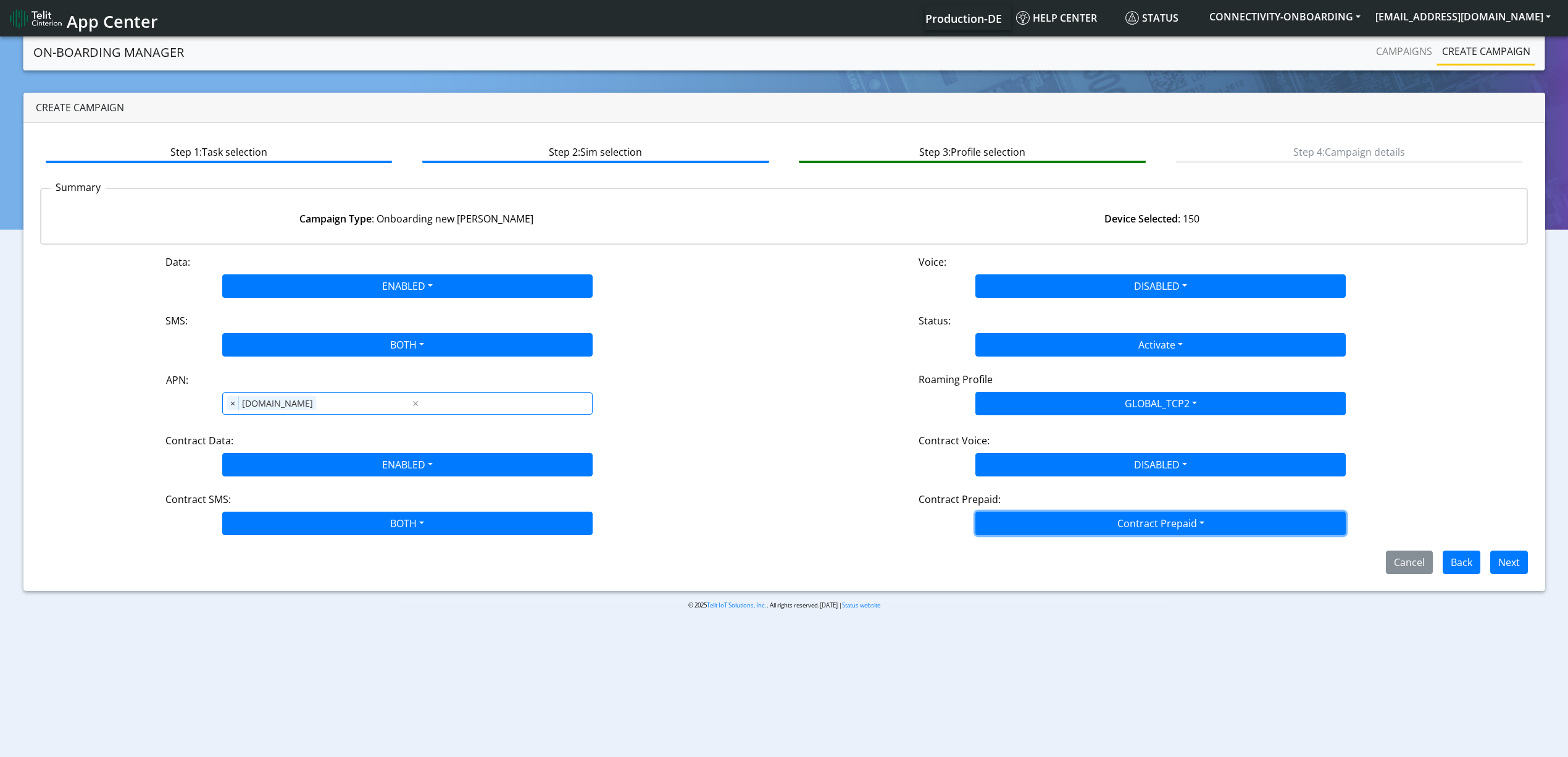
click at [1040, 514] on button "Contract Prepaid" at bounding box center [1160, 523] width 370 height 24
click at [1037, 569] on Prepaidnotprepaid-dropdown "No" at bounding box center [1160, 572] width 369 height 20
click at [1159, 569] on div "Cancel Back Next" at bounding box center [784, 562] width 1506 height 24
click at [1499, 568] on button "Next" at bounding box center [1508, 562] width 37 height 24
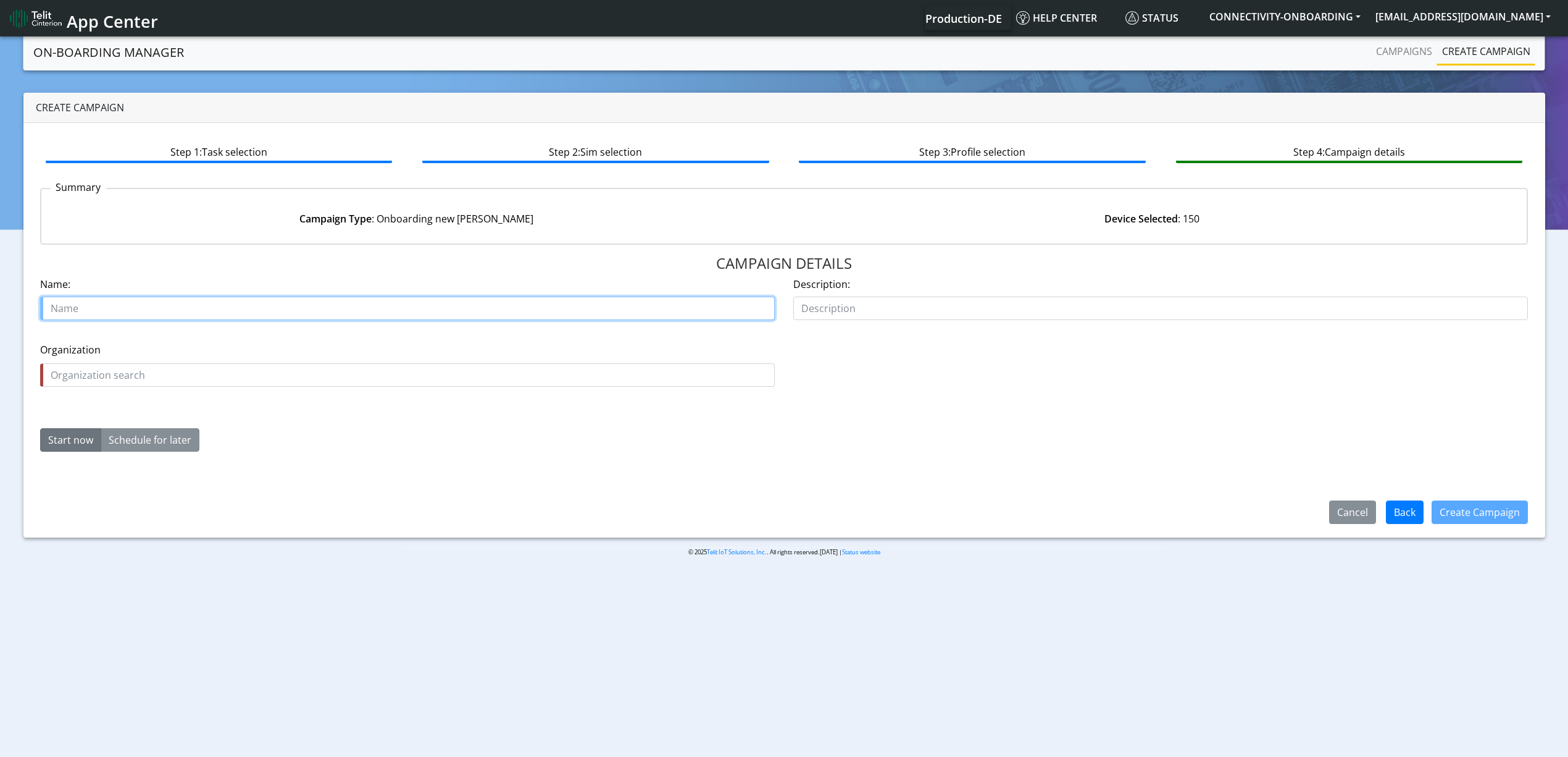
click at [197, 300] on input "text" at bounding box center [407, 308] width 734 height 24
paste input "Truckonline"
paste input "28370-01"
type input "Truckonline 28370-01"
click at [179, 379] on input "text" at bounding box center [407, 375] width 734 height 24
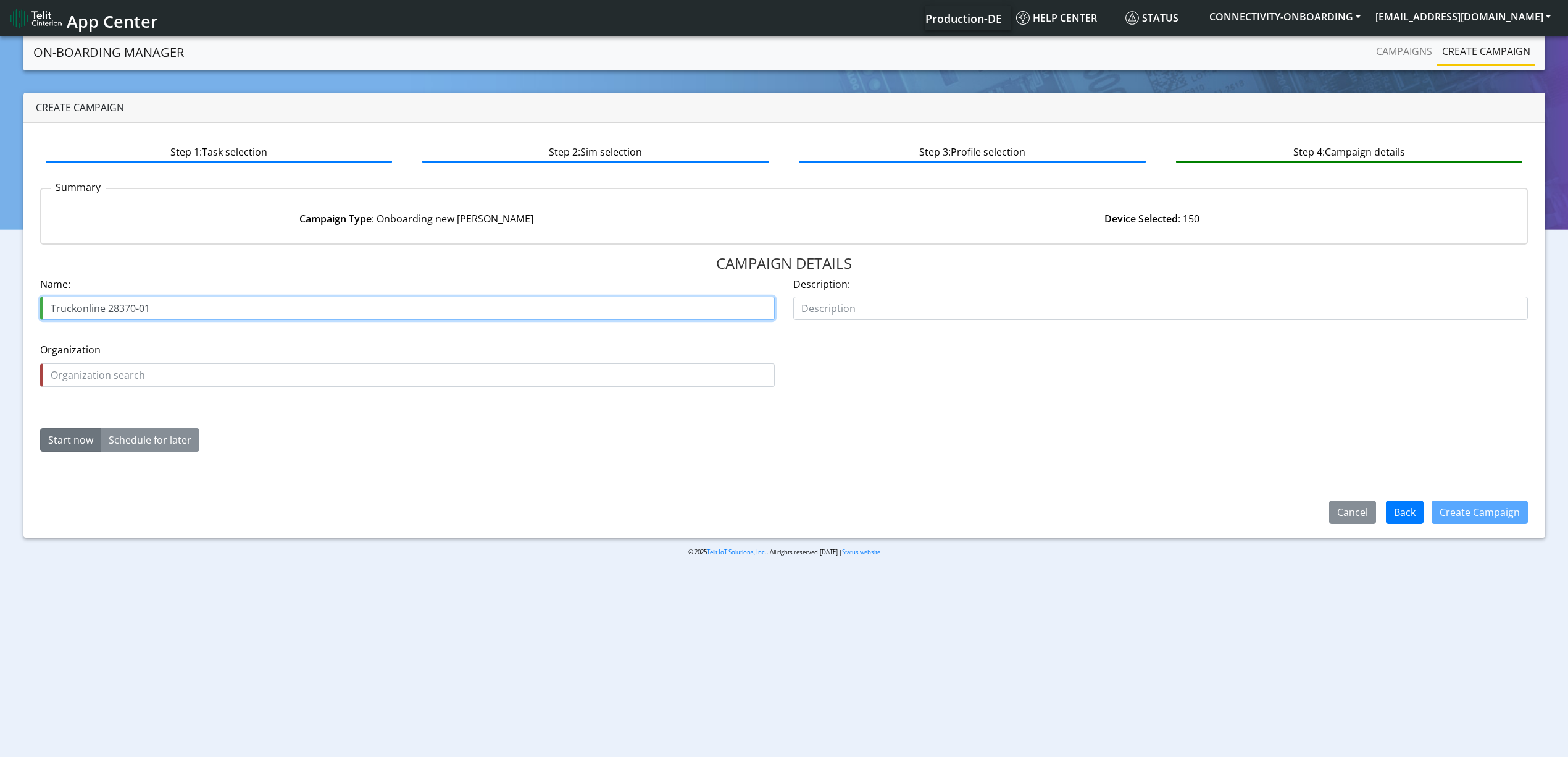
click at [93, 309] on input "Truckonline 28370-01" at bounding box center [407, 308] width 734 height 24
drag, startPoint x: 93, startPoint y: 309, endPoint x: 82, endPoint y: 308, distance: 11.0
click at [82, 308] on input "Truckonline 28370-01" at bounding box center [407, 308] width 734 height 24
click at [100, 372] on input "text" at bounding box center [407, 375] width 734 height 24
paste input "Truckonline"
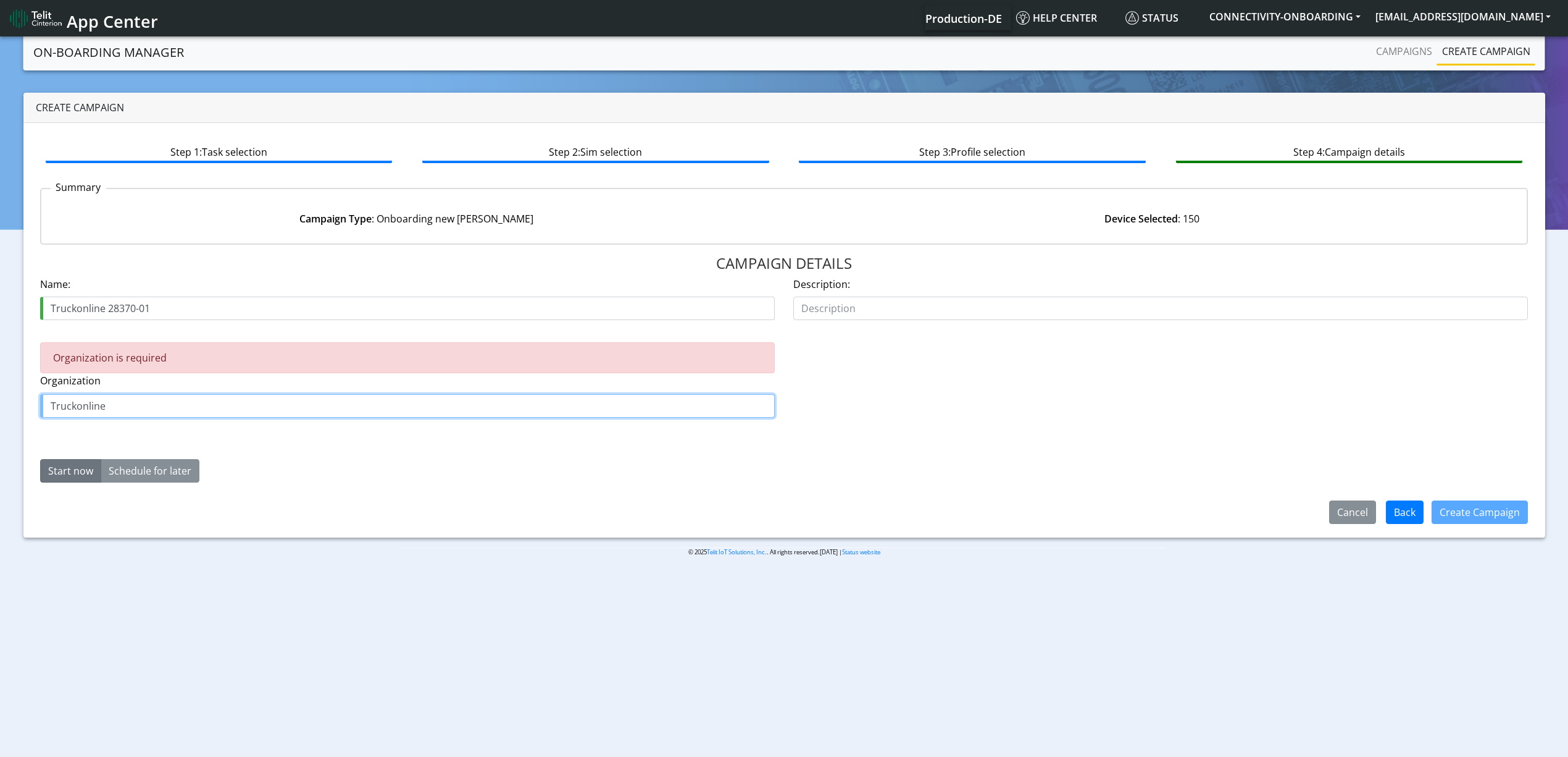
drag, startPoint x: 138, startPoint y: 405, endPoint x: 147, endPoint y: 405, distance: 9.0
click at [147, 405] on input "Truckonline" at bounding box center [407, 405] width 734 height 24
click at [99, 439] on ngb-highlight "TRUCK _ONLINE" at bounding box center [91, 435] width 71 height 14
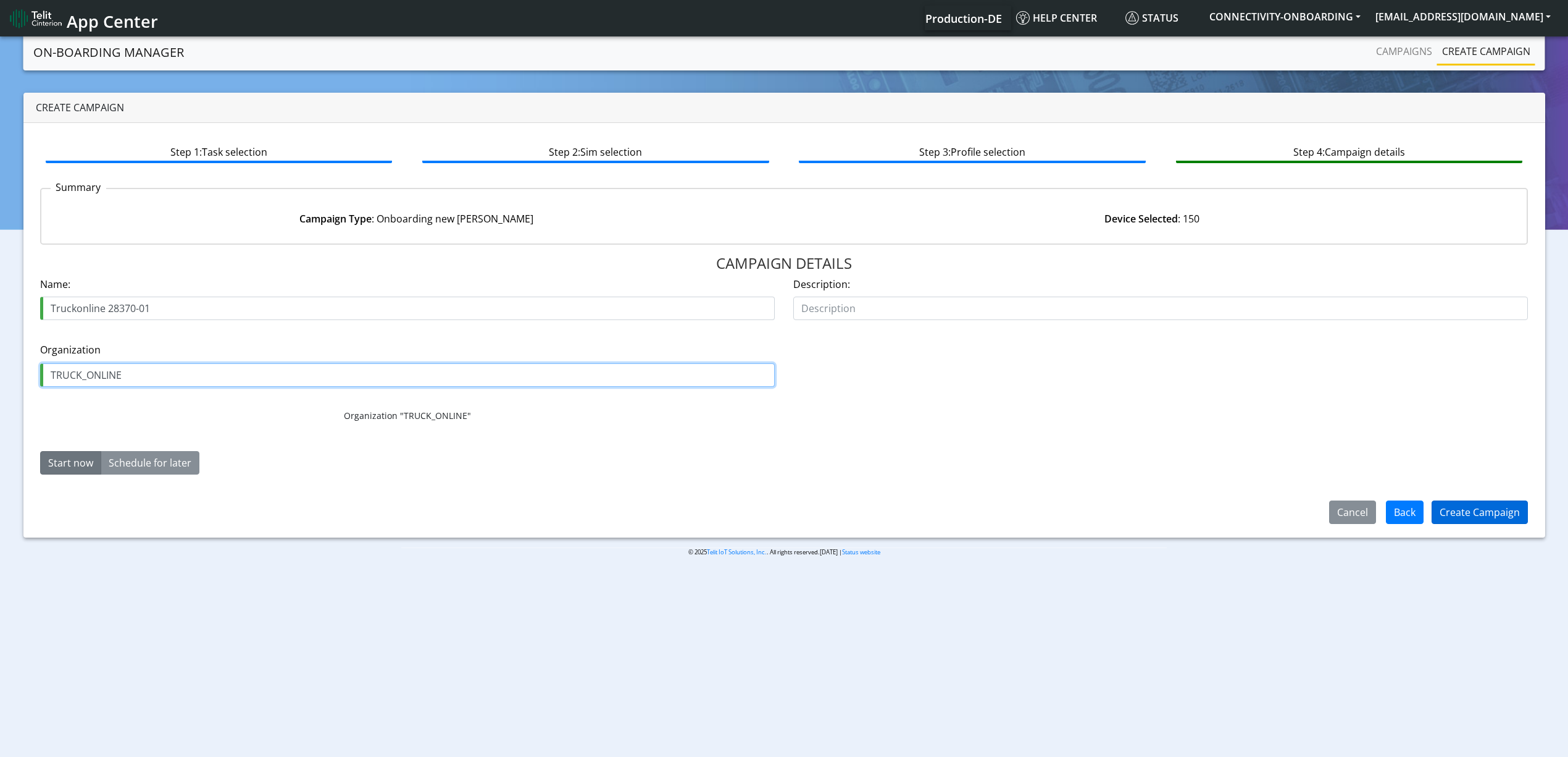
type input "TRUCK_ONLINE"
click at [1459, 519] on button "Create Campaign" at bounding box center [1479, 512] width 96 height 24
